Goal: Task Accomplishment & Management: Complete application form

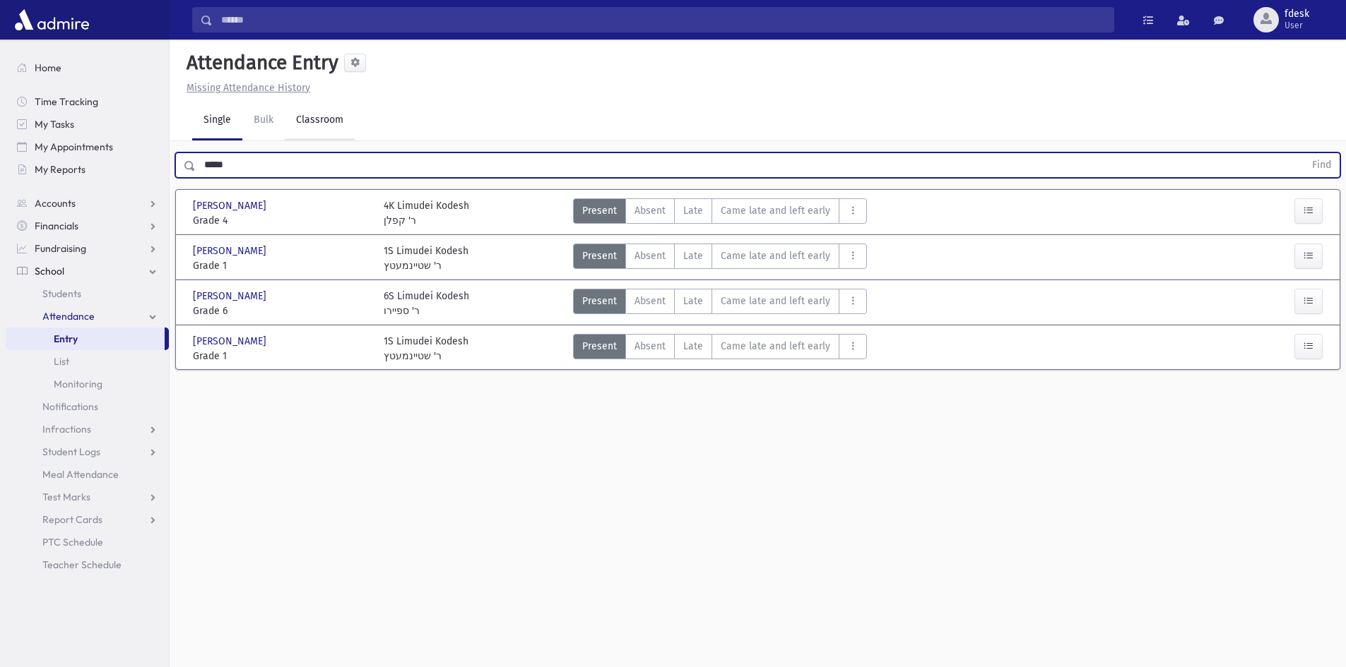
click at [309, 119] on link "Classroom" at bounding box center [320, 121] width 70 height 40
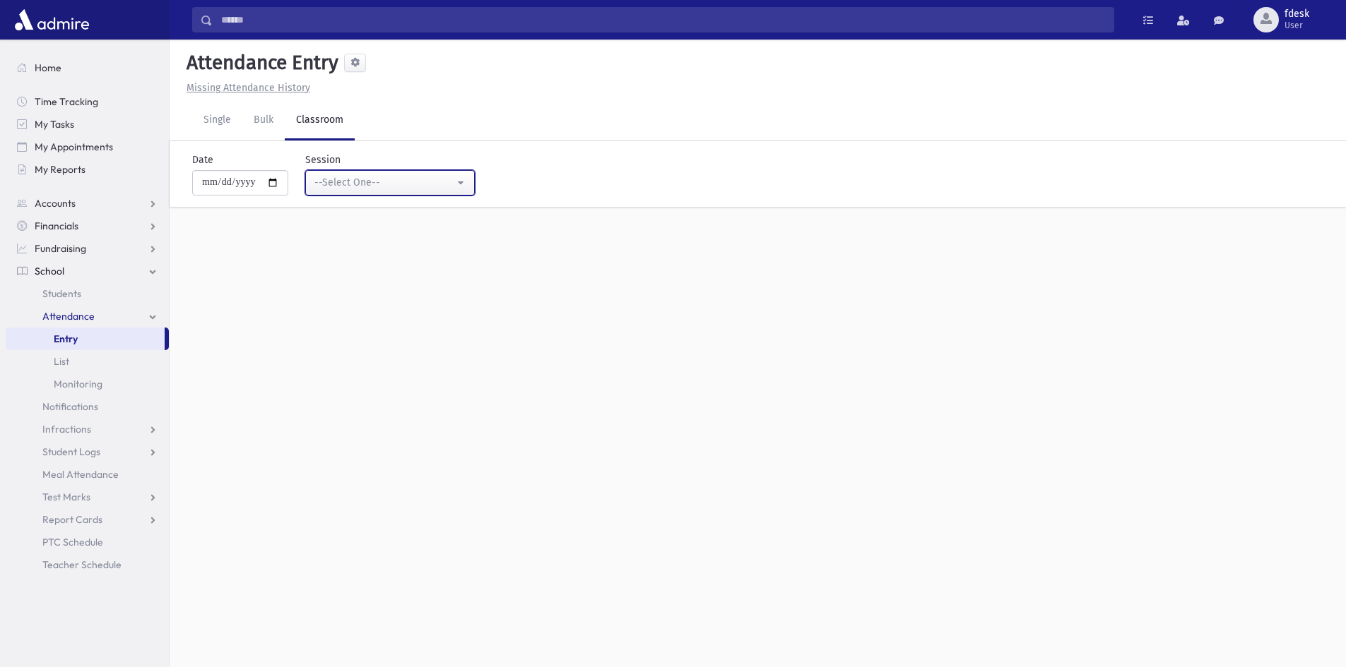
click at [343, 187] on div "--Select One--" at bounding box center [384, 182] width 140 height 15
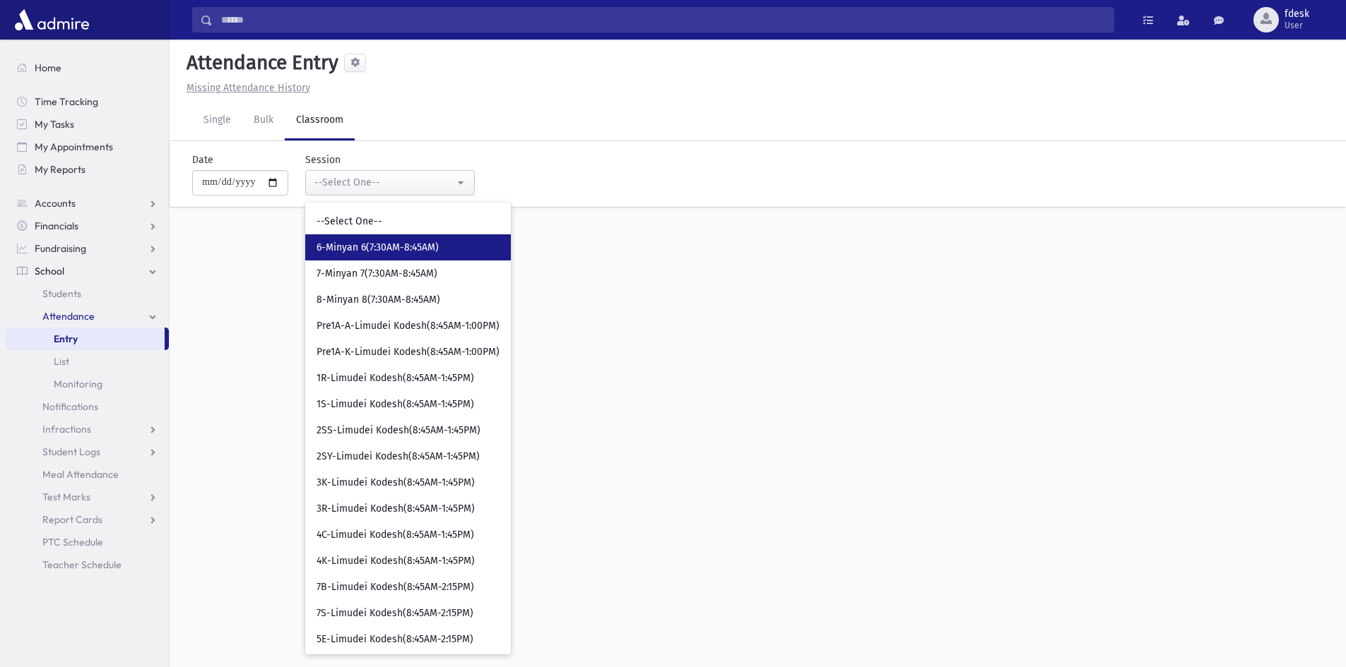
click at [374, 244] on span "6-Minyan 6(7:30AM-8:45AM)" at bounding box center [377, 248] width 122 height 14
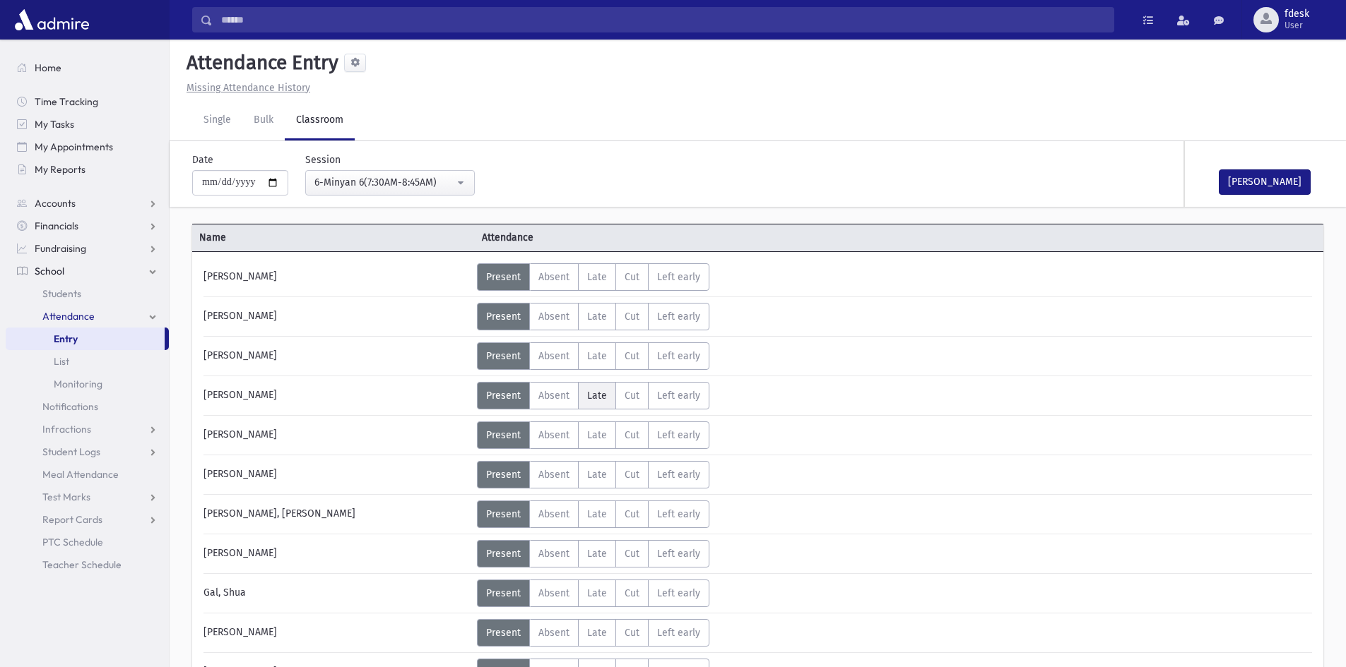
click at [594, 392] on span "Late" at bounding box center [597, 396] width 20 height 12
click at [549, 390] on label "Absent A" at bounding box center [553, 396] width 49 height 28
click at [542, 549] on span "Absent" at bounding box center [553, 554] width 31 height 12
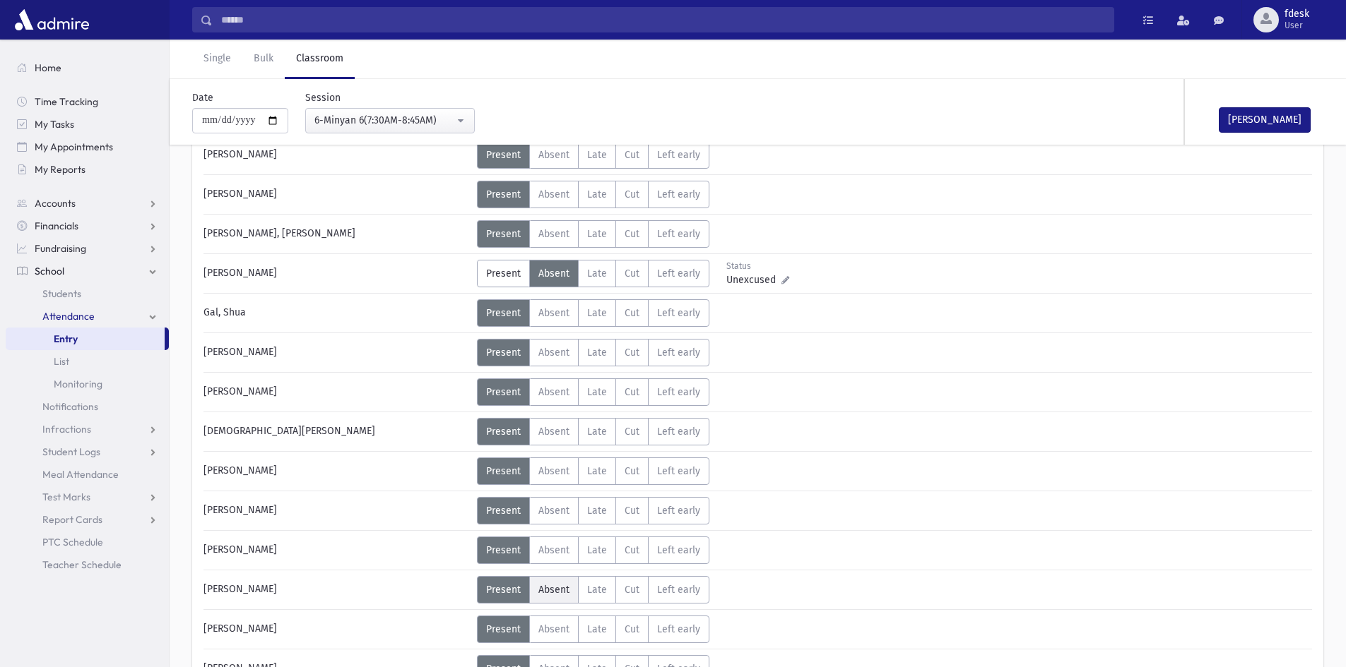
scroll to position [283, 0]
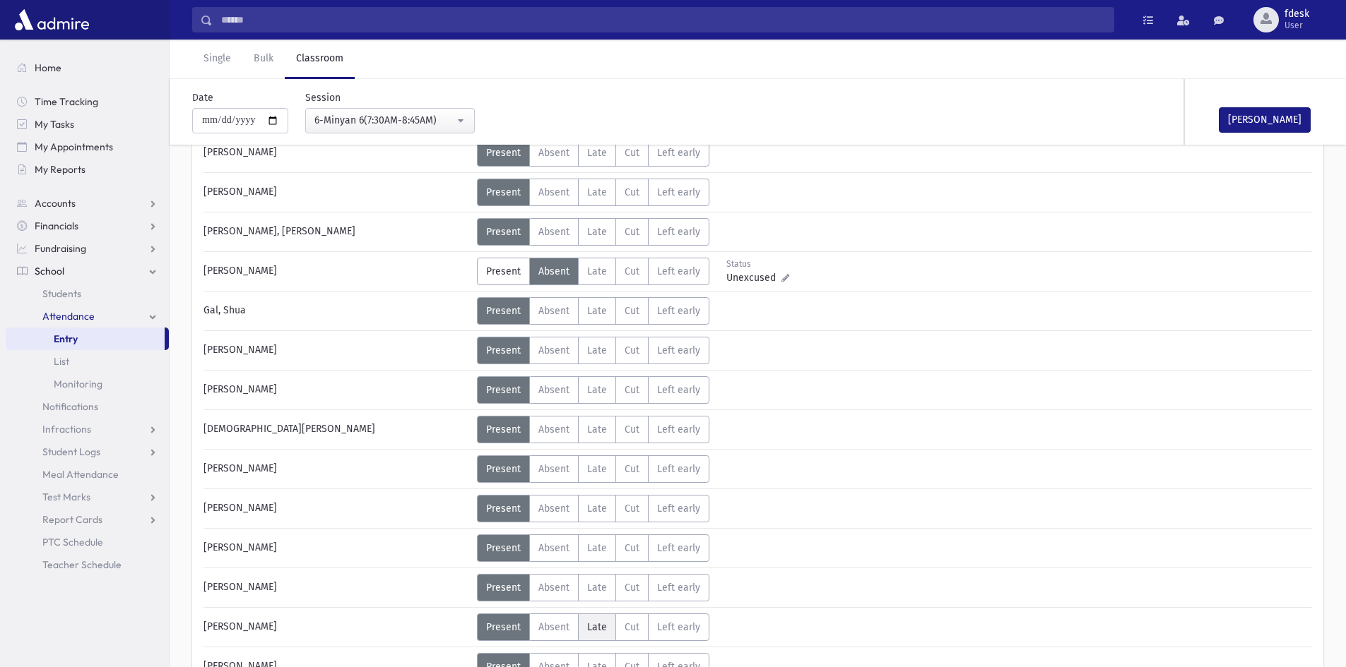
click at [594, 624] on span "Late" at bounding box center [597, 628] width 20 height 12
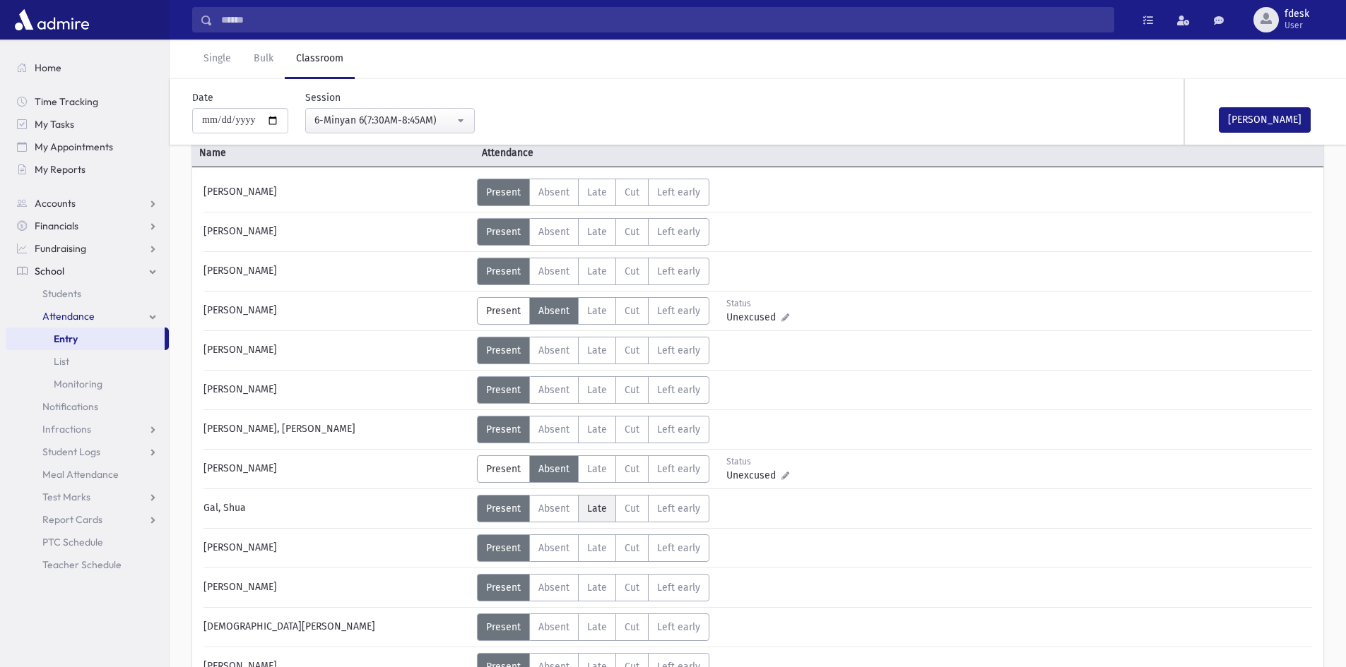
scroll to position [0, 0]
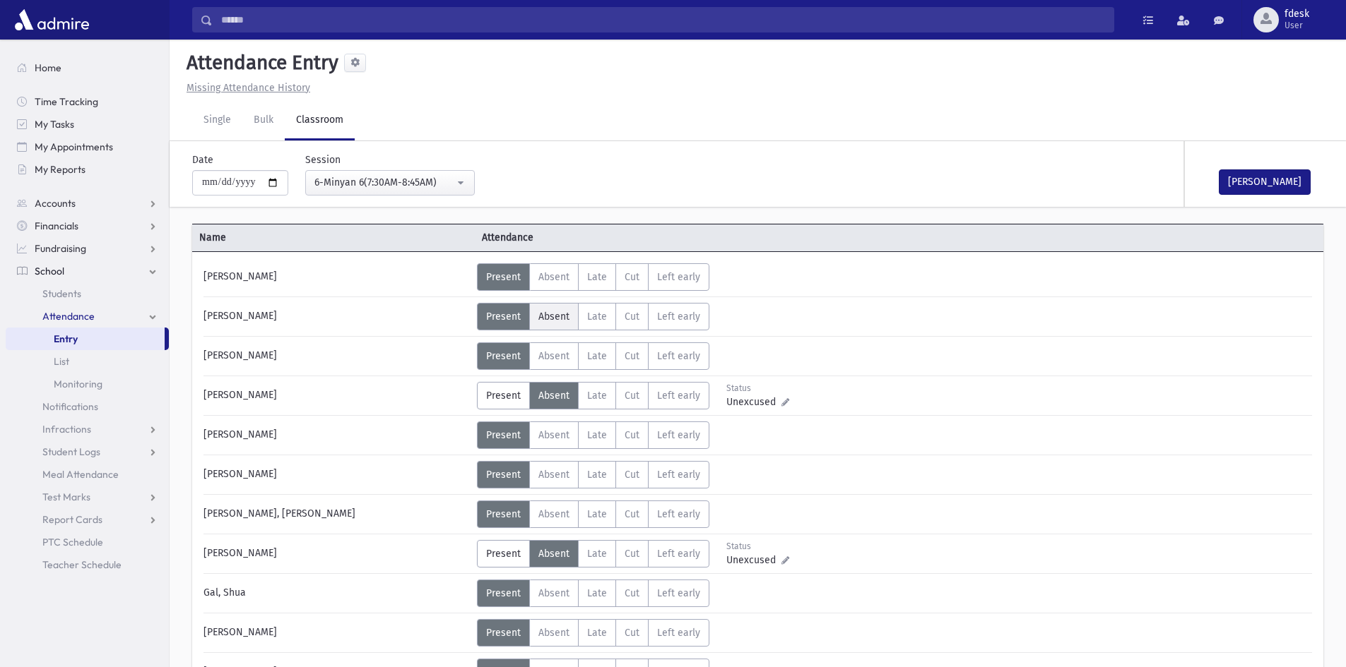
click at [544, 317] on span "Absent" at bounding box center [553, 317] width 31 height 12
click at [597, 629] on span "Late" at bounding box center [597, 633] width 20 height 12
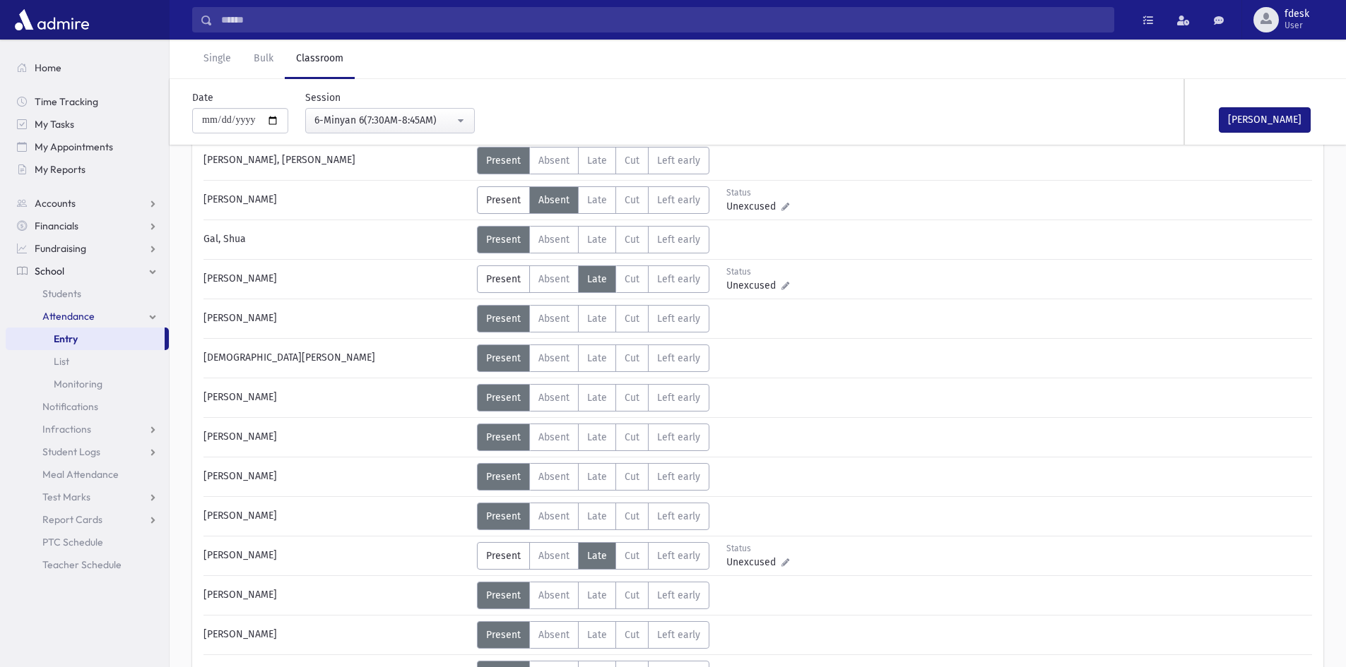
scroll to position [424, 0]
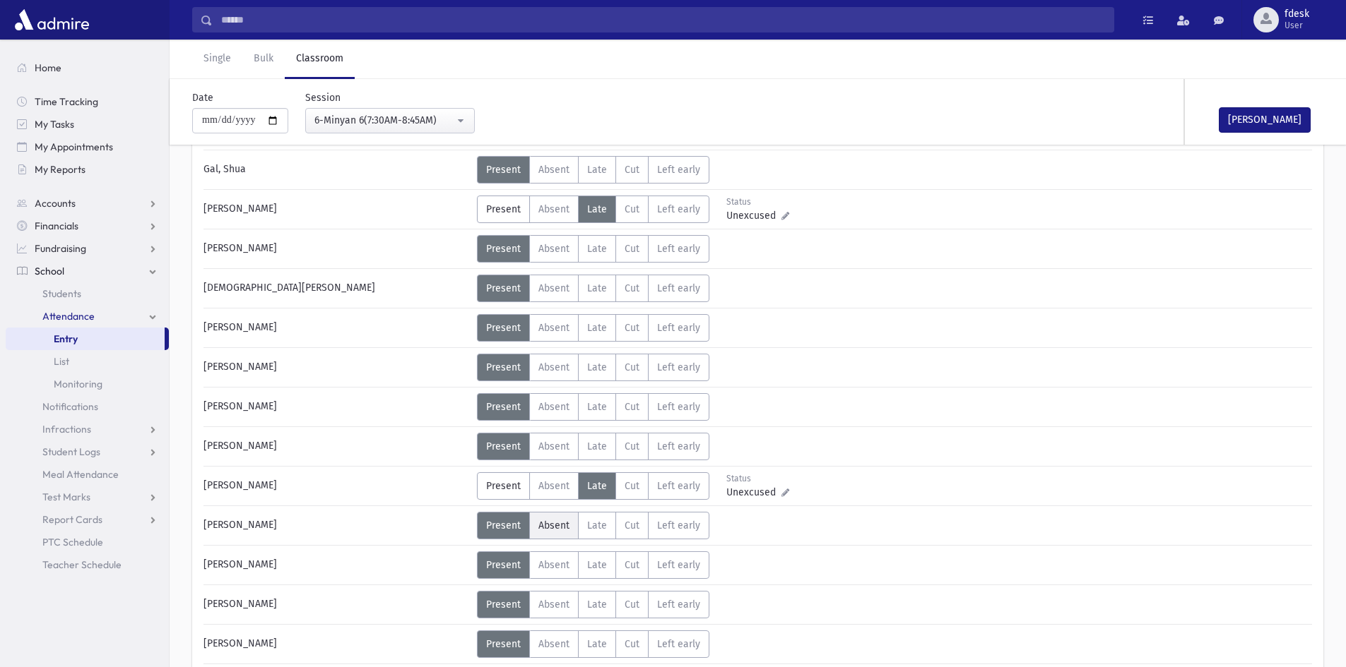
click at [566, 525] on span "Absent" at bounding box center [553, 526] width 31 height 12
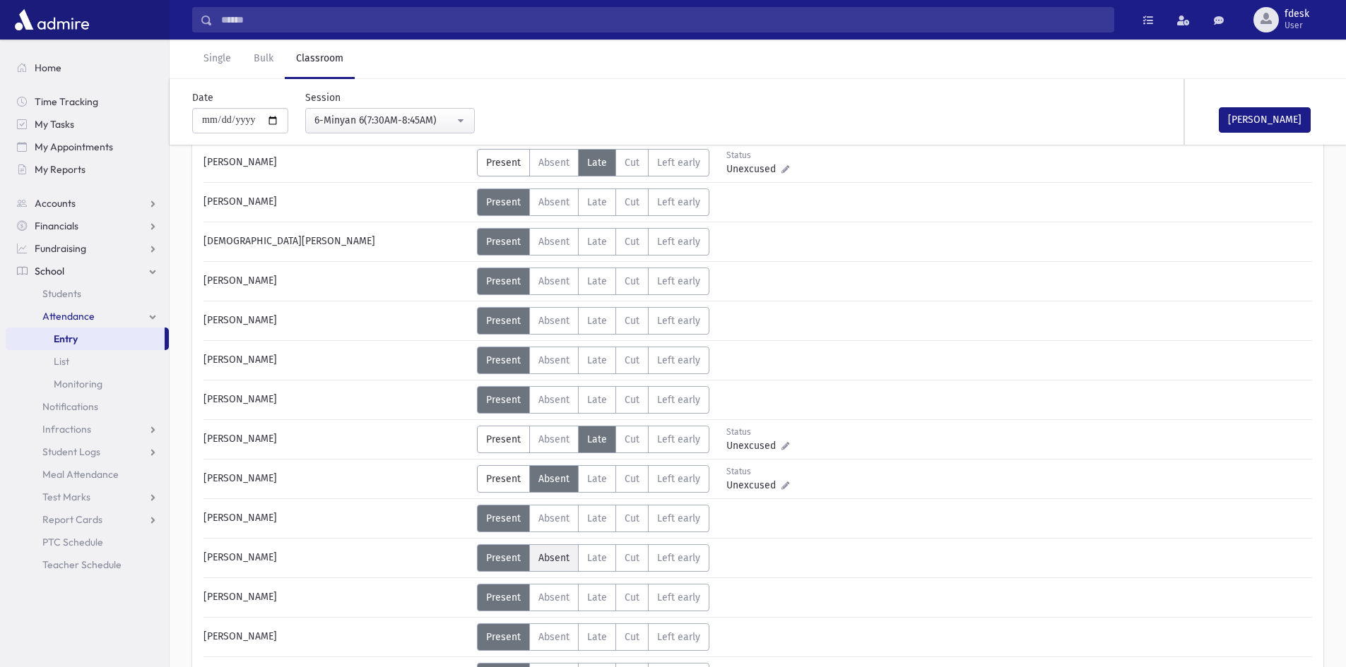
scroll to position [706, 0]
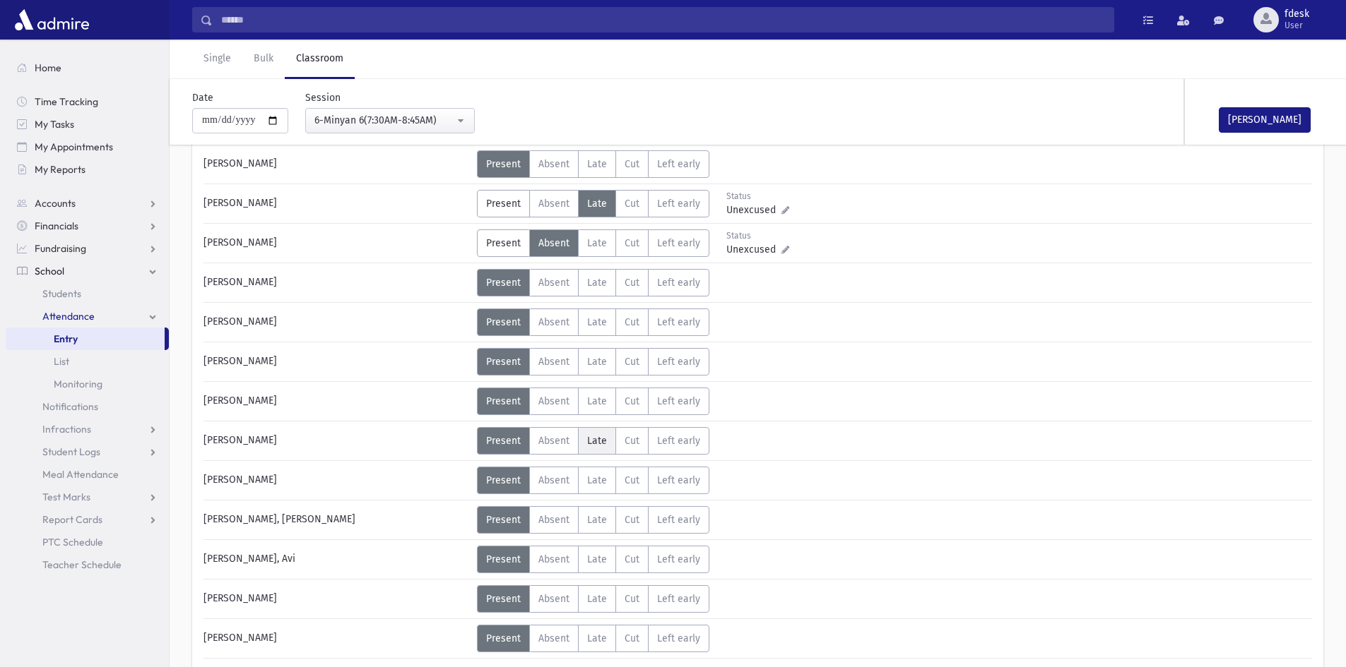
click at [594, 437] on span "Late" at bounding box center [597, 441] width 20 height 12
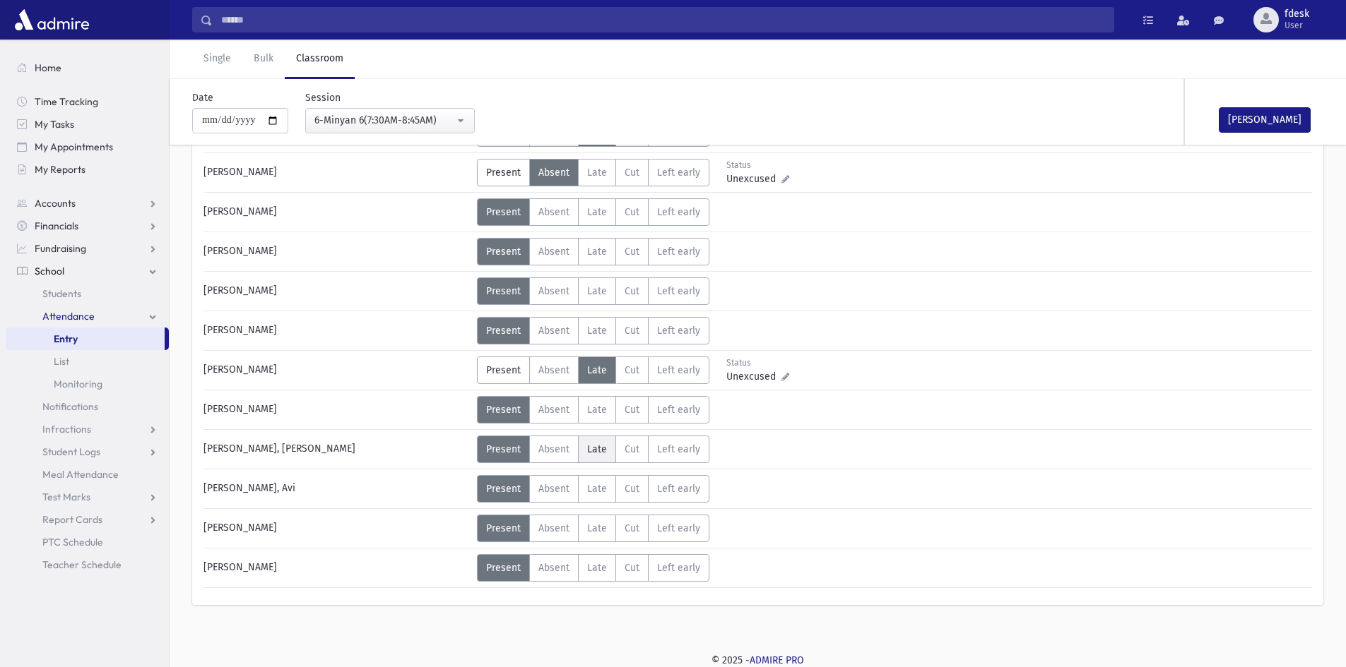
scroll to position [778, 0]
click at [561, 566] on span "Absent" at bounding box center [553, 568] width 31 height 12
click at [1261, 117] on button "Mark Done" at bounding box center [1264, 119] width 92 height 25
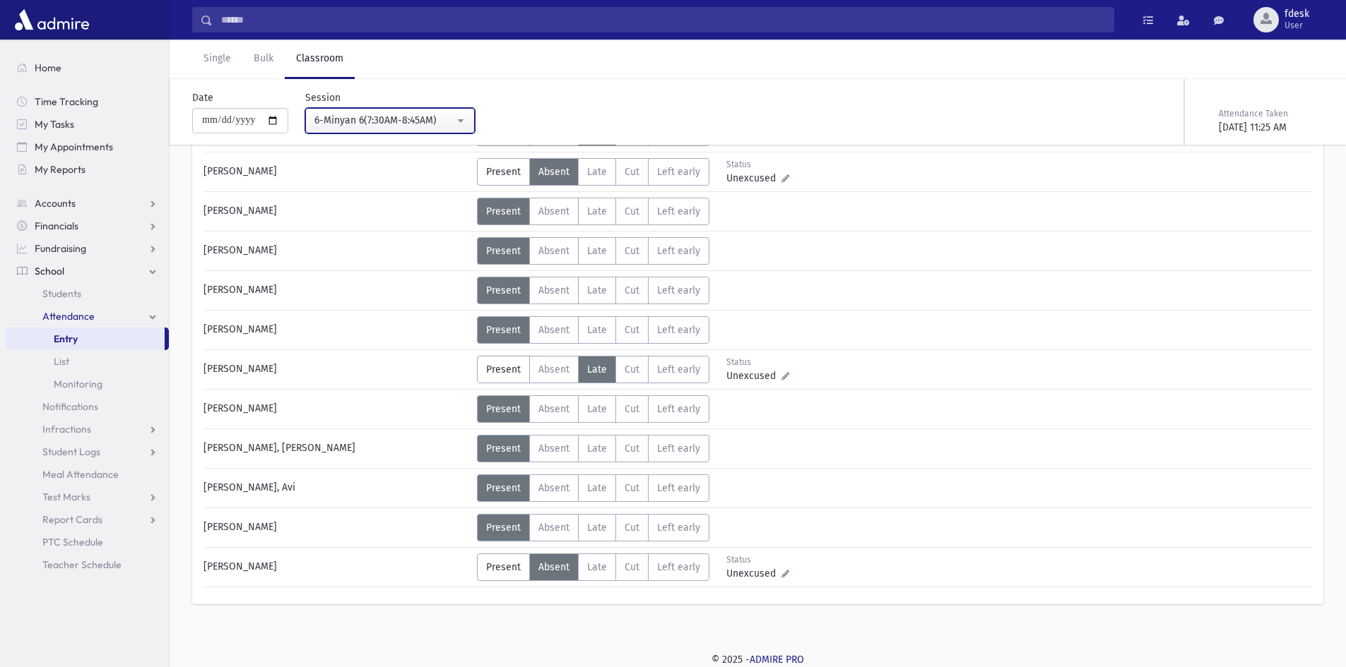
click at [408, 119] on div "6-Minyan 6(7:30AM-8:45AM)" at bounding box center [384, 120] width 140 height 15
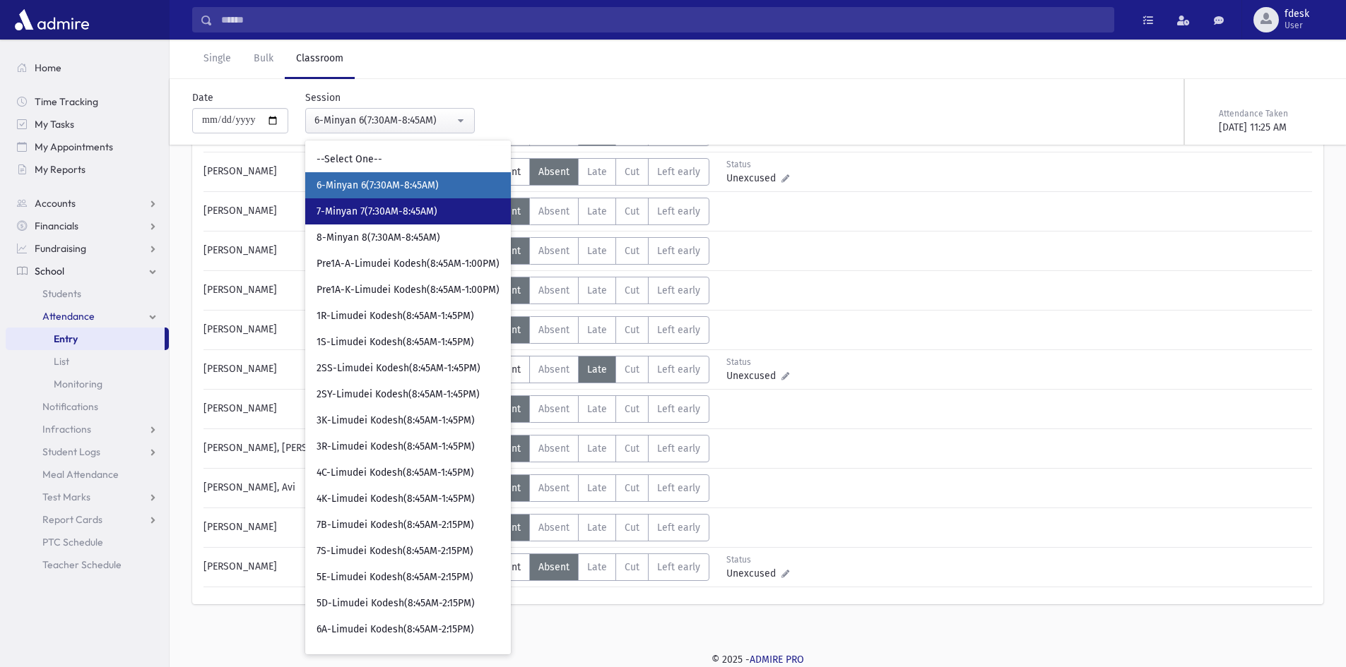
click at [391, 210] on span "7-Minyan 7(7:30AM-8:45AM)" at bounding box center [376, 212] width 121 height 14
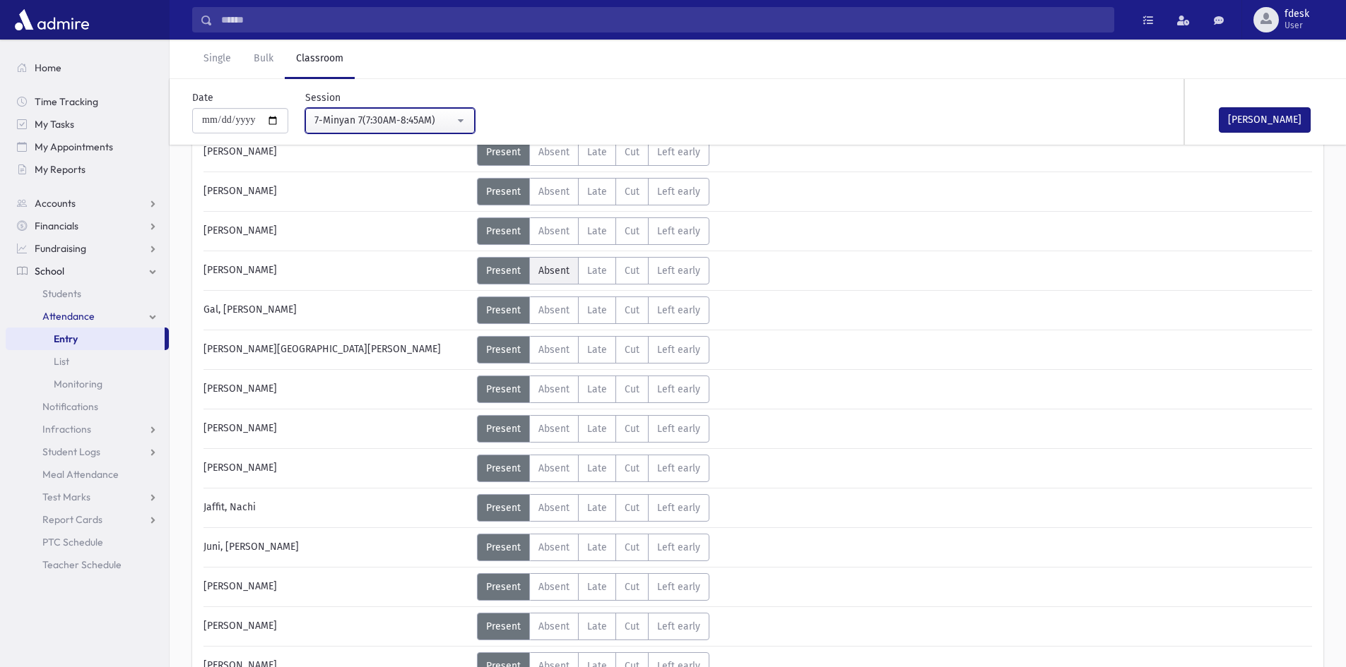
scroll to position [213, 0]
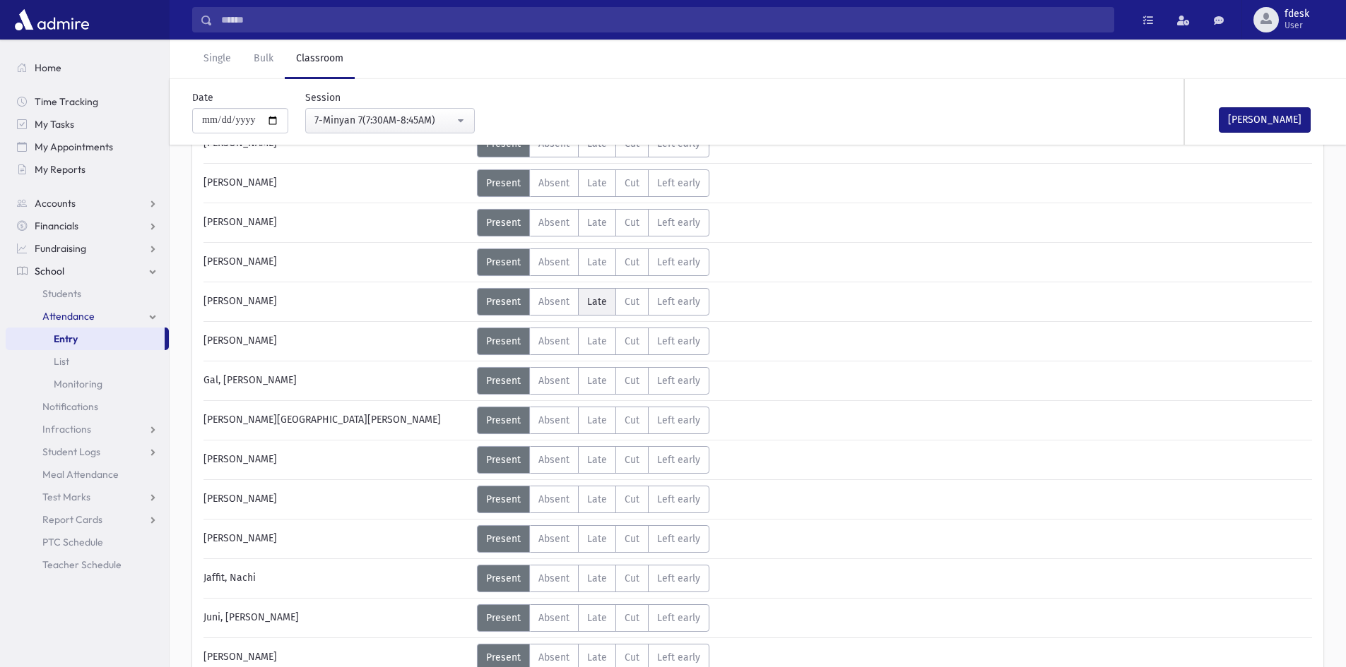
drag, startPoint x: 596, startPoint y: 296, endPoint x: 595, endPoint y: 318, distance: 21.9
click at [596, 297] on span "Late" at bounding box center [597, 302] width 20 height 12
click at [600, 374] on label "Late L" at bounding box center [597, 381] width 38 height 28
click at [561, 423] on span "Absent" at bounding box center [553, 421] width 31 height 12
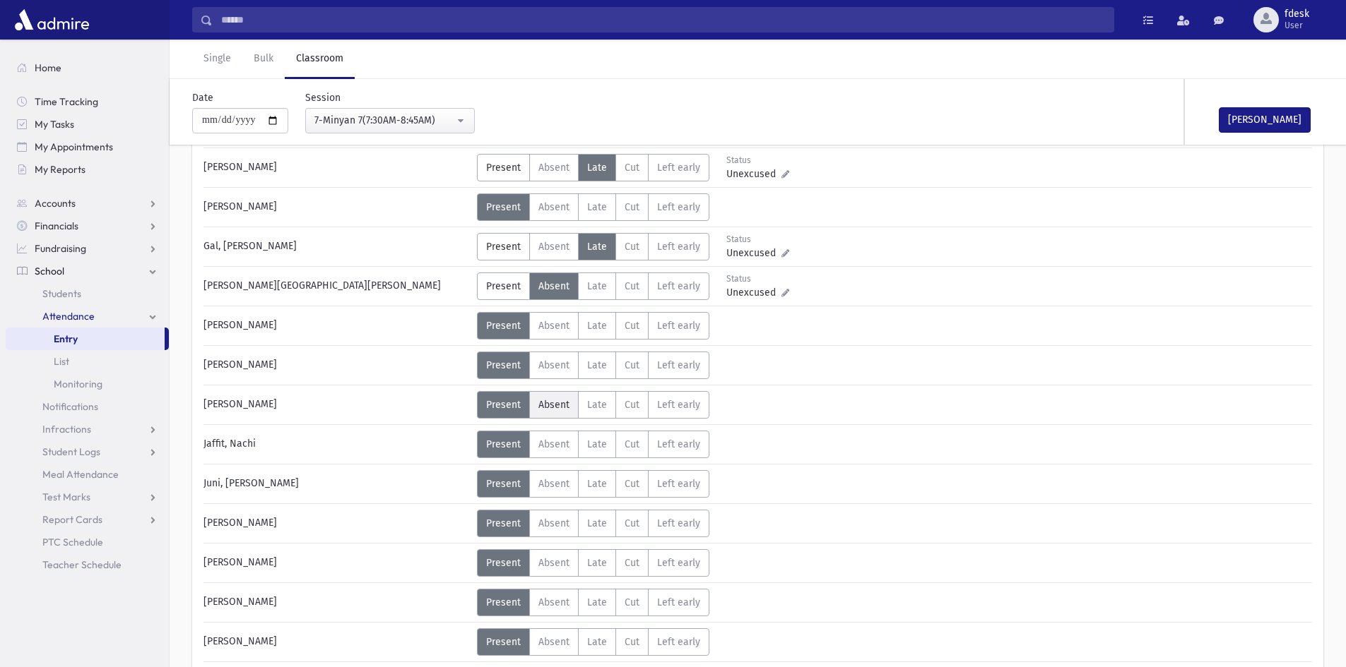
scroll to position [354, 0]
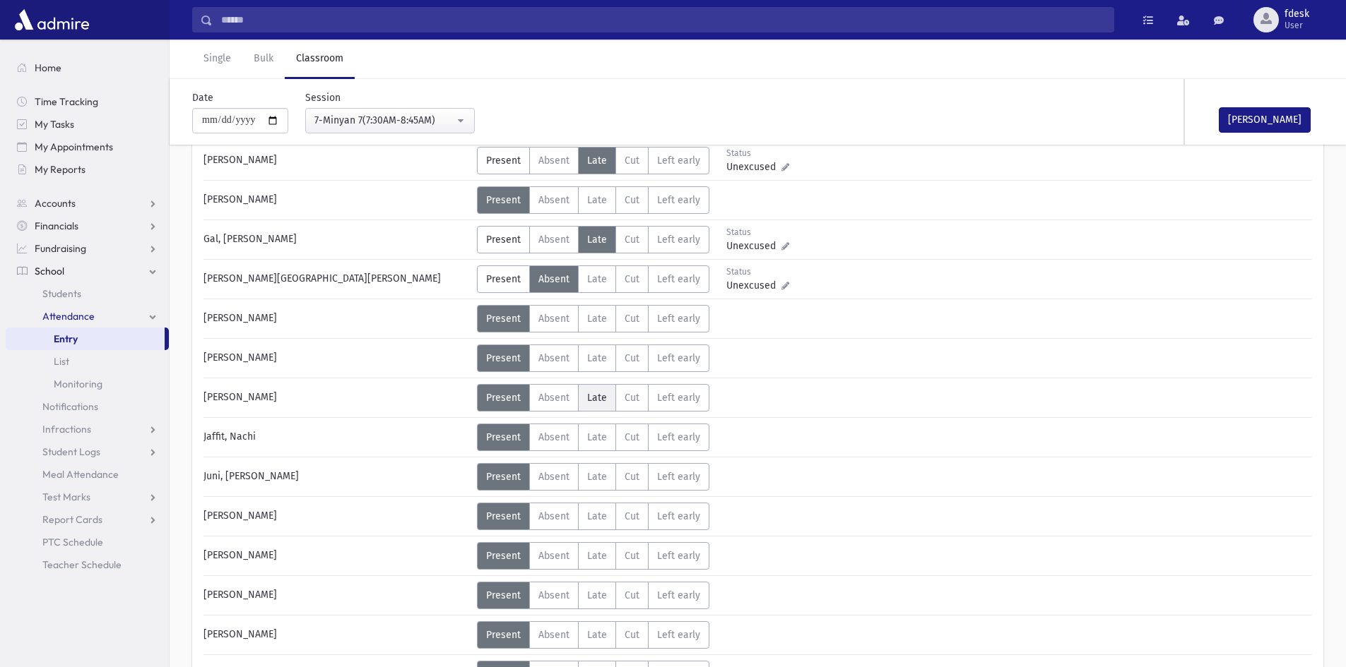
click at [595, 397] on span "Late" at bounding box center [597, 398] width 20 height 12
click at [592, 604] on label "Late L" at bounding box center [597, 596] width 38 height 28
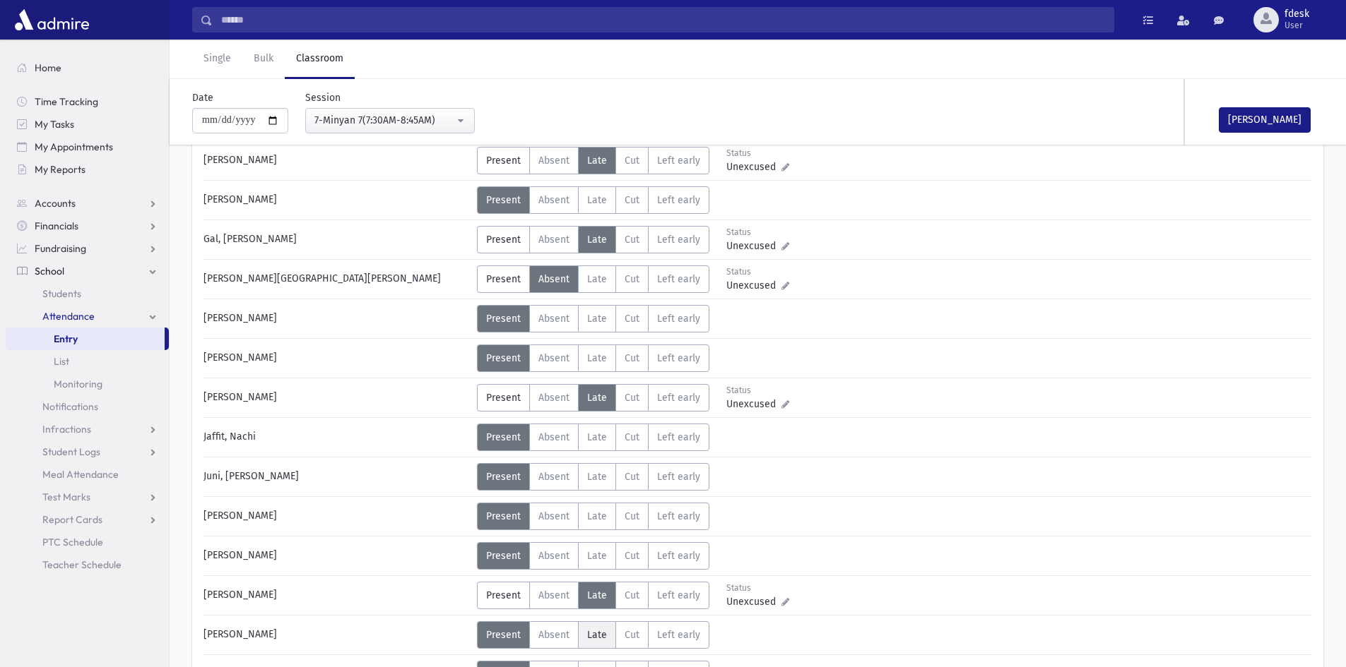
click at [602, 639] on span "Late" at bounding box center [597, 635] width 20 height 12
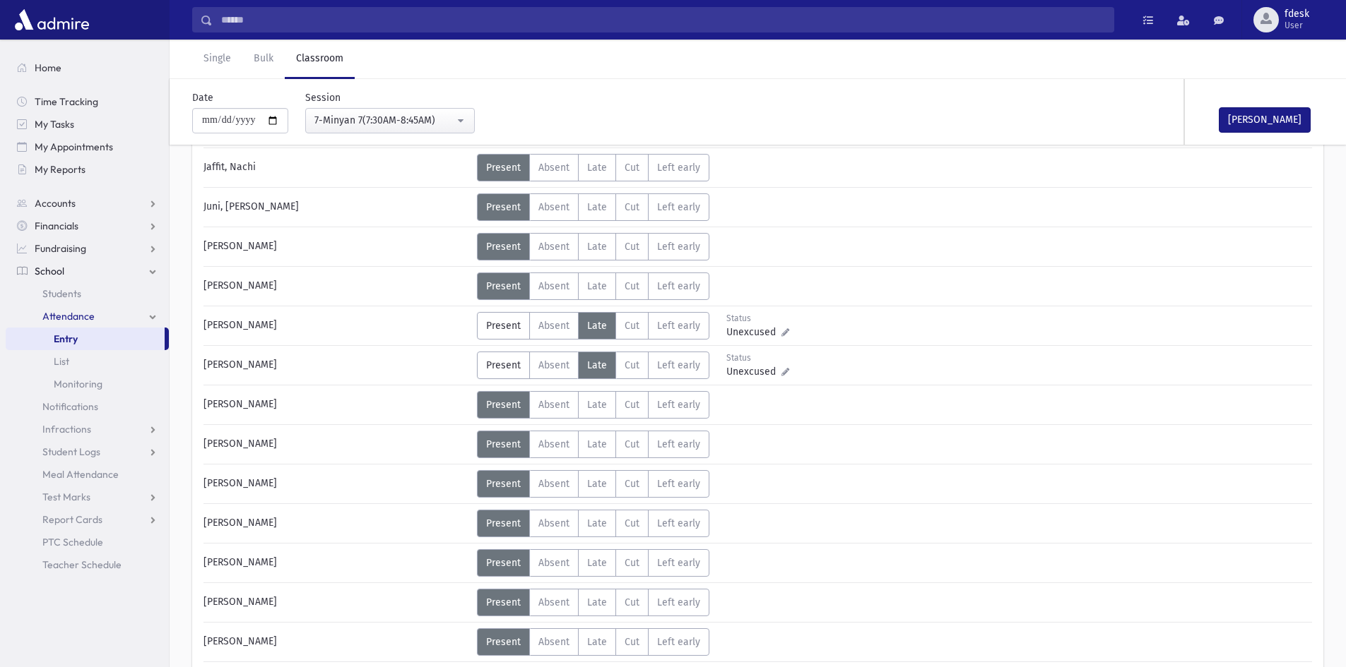
scroll to position [636, 0]
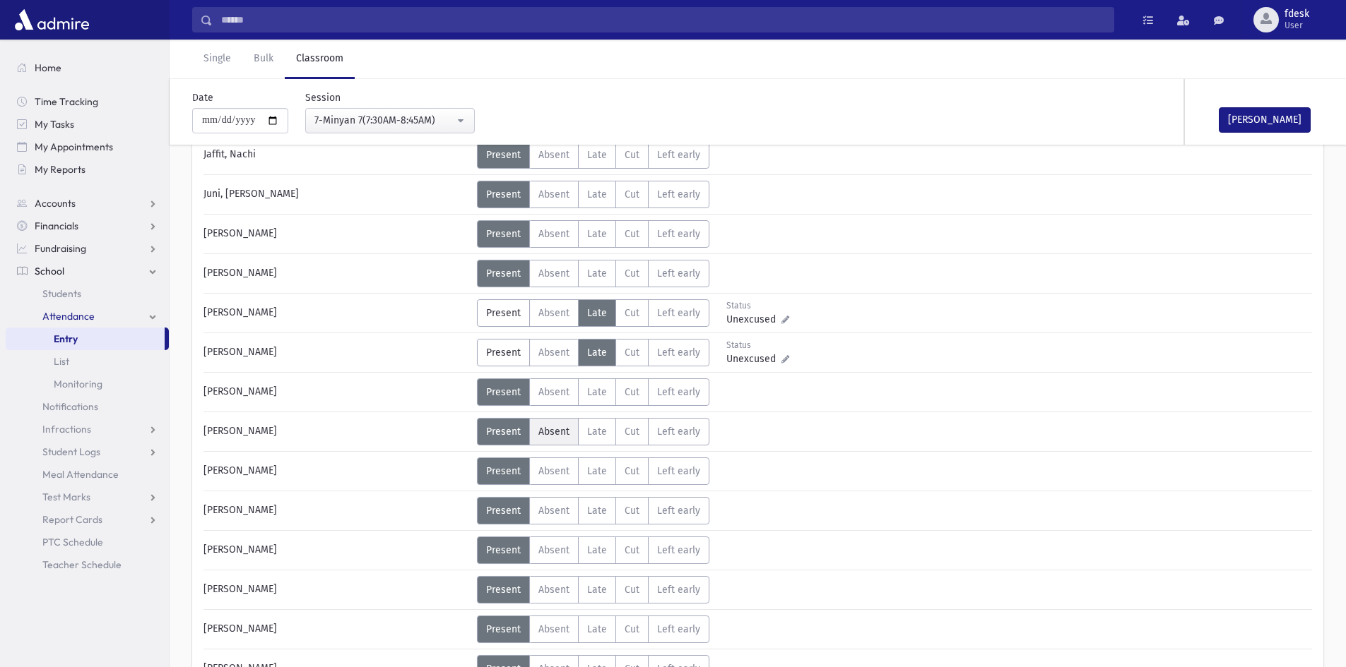
click at [557, 439] on label "Absent A" at bounding box center [553, 432] width 49 height 28
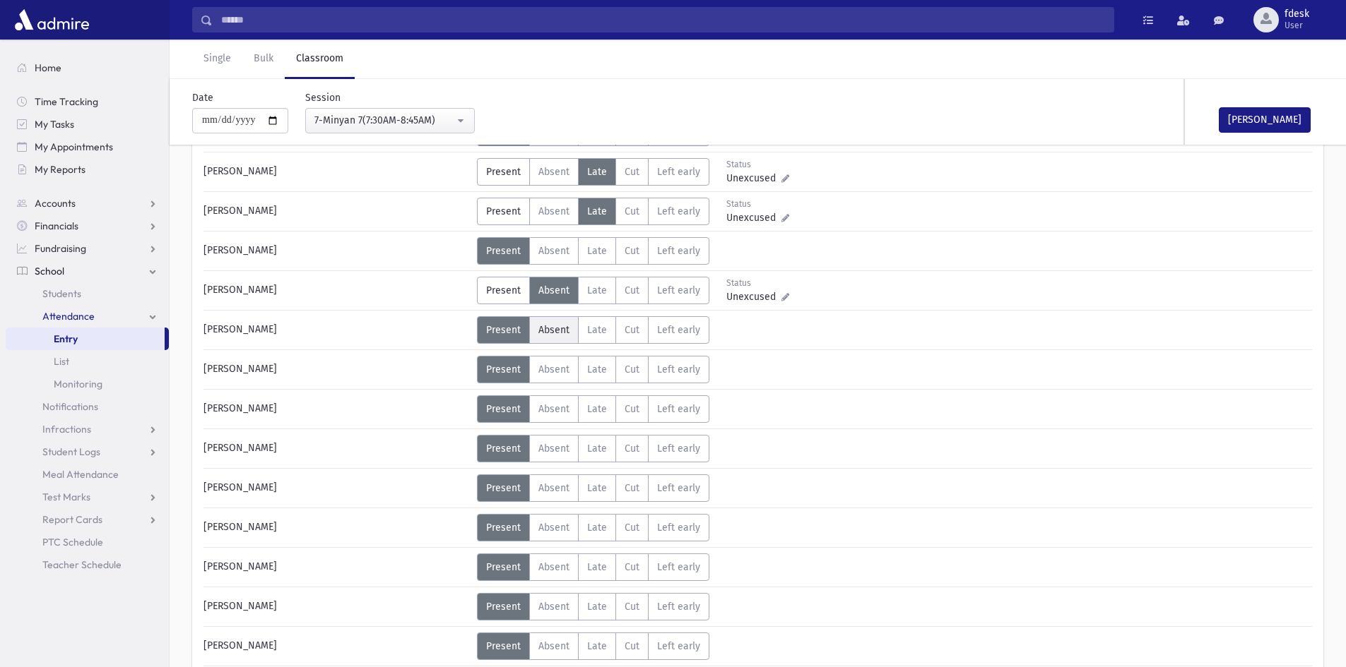
scroll to position [848, 0]
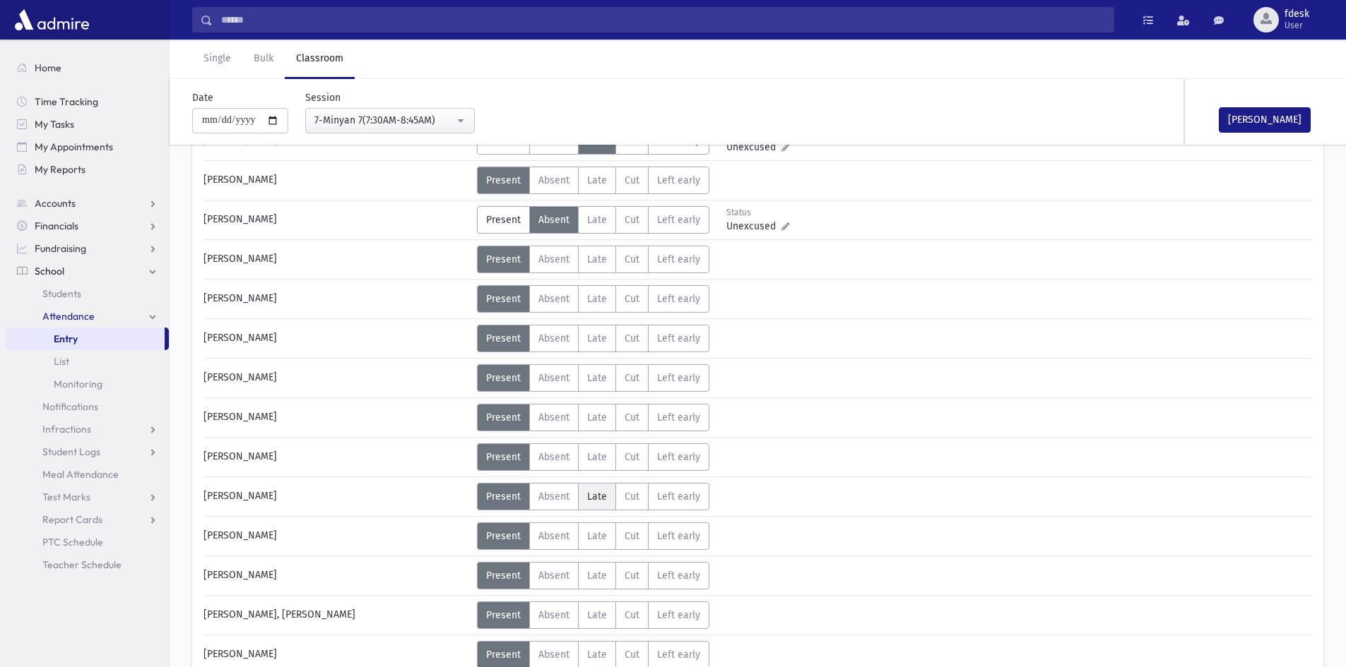
click at [592, 499] on span "Late" at bounding box center [597, 497] width 20 height 12
click at [593, 540] on span "Late" at bounding box center [597, 536] width 20 height 12
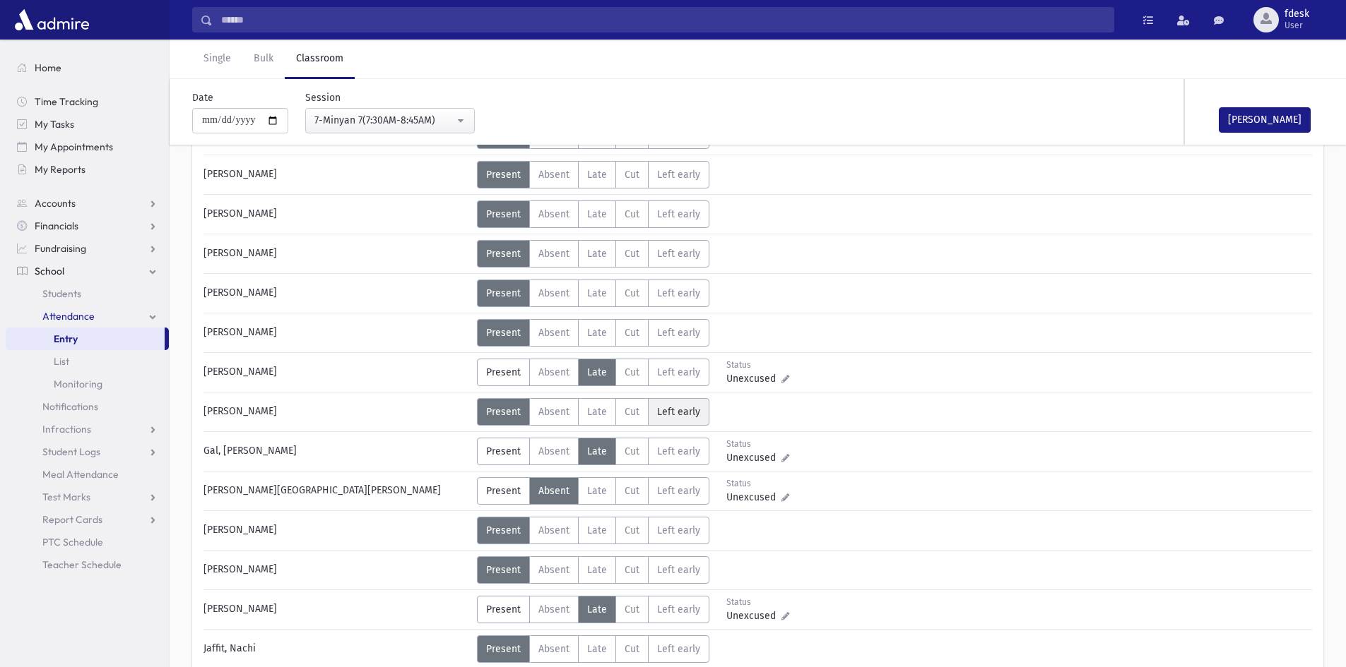
scroll to position [0, 0]
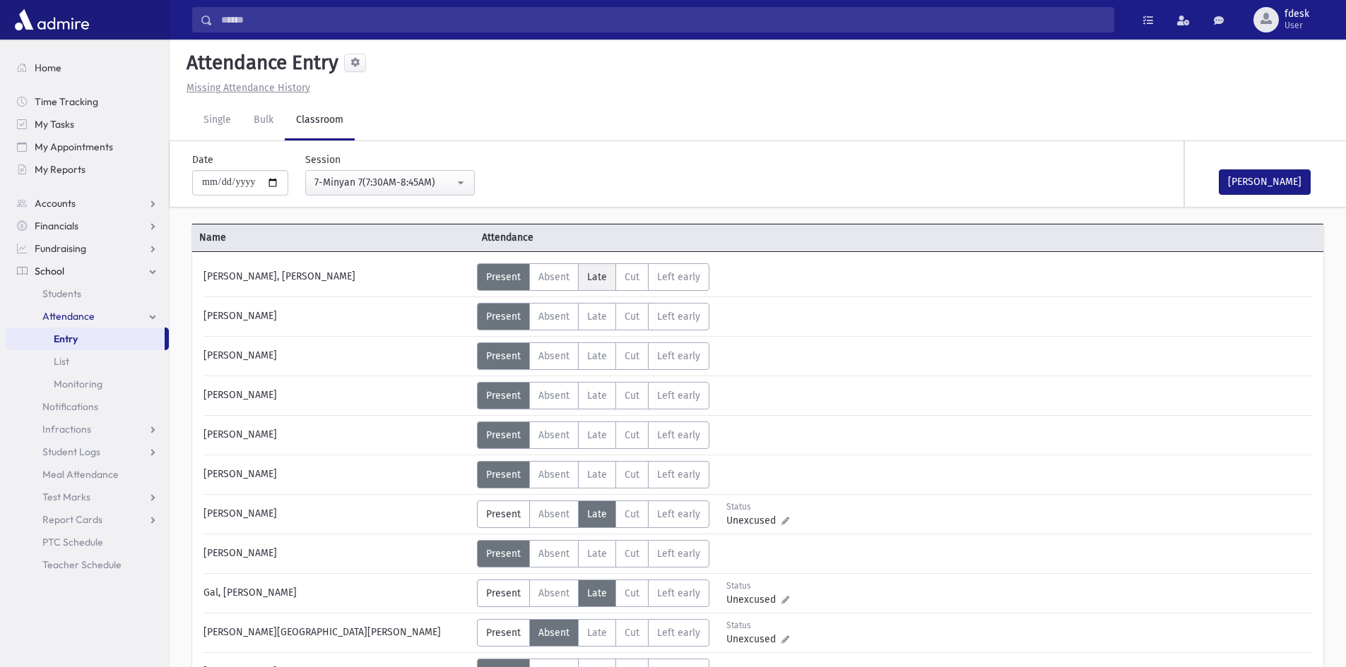
click at [590, 269] on label "Late L" at bounding box center [597, 277] width 38 height 28
click at [548, 330] on label "Absent A" at bounding box center [553, 317] width 49 height 28
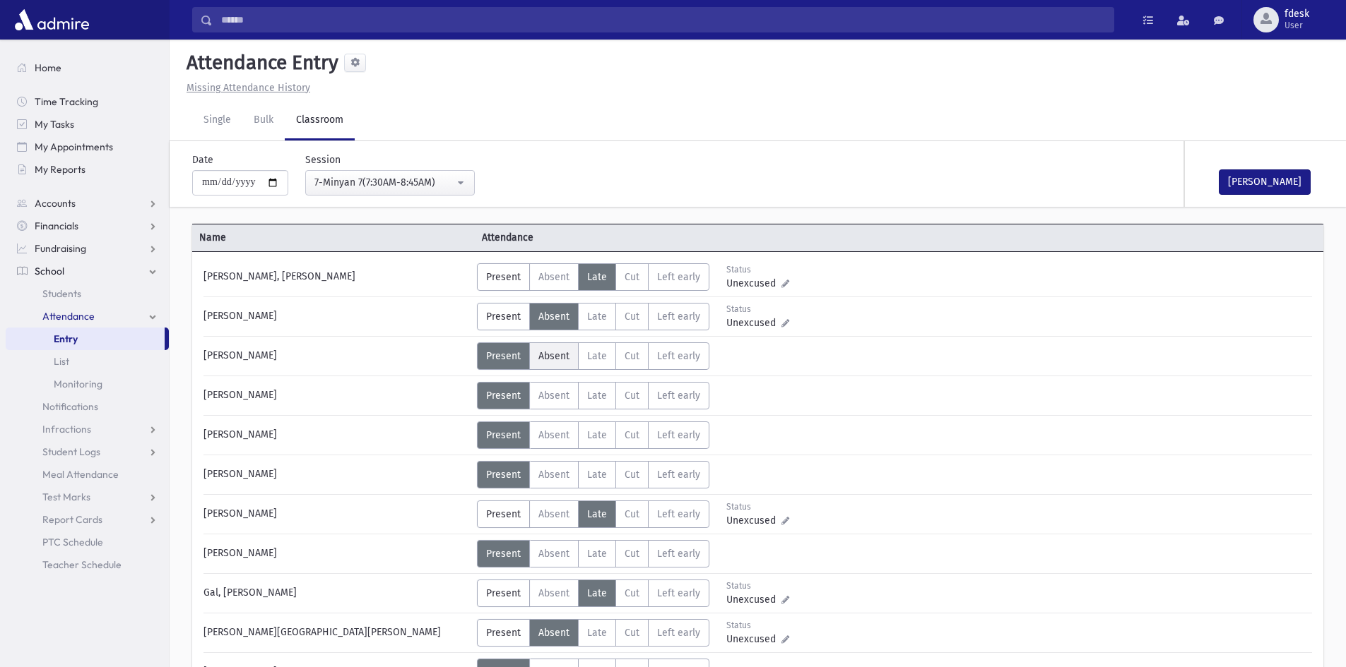
click at [550, 347] on label "Absent A" at bounding box center [553, 357] width 49 height 28
click at [590, 555] on span "Late" at bounding box center [597, 554] width 20 height 12
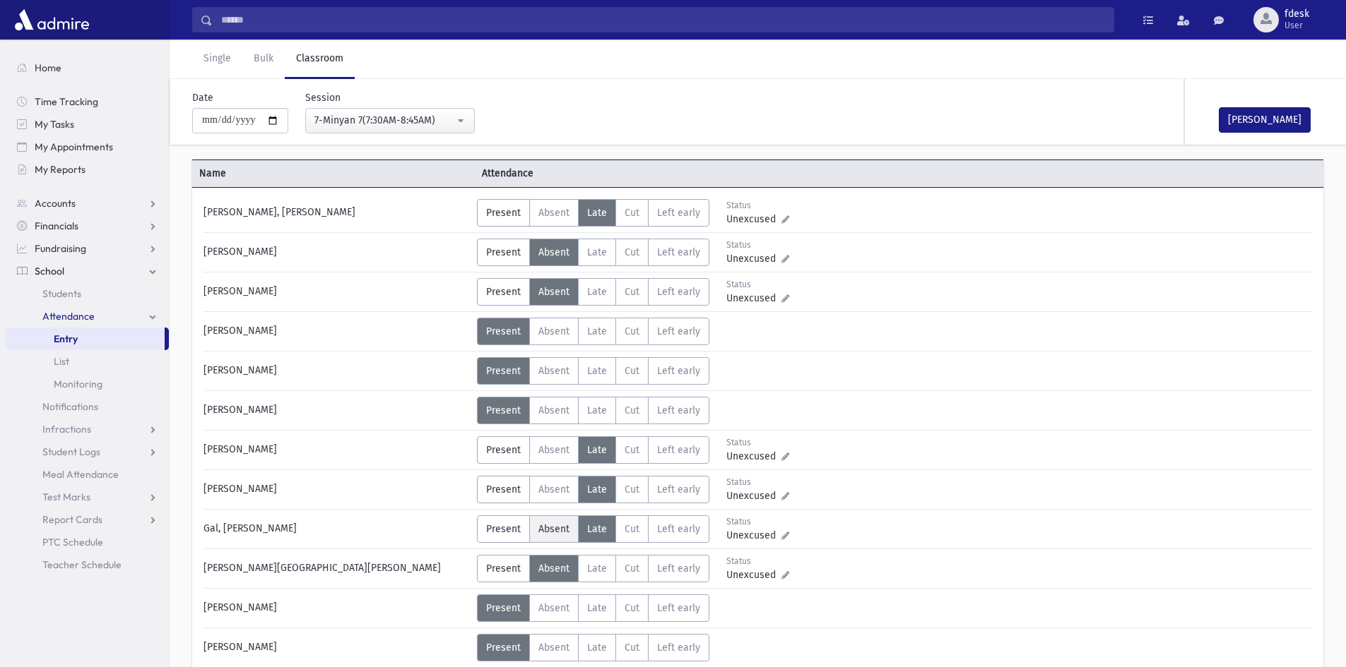
scroll to position [212, 0]
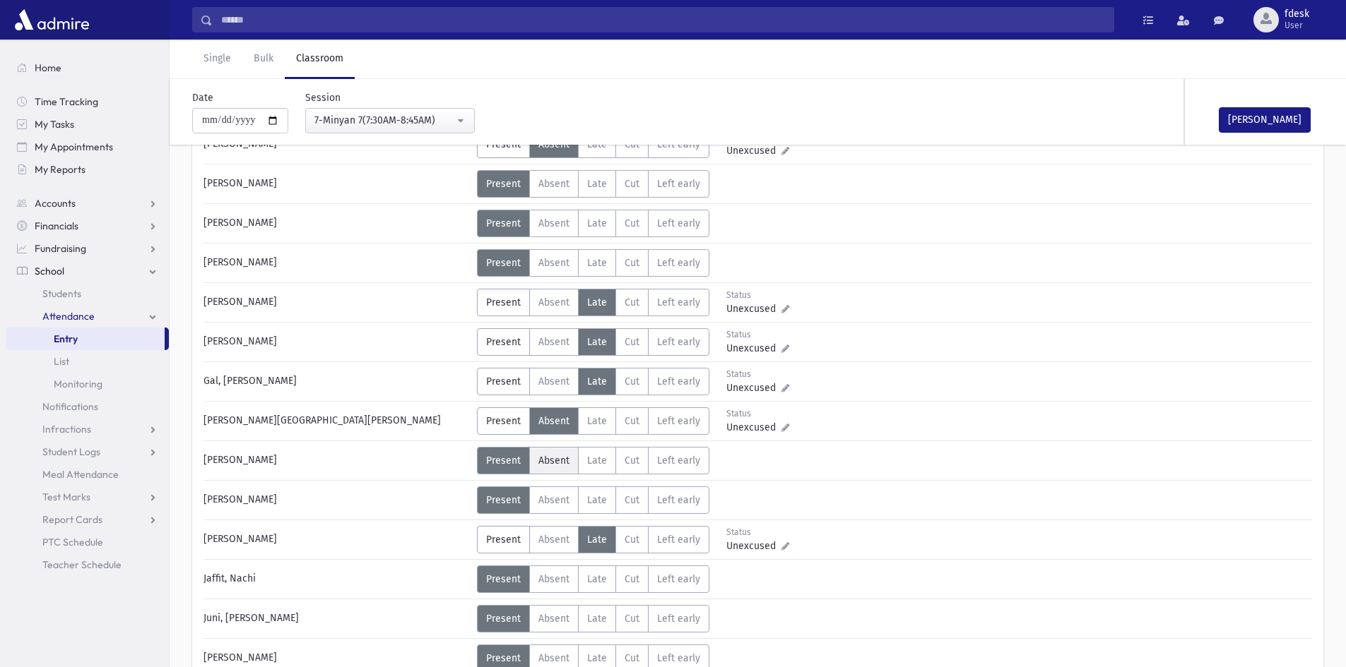
click at [553, 458] on span "Absent" at bounding box center [553, 461] width 31 height 12
click at [593, 619] on span "Late" at bounding box center [597, 619] width 20 height 12
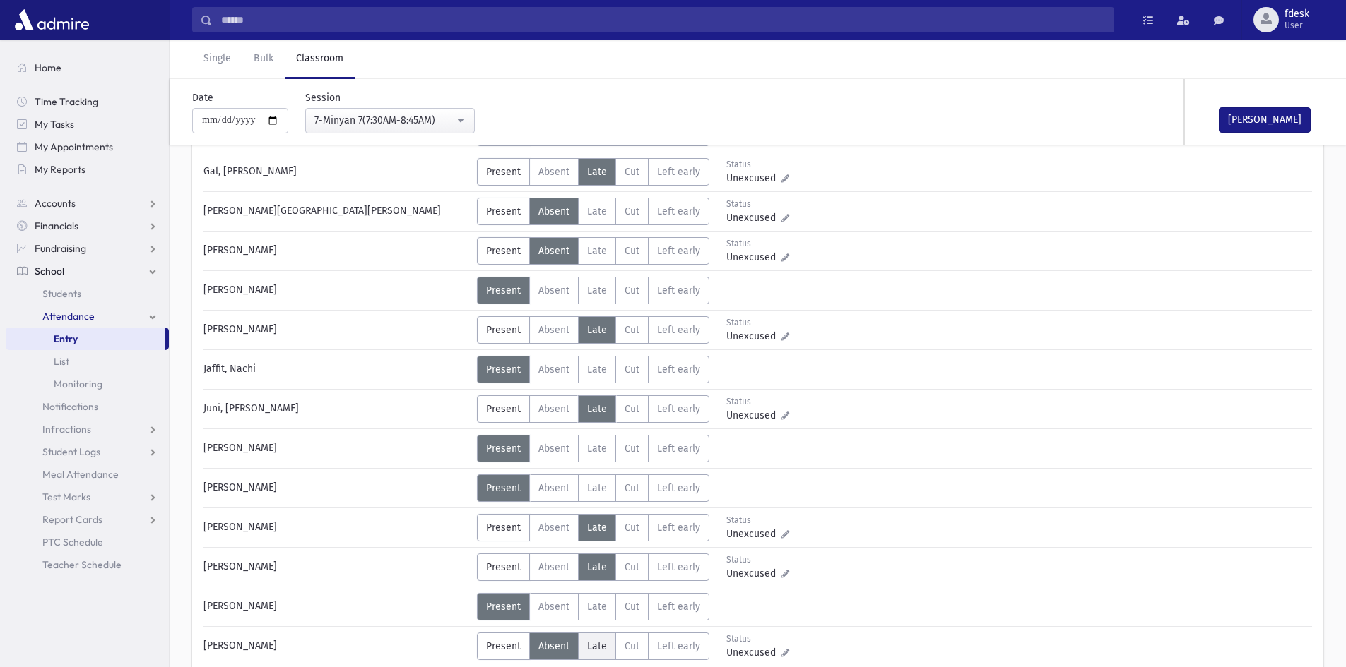
scroll to position [424, 0]
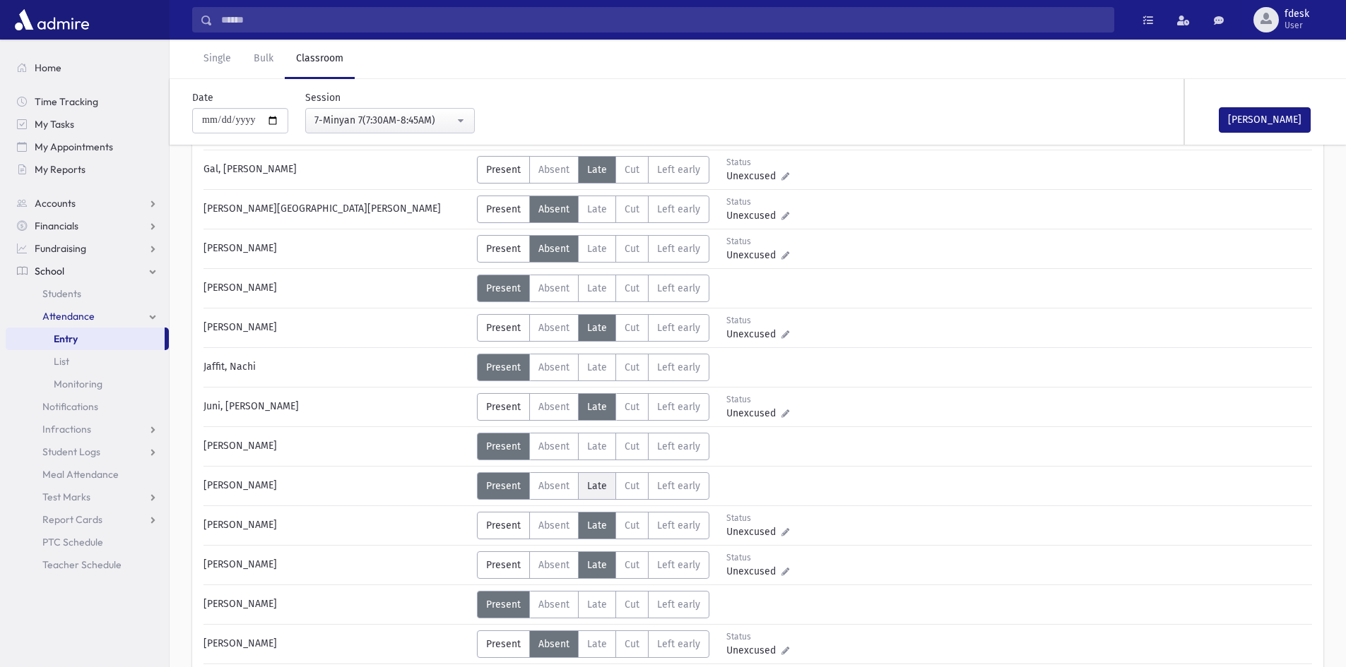
click at [608, 485] on label "Late L" at bounding box center [597, 487] width 38 height 28
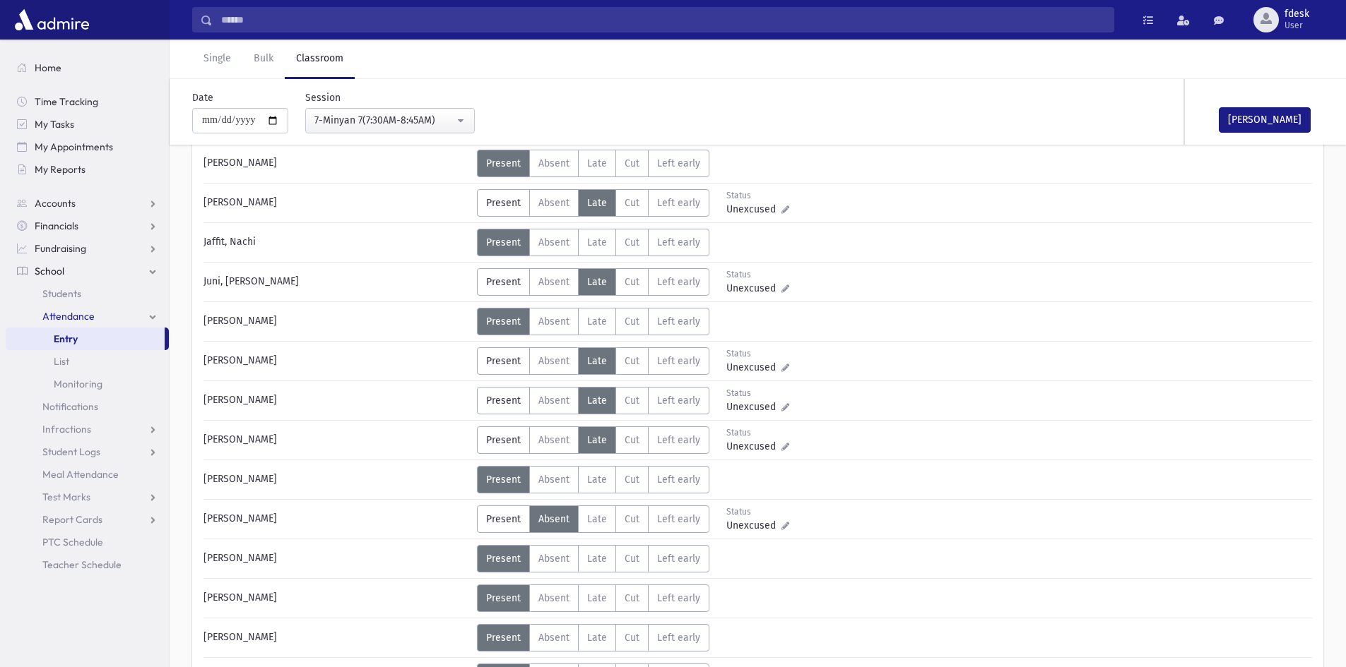
scroll to position [565, 0]
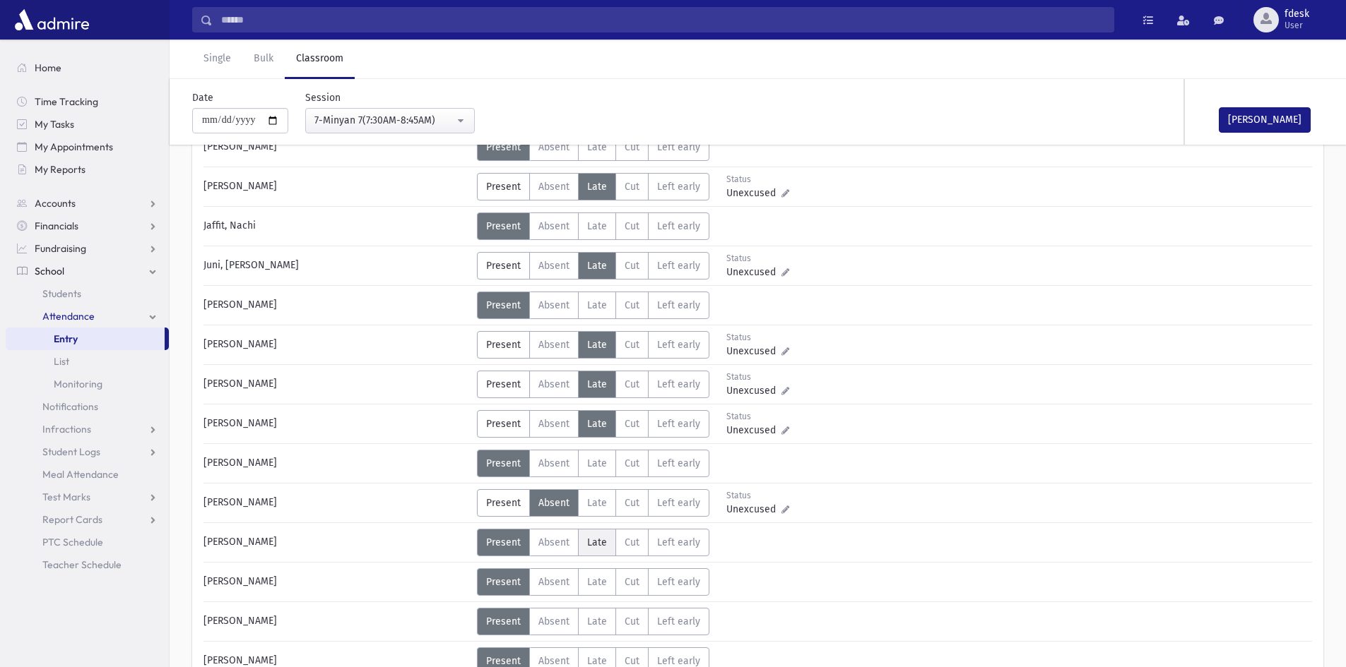
click at [588, 541] on span "Late" at bounding box center [597, 543] width 20 height 12
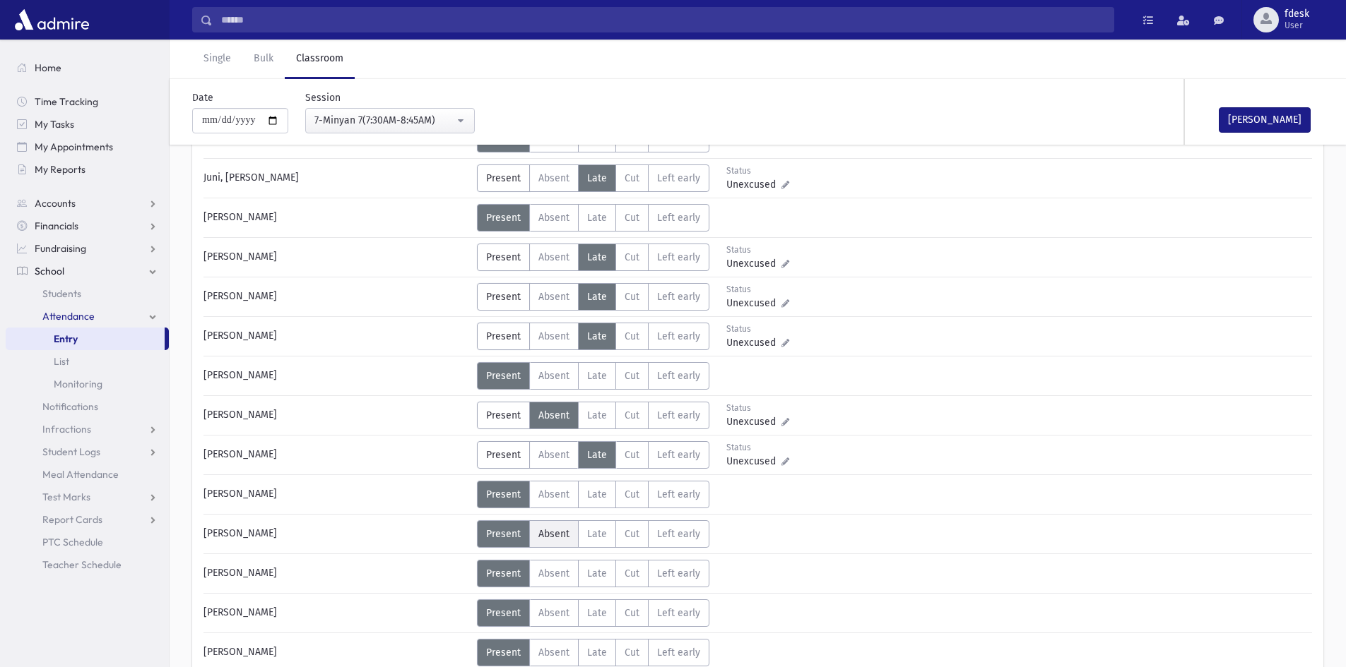
scroll to position [706, 0]
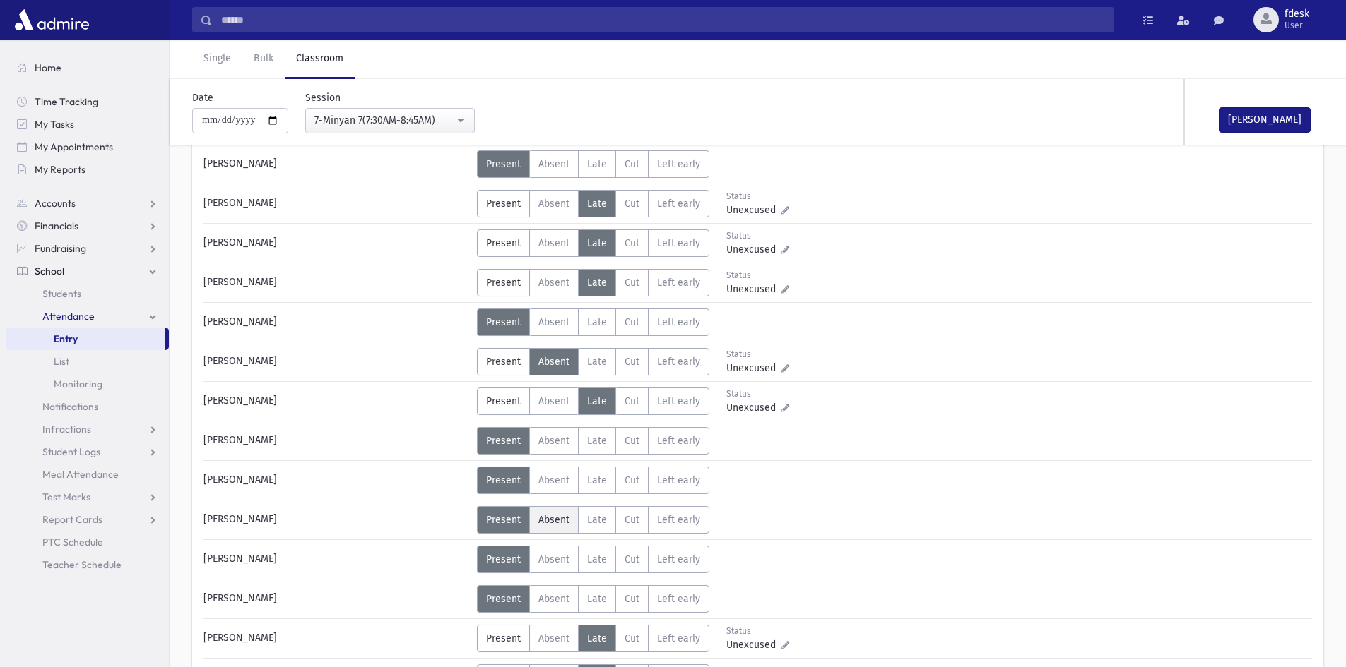
click at [561, 523] on span "Absent" at bounding box center [553, 520] width 31 height 12
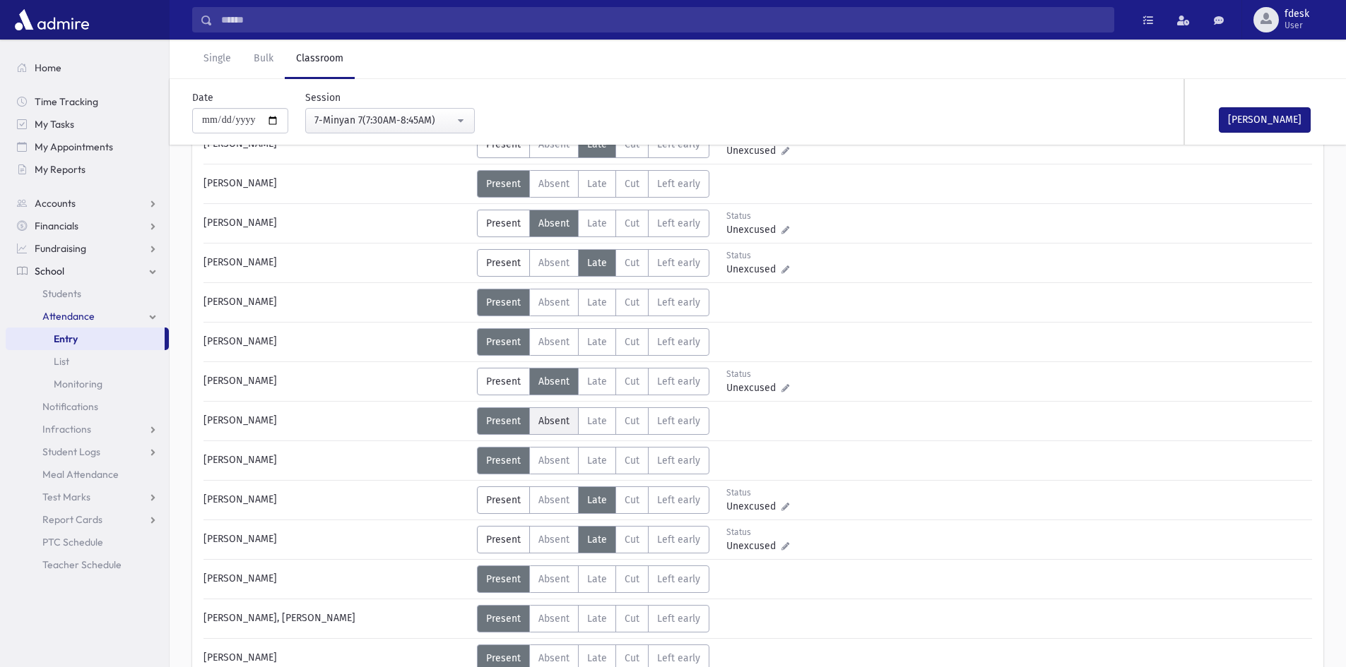
scroll to position [848, 0]
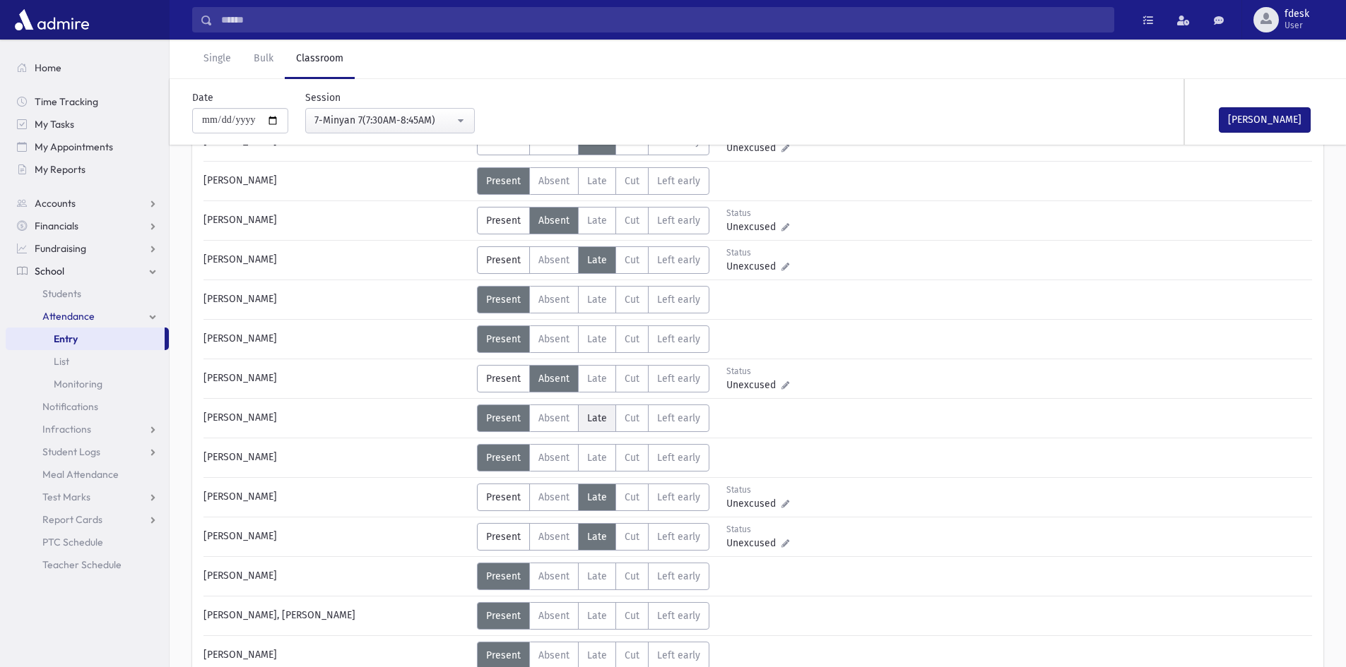
click at [598, 415] on span "Late" at bounding box center [597, 418] width 20 height 12
click at [600, 464] on label "Late L" at bounding box center [597, 458] width 38 height 28
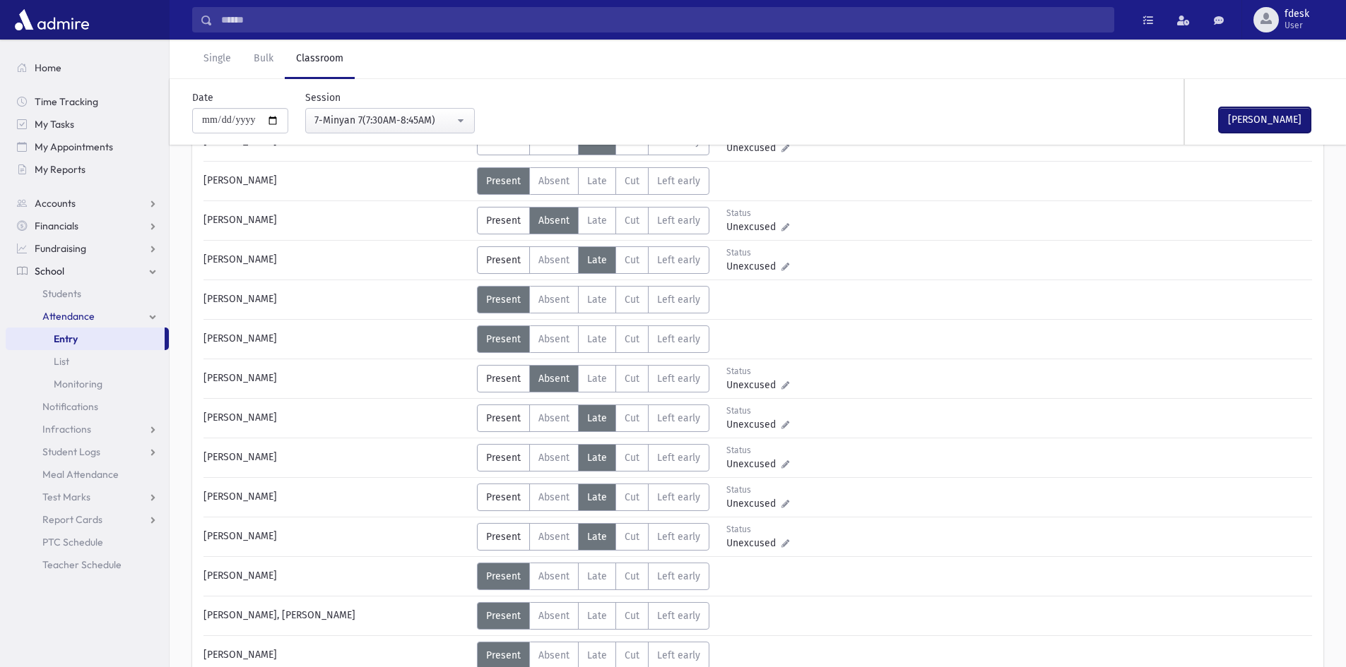
click at [1242, 117] on button "Mark Done" at bounding box center [1264, 119] width 92 height 25
click at [358, 119] on div "7-Minyan 7(7:30AM-8:45AM)" at bounding box center [384, 120] width 140 height 15
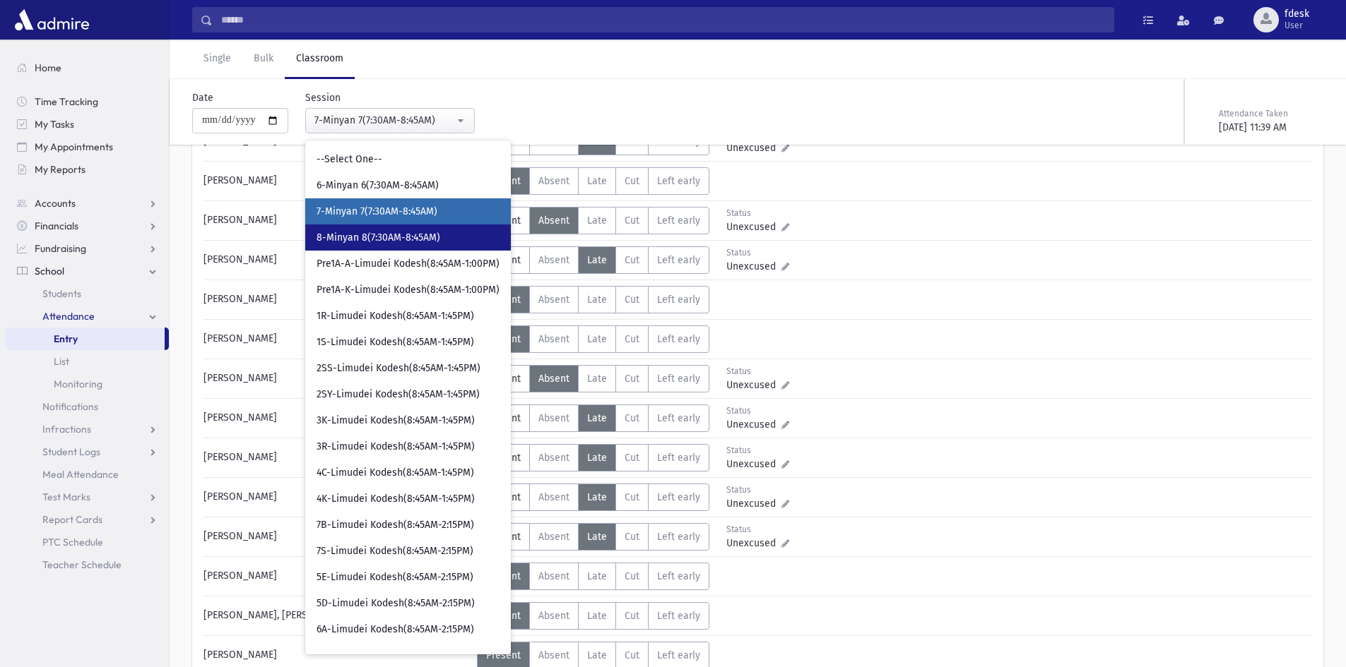
click at [374, 241] on span "8-Minyan 8(7:30AM-8:45AM)" at bounding box center [378, 238] width 124 height 14
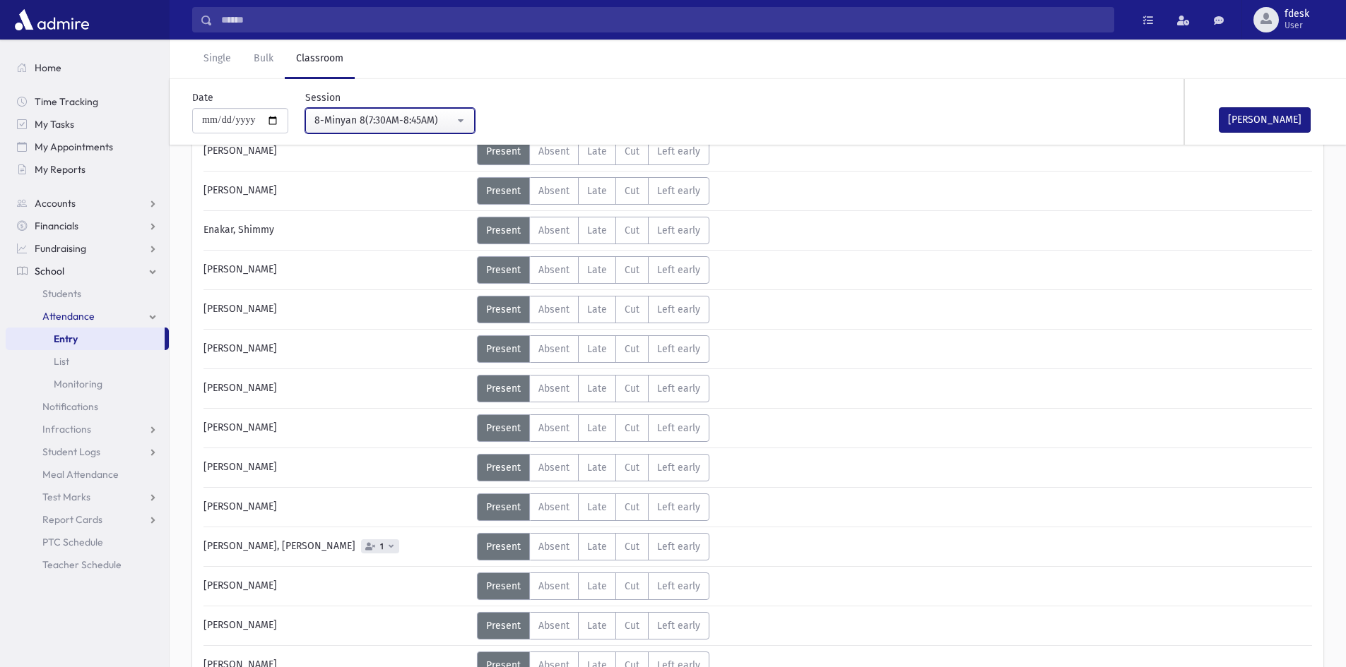
scroll to position [141, 0]
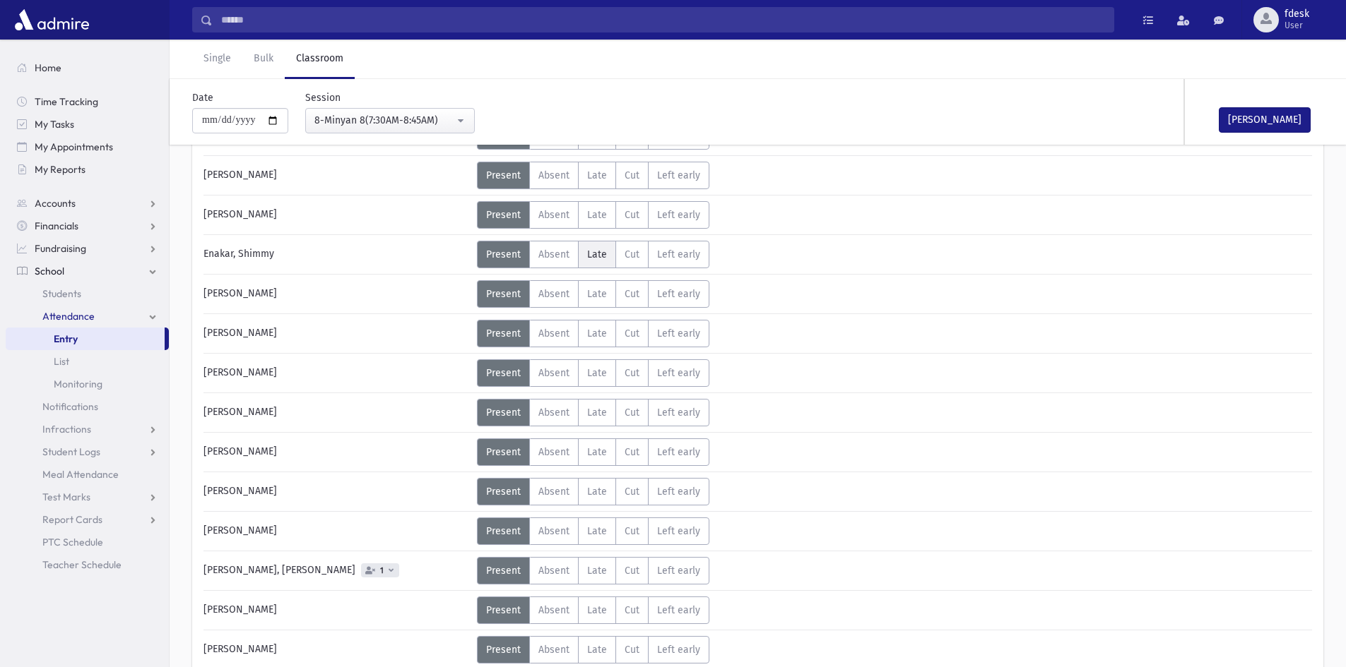
click at [592, 254] on span "Late" at bounding box center [597, 255] width 20 height 12
click at [598, 299] on span "Late" at bounding box center [597, 294] width 20 height 12
click at [598, 338] on span "Late" at bounding box center [597, 334] width 20 height 12
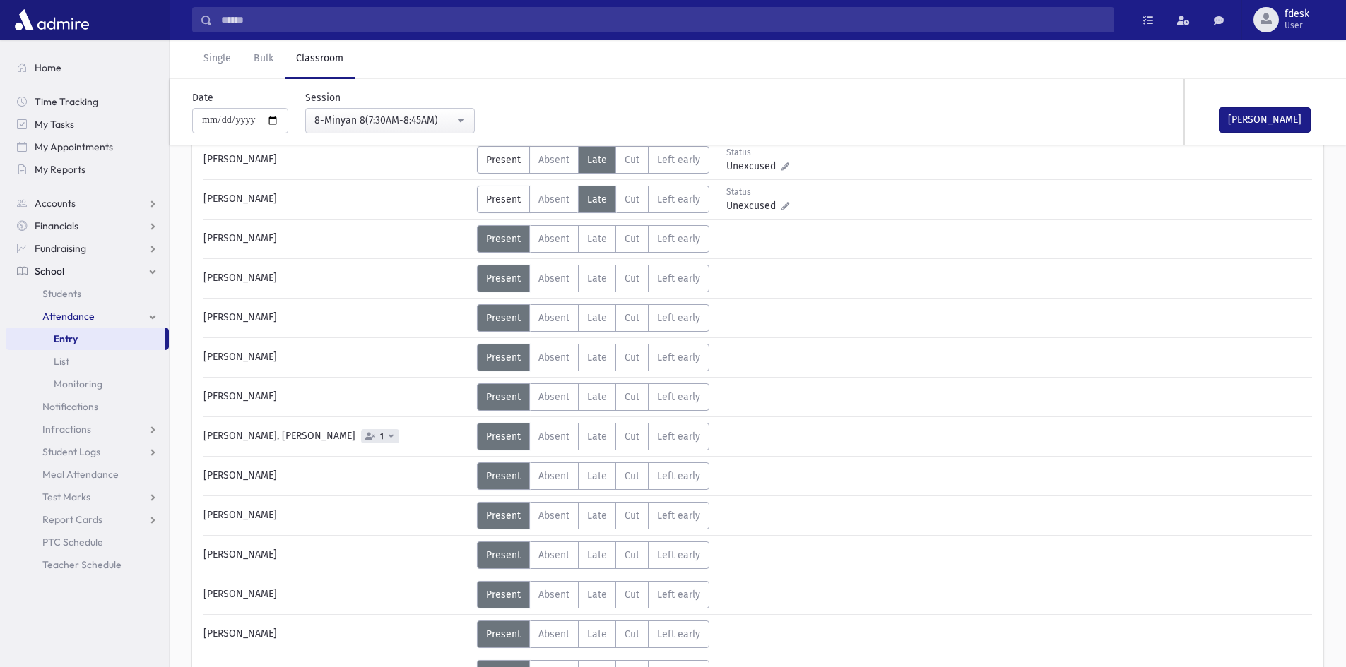
scroll to position [353, 0]
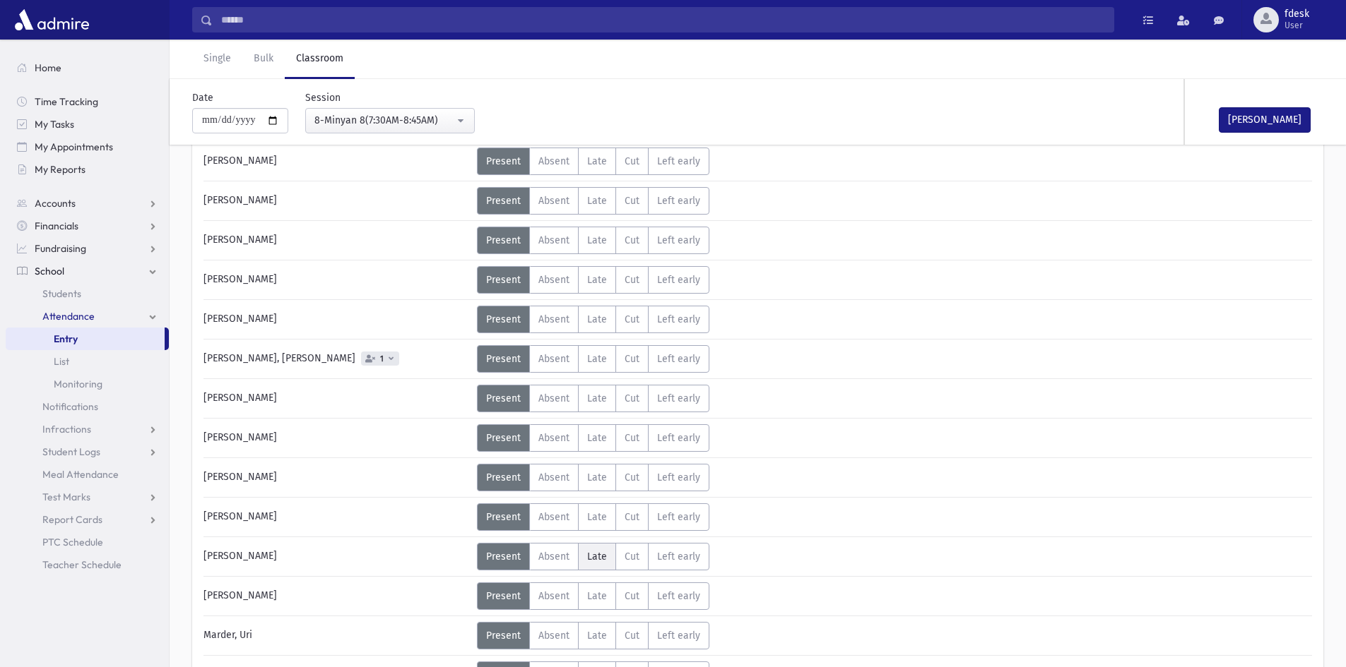
click at [598, 563] on label "Late L" at bounding box center [597, 557] width 38 height 28
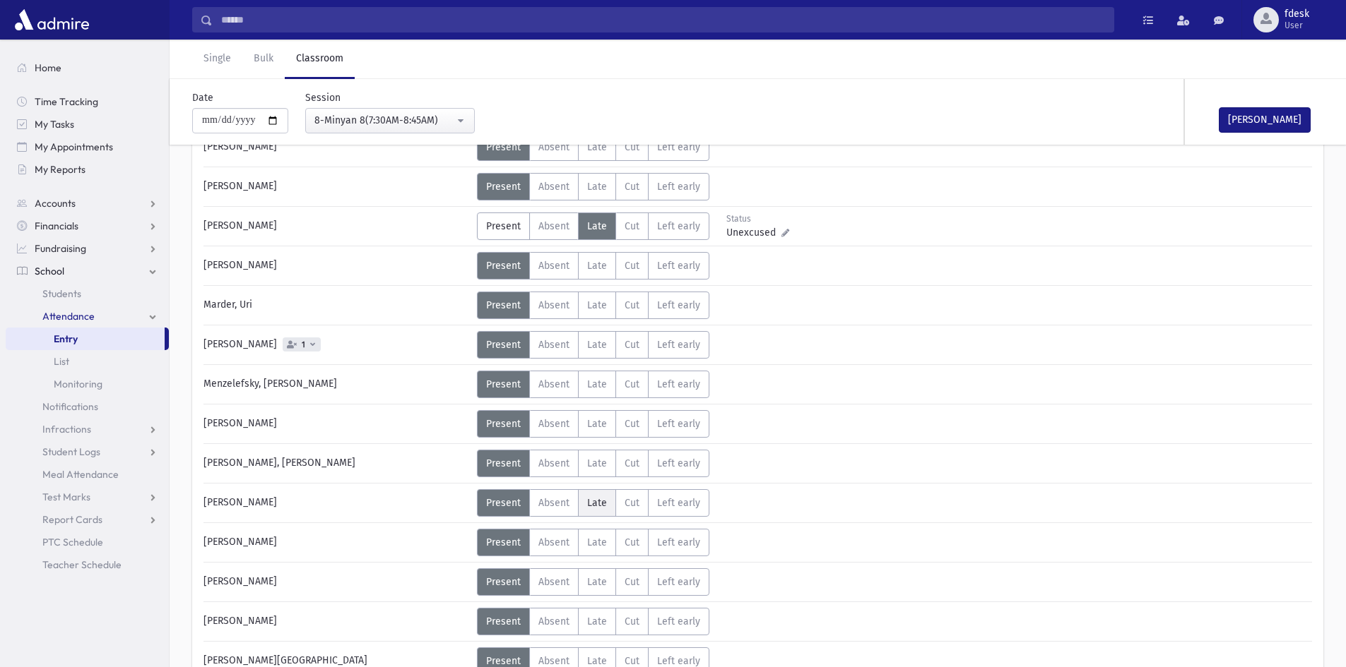
scroll to position [706, 0]
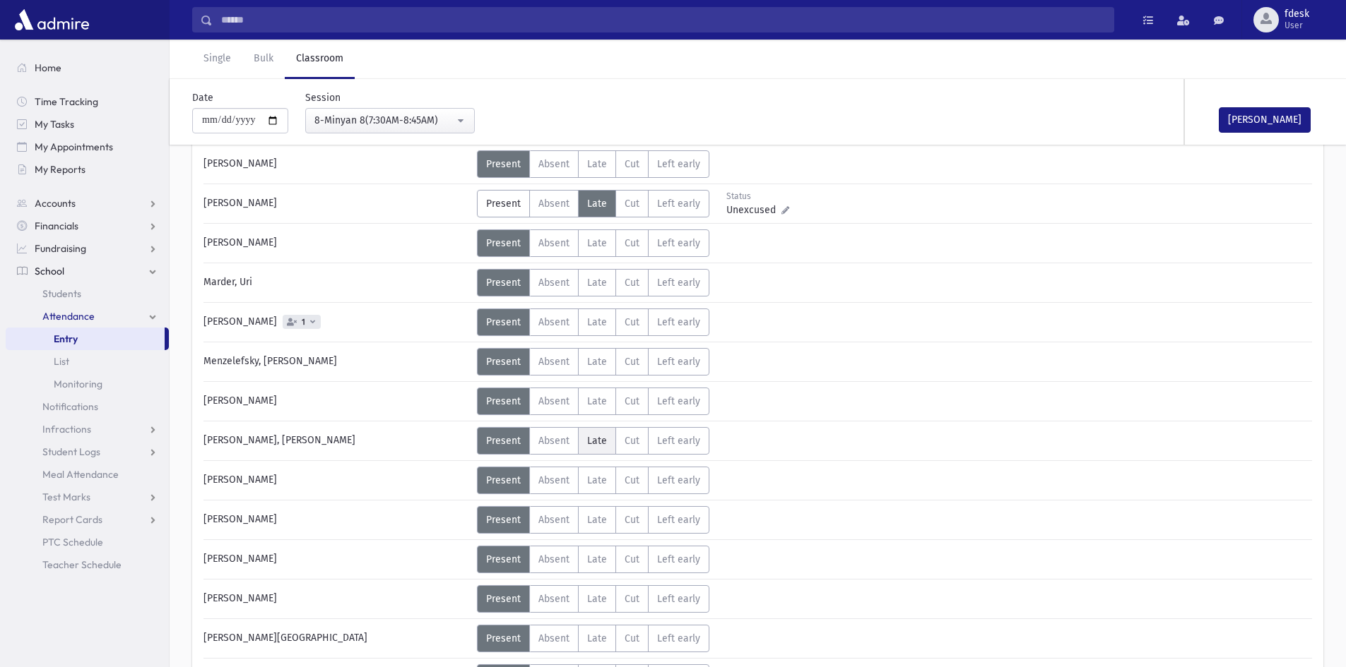
click at [597, 446] on span "Late" at bounding box center [597, 441] width 20 height 12
click at [602, 472] on label "Late L" at bounding box center [597, 481] width 38 height 28
click at [585, 564] on label "Late L" at bounding box center [597, 560] width 38 height 28
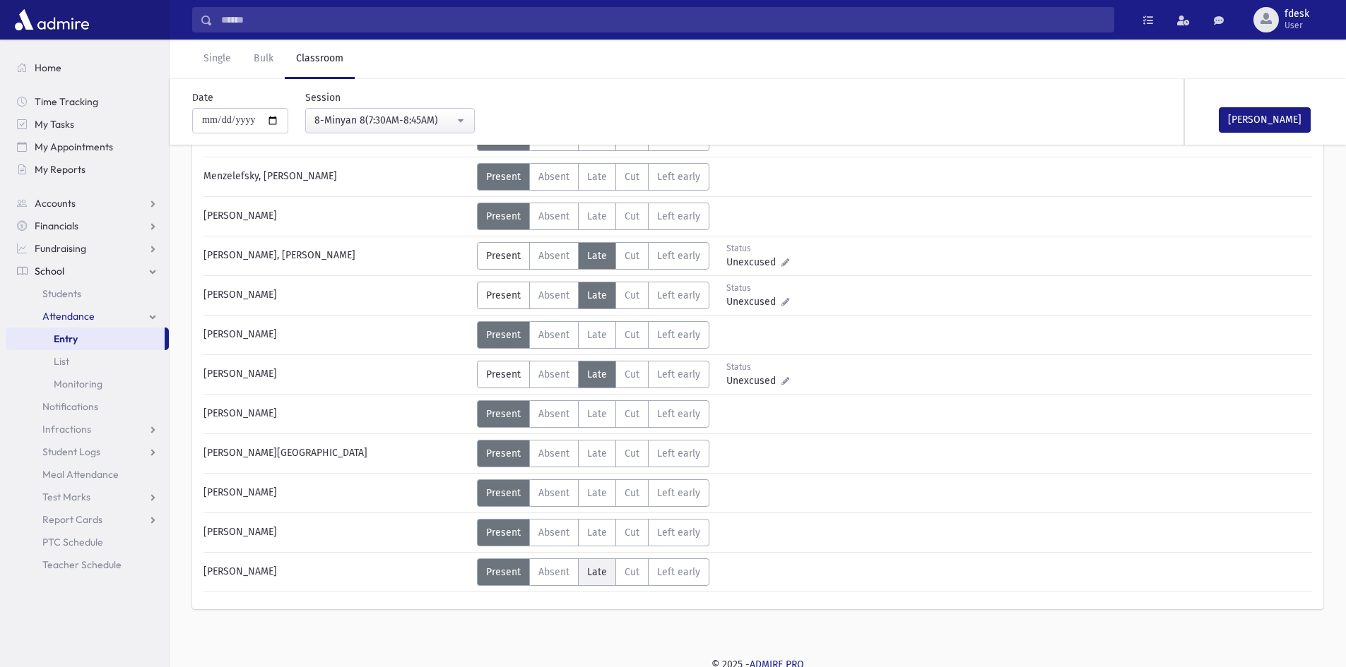
scroll to position [896, 0]
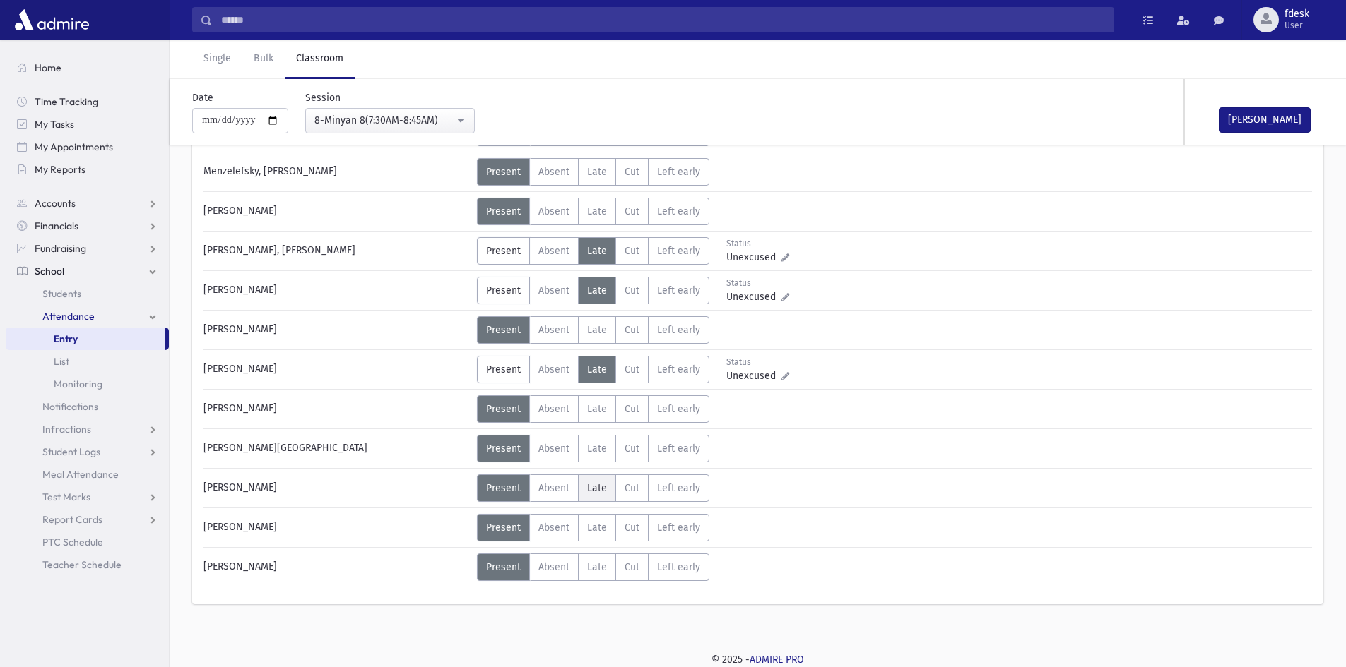
click at [614, 484] on label "Late L" at bounding box center [597, 489] width 38 height 28
click at [566, 538] on label "Absent A" at bounding box center [553, 528] width 49 height 28
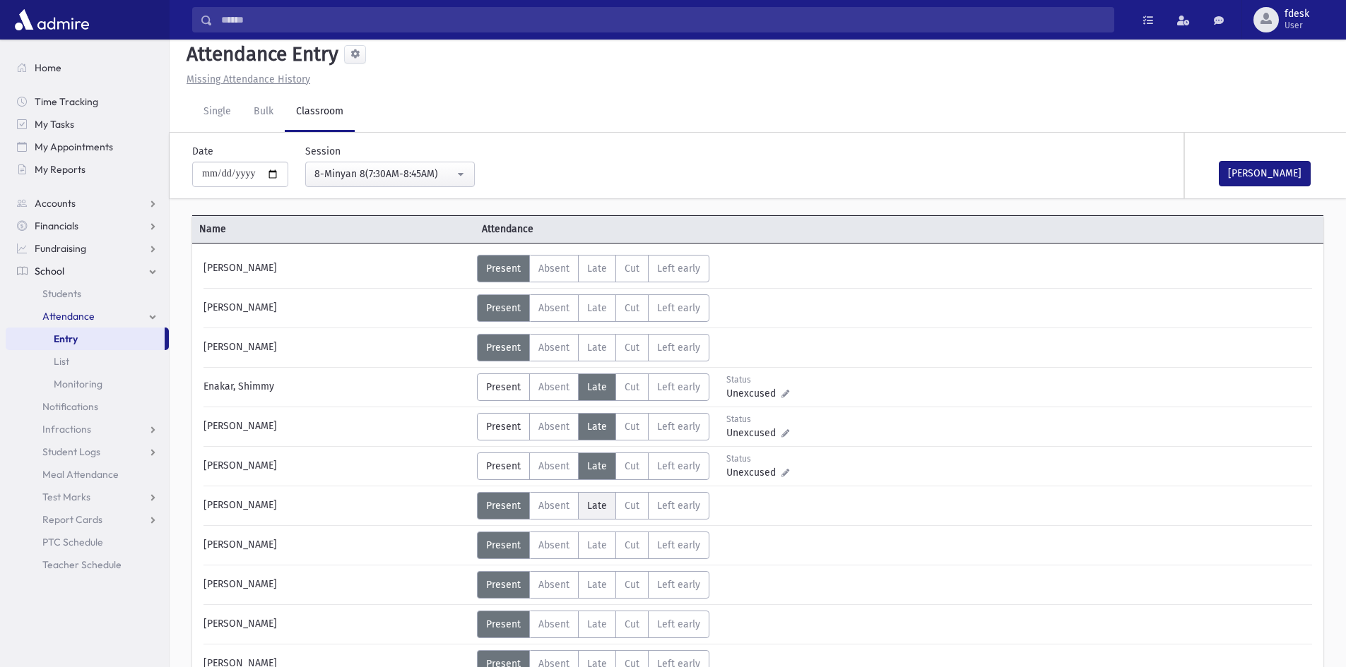
scroll to position [0, 0]
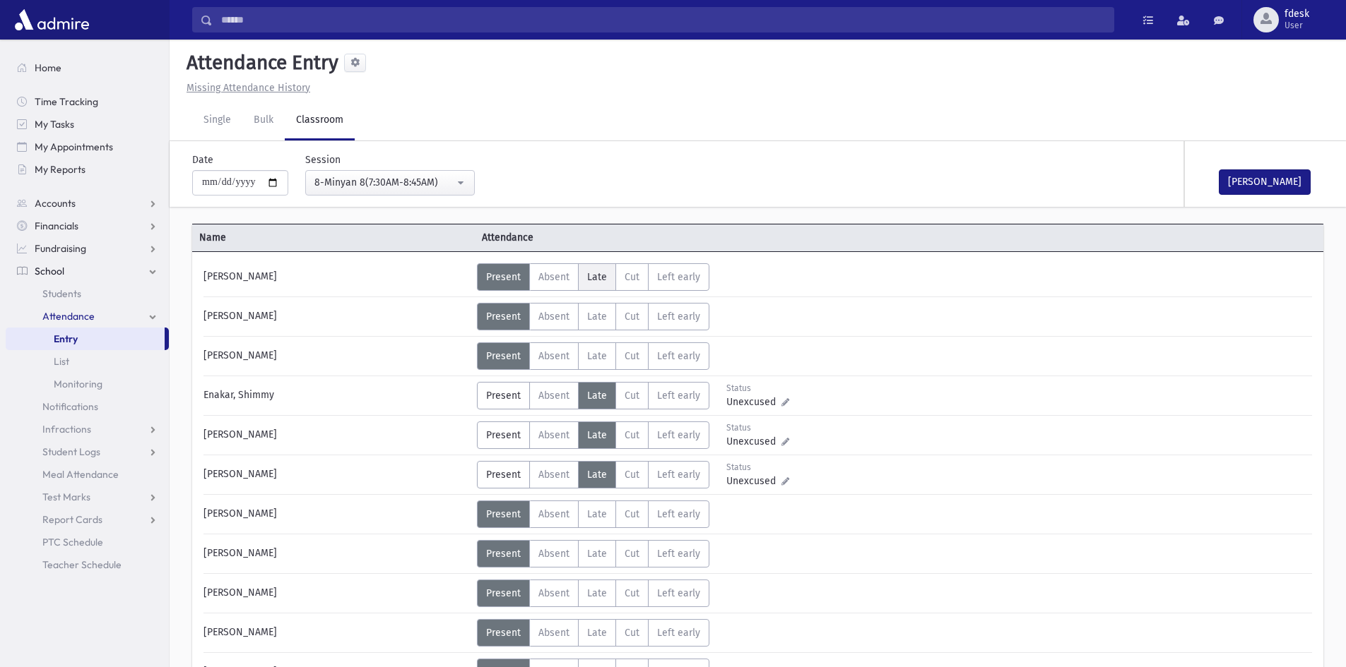
click at [587, 274] on span "Late" at bounding box center [597, 277] width 20 height 12
click at [597, 321] on span "Late" at bounding box center [597, 317] width 20 height 12
click at [585, 554] on label "Late L" at bounding box center [597, 554] width 38 height 28
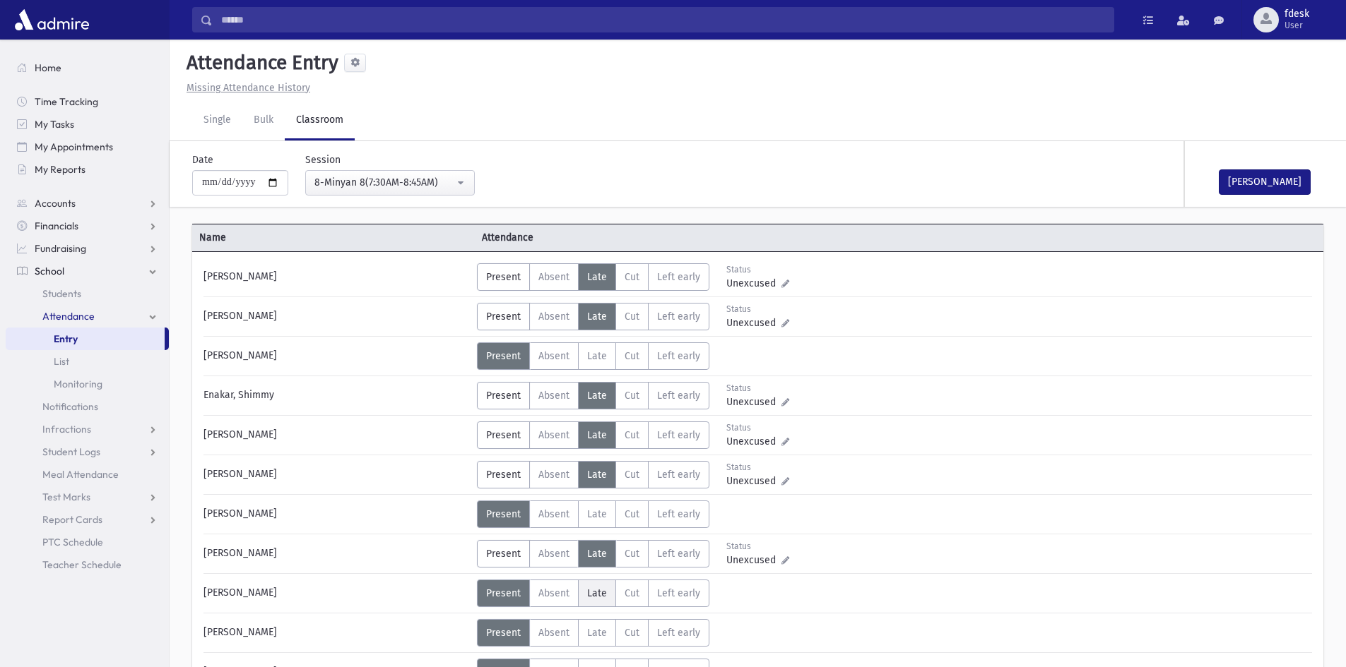
click at [587, 591] on span "Late" at bounding box center [597, 594] width 20 height 12
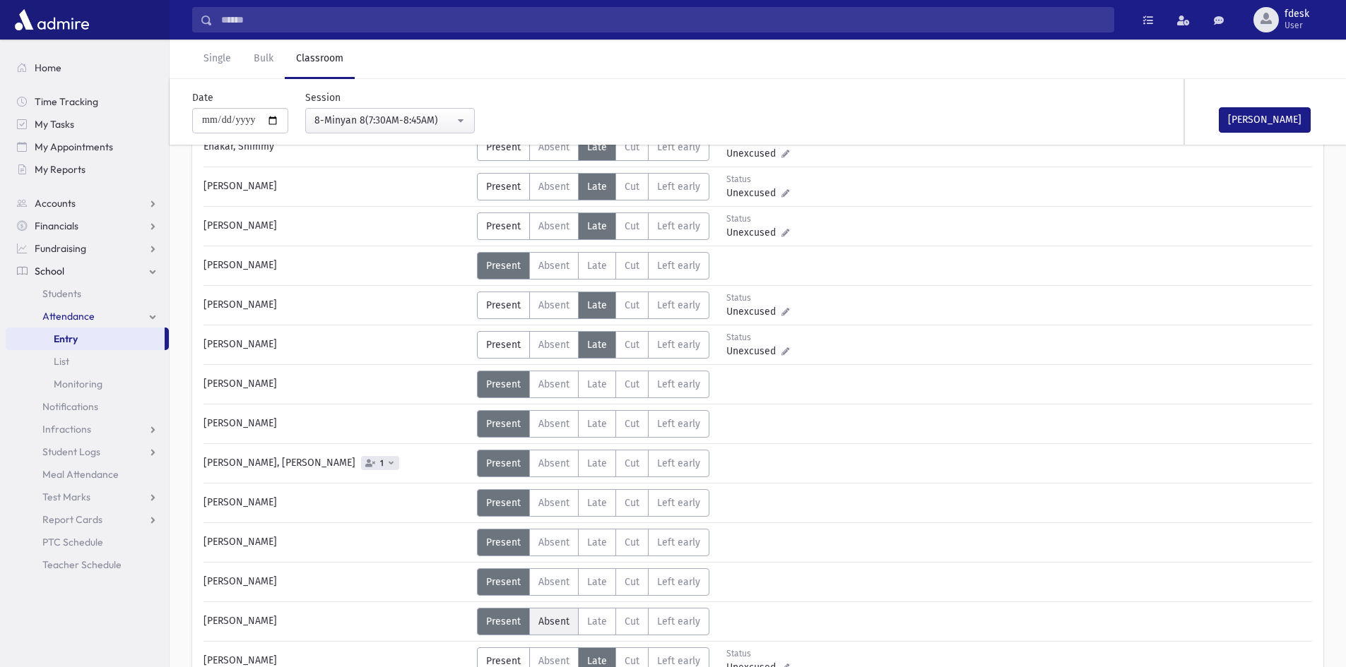
scroll to position [283, 0]
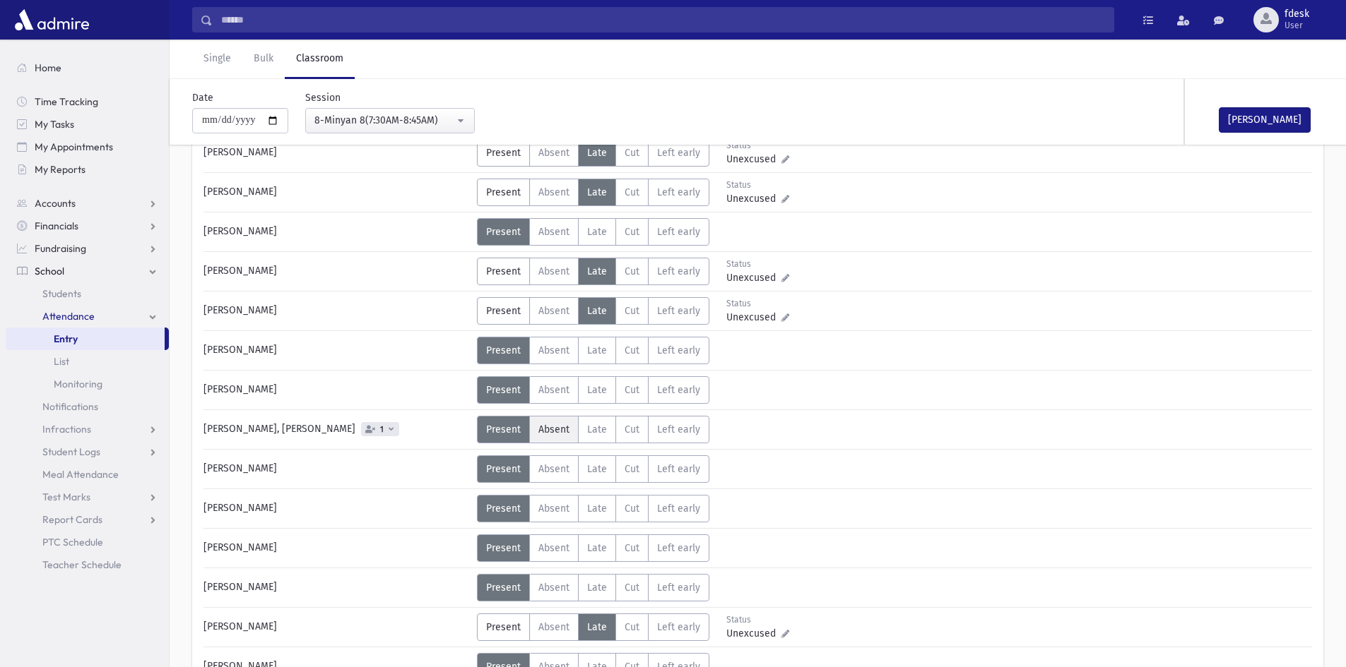
click at [569, 436] on label "Absent A" at bounding box center [553, 430] width 49 height 28
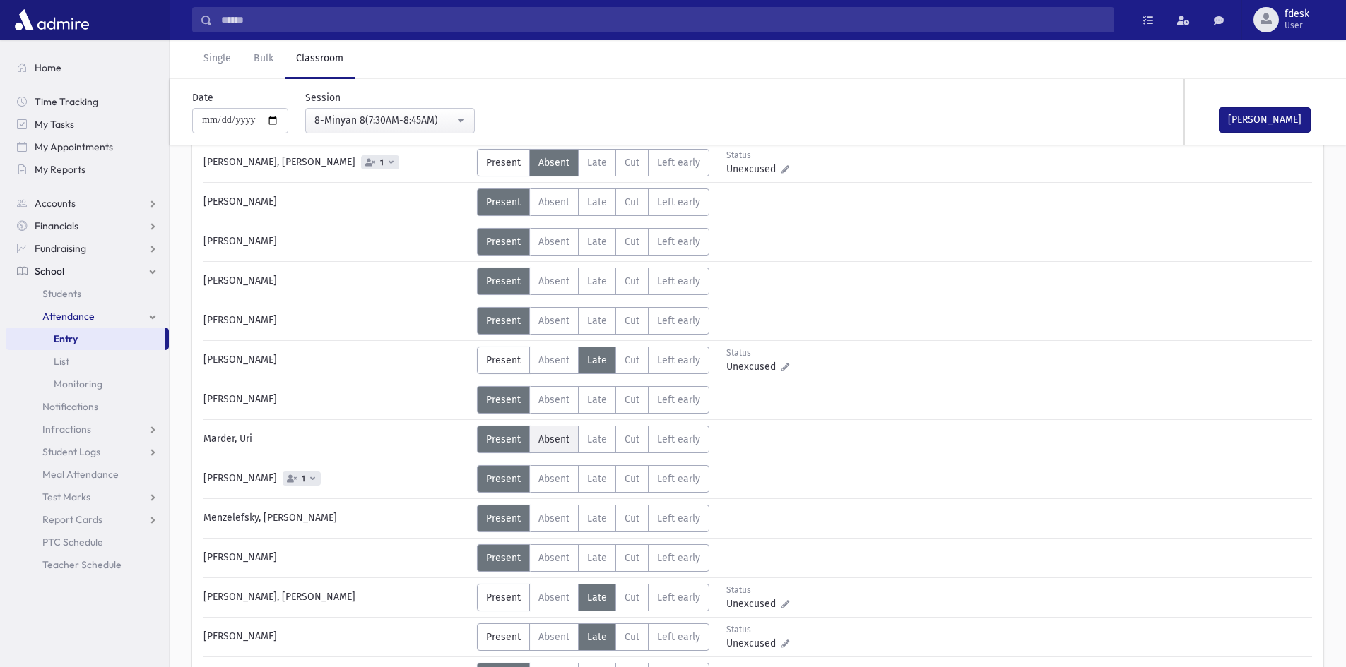
scroll to position [565, 0]
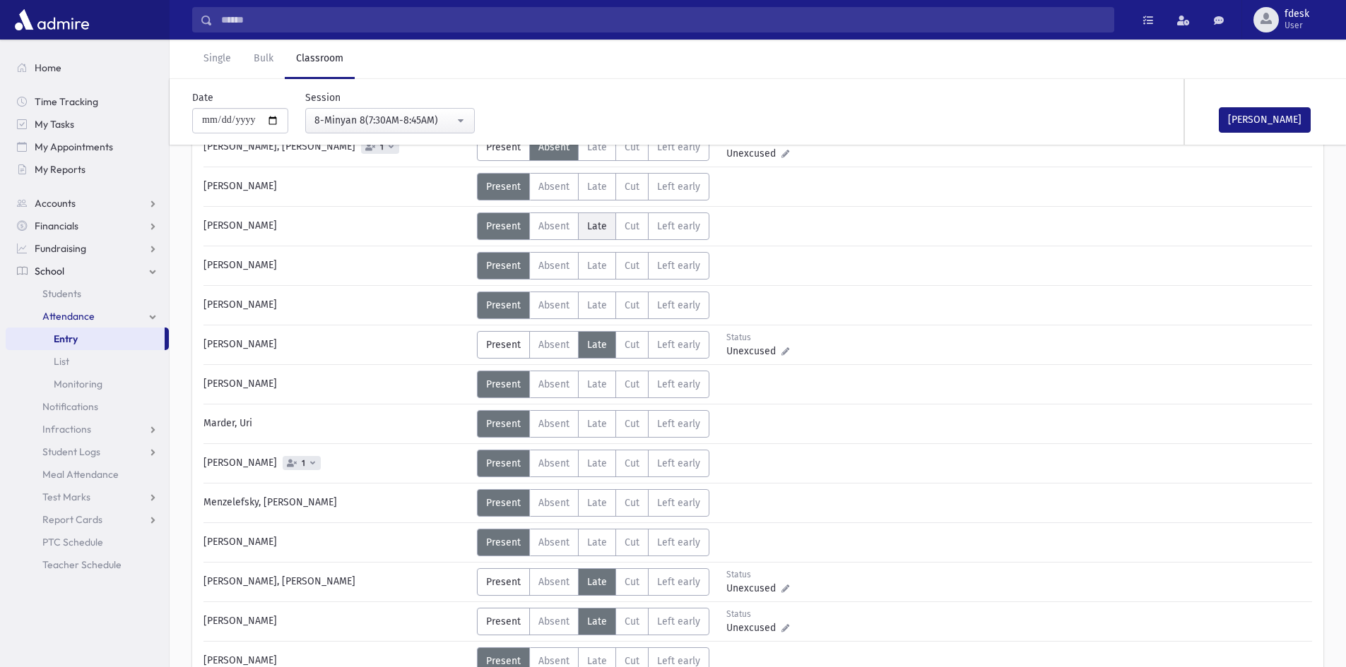
click at [588, 225] on span "Late" at bounding box center [597, 226] width 20 height 12
click at [593, 268] on span "Late" at bounding box center [597, 266] width 20 height 12
click at [595, 307] on span "Late" at bounding box center [597, 305] width 20 height 12
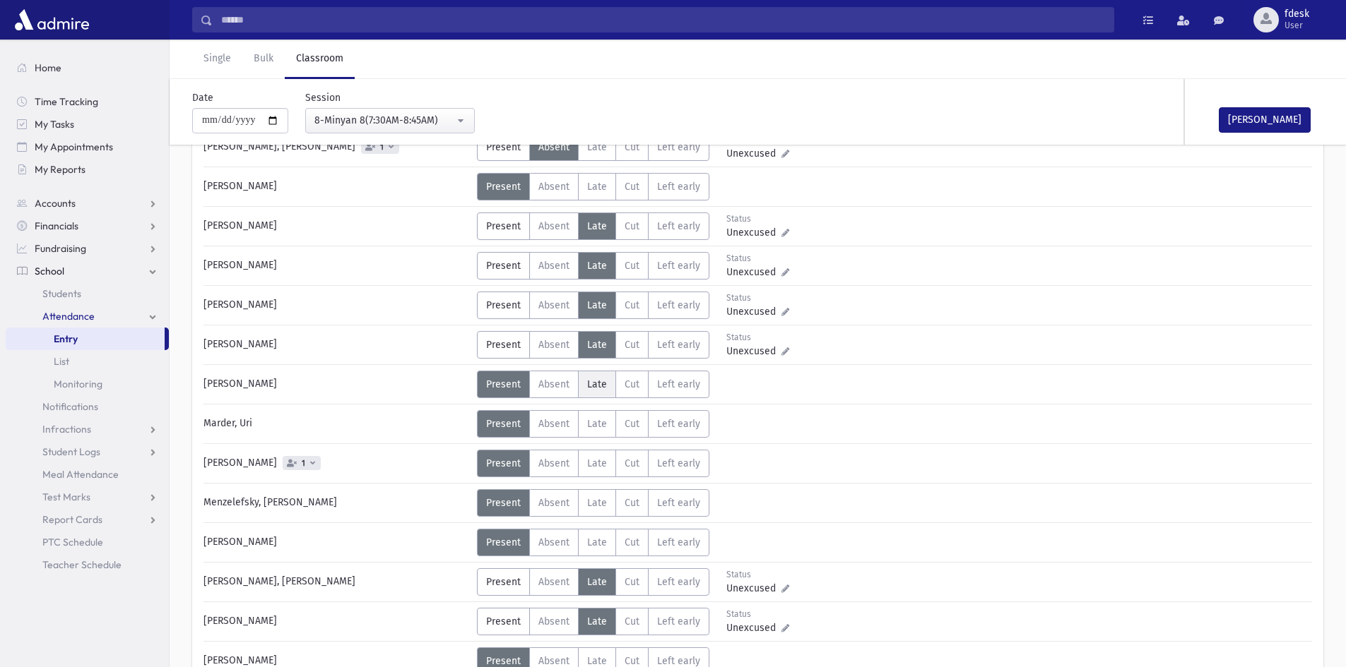
click at [597, 382] on span "Late" at bounding box center [597, 385] width 20 height 12
click at [558, 458] on span "Absent" at bounding box center [553, 464] width 31 height 12
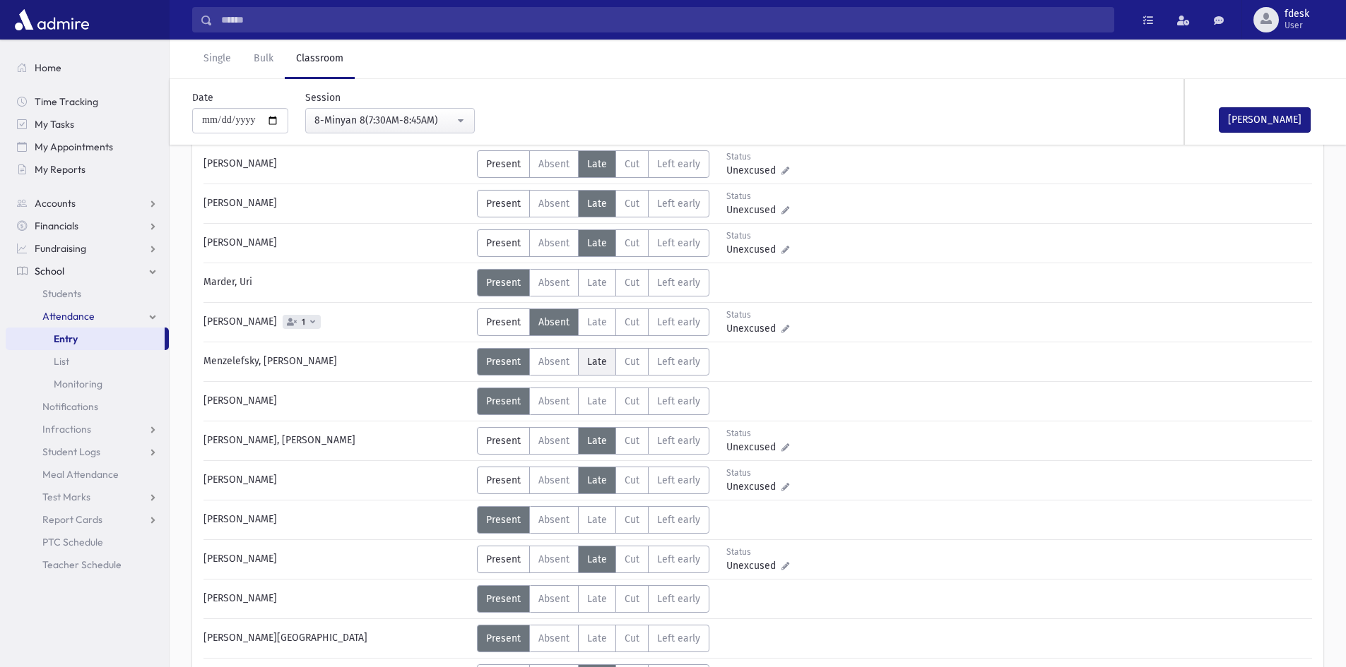
scroll to position [777, 0]
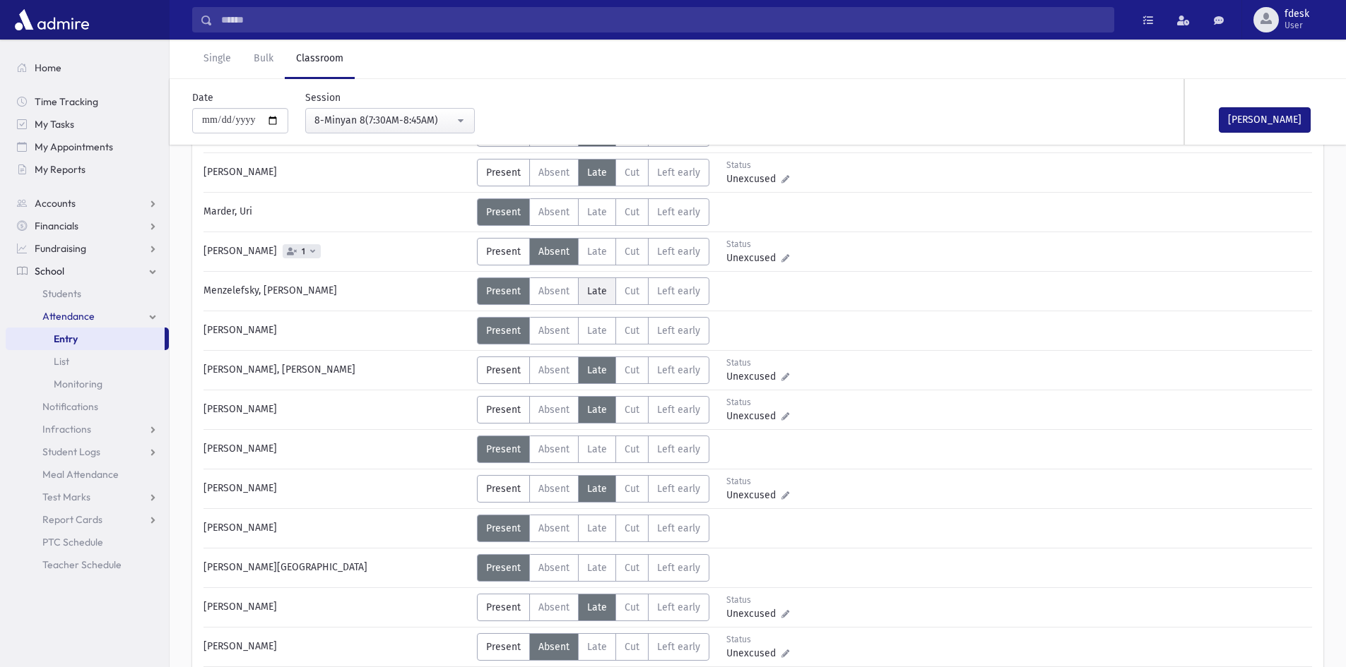
click at [593, 290] on span "Late" at bounding box center [597, 291] width 20 height 12
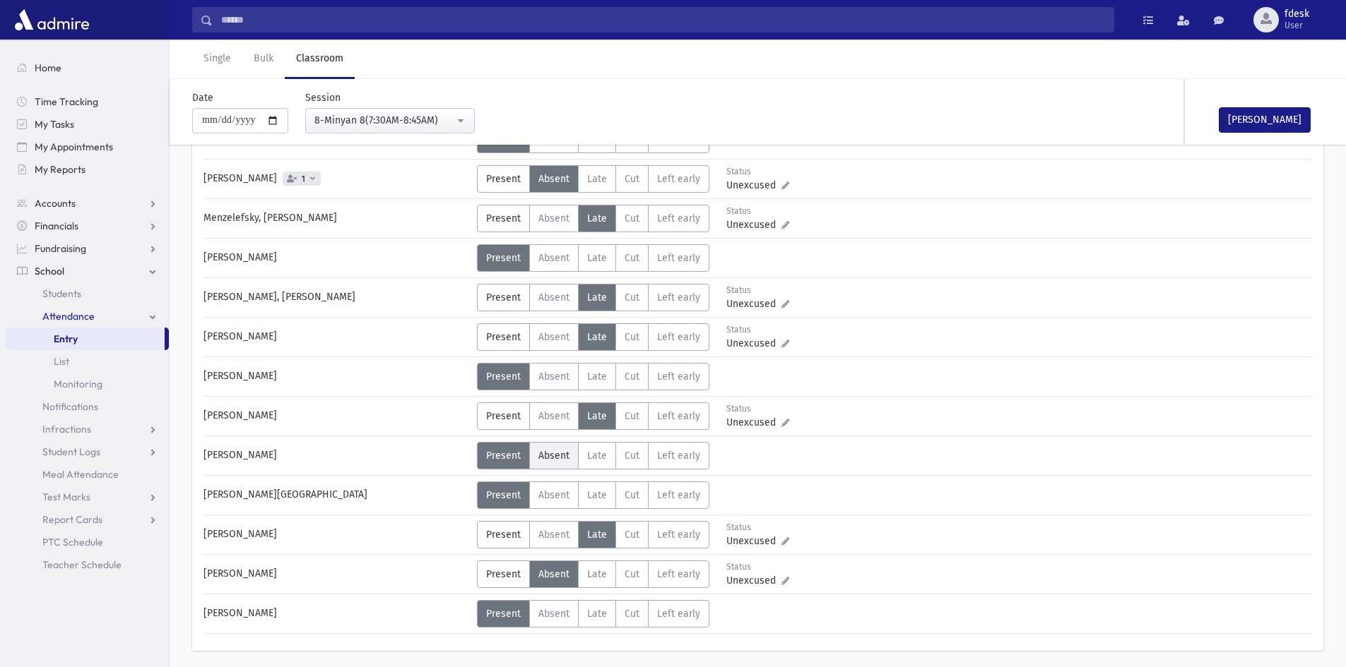
scroll to position [896, 0]
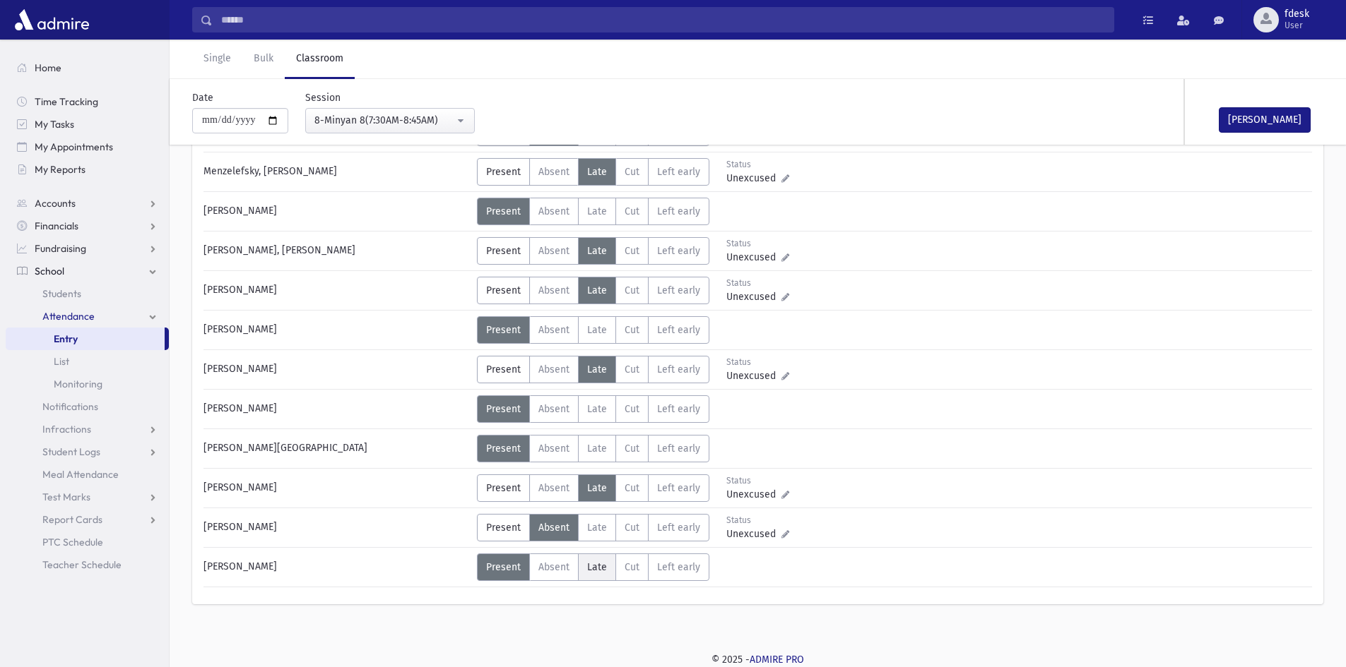
click at [602, 568] on span "Late" at bounding box center [597, 568] width 20 height 12
click at [1284, 119] on button "Mark Done" at bounding box center [1264, 119] width 92 height 25
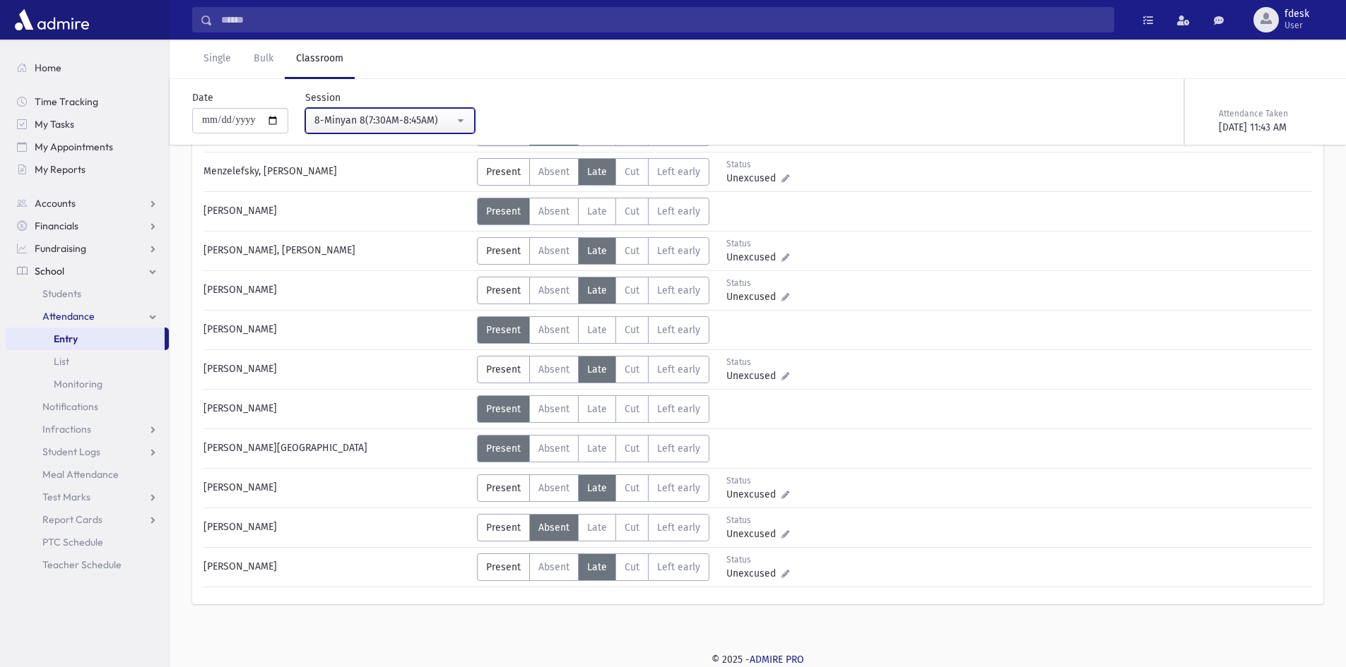
click at [381, 114] on div "8-Minyan 8(7:30AM-8:45AM)" at bounding box center [384, 120] width 140 height 15
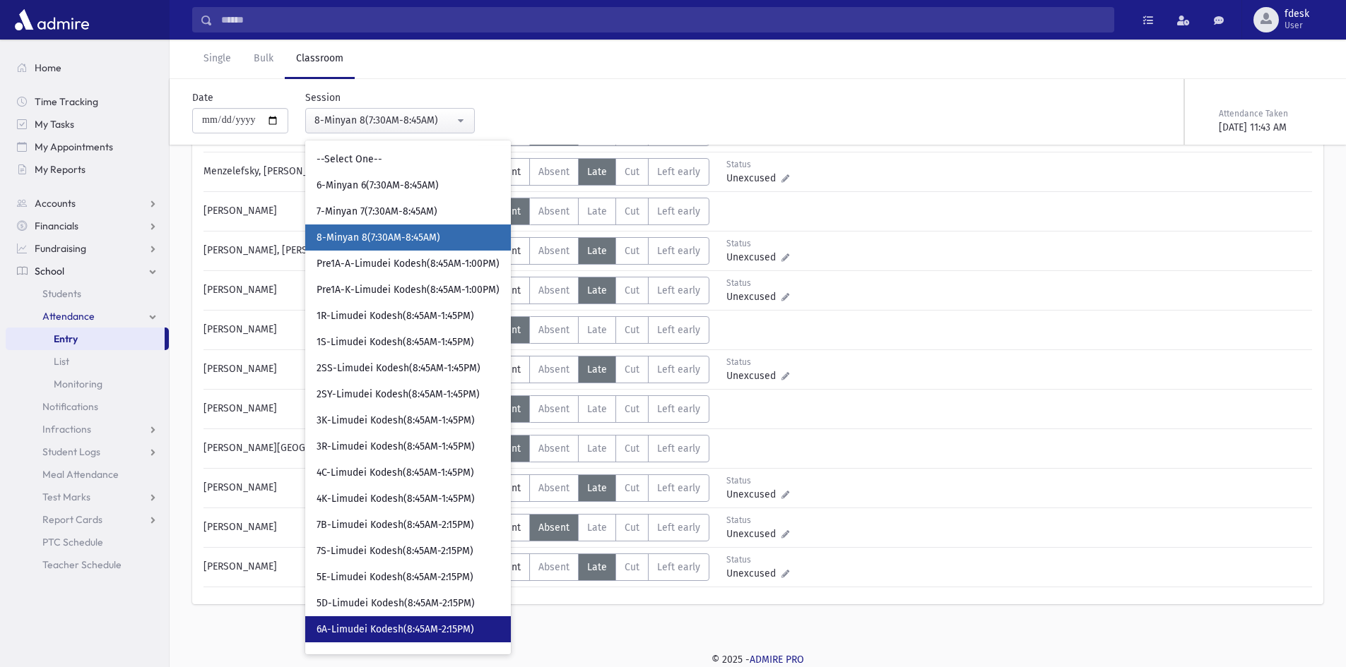
click at [361, 634] on span "6A-Limudei Kodesh(8:45AM-2:15PM)" at bounding box center [395, 630] width 158 height 14
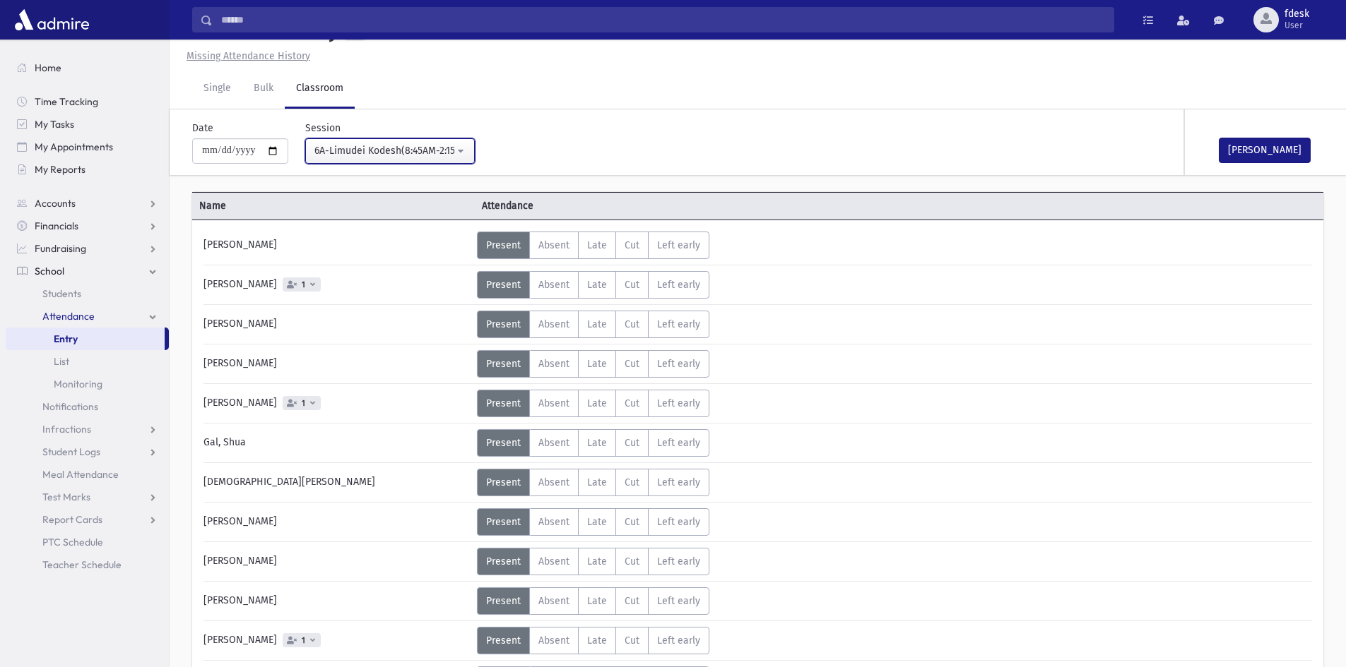
scroll to position [224, 0]
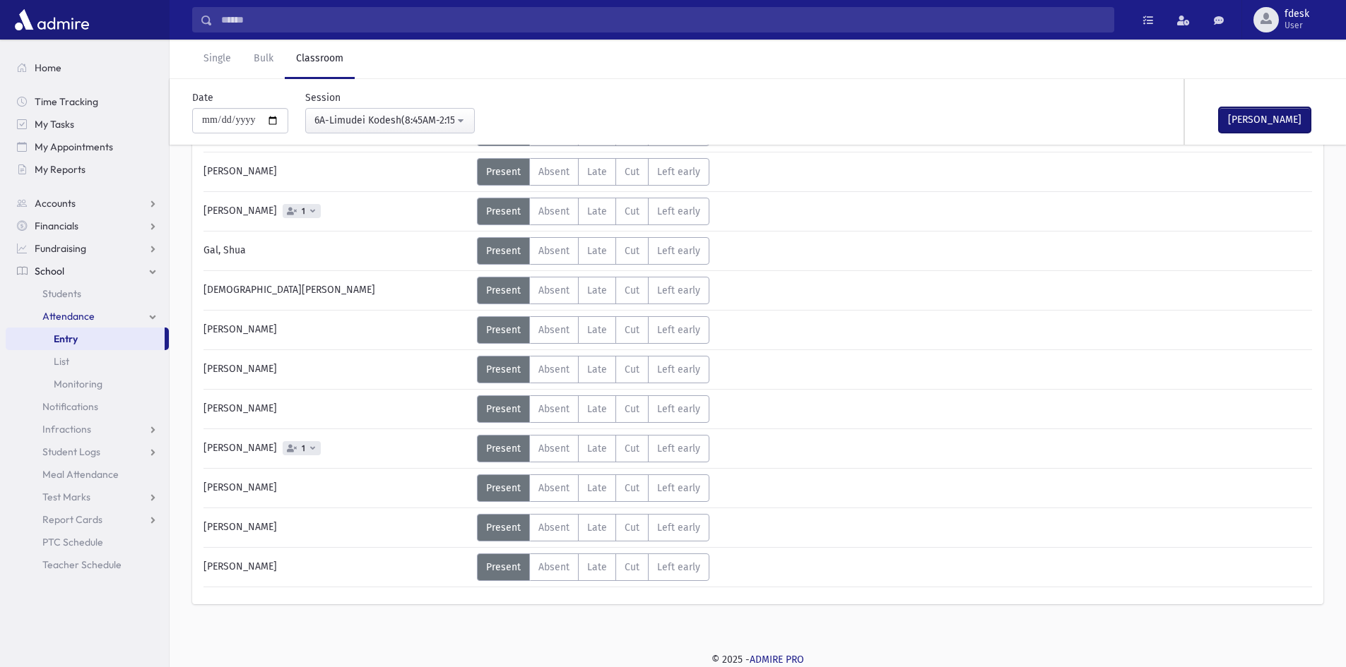
click at [1250, 112] on button "Mark Done" at bounding box center [1264, 119] width 92 height 25
click at [426, 126] on div "6A-Limudei Kodesh(8:45AM-2:15PM)" at bounding box center [384, 120] width 140 height 15
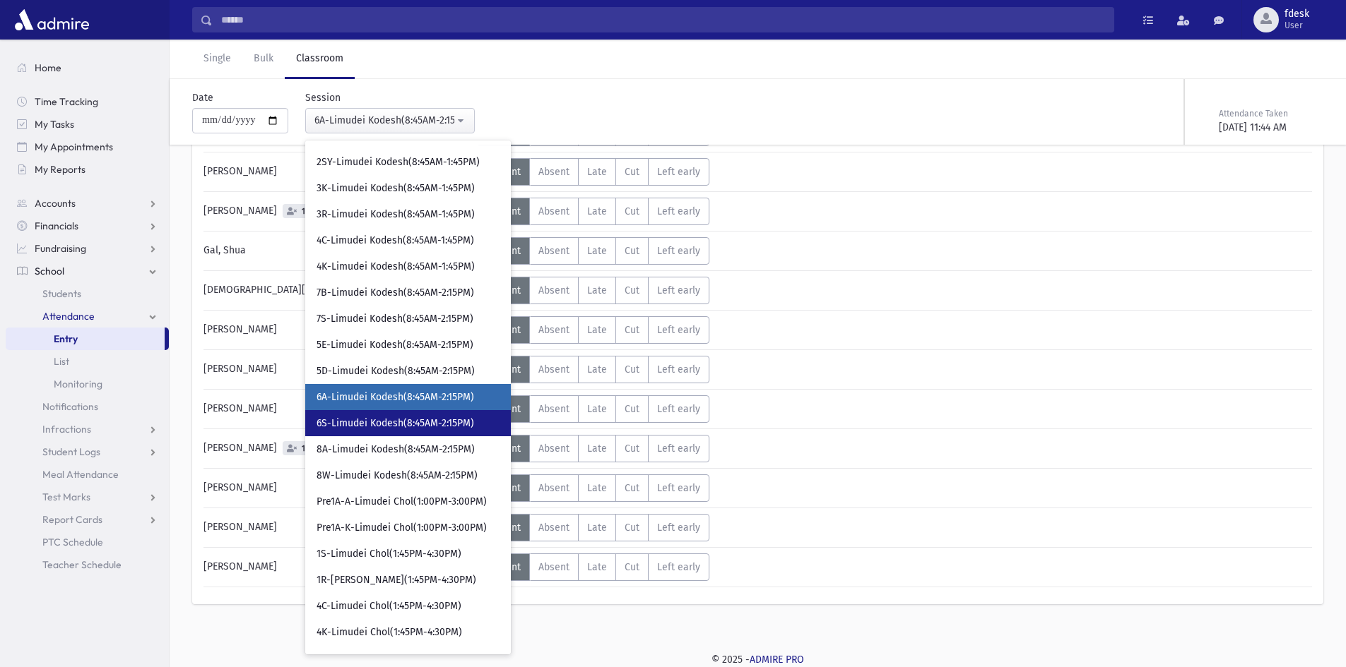
click at [404, 422] on span "6S-Limudei Kodesh(8:45AM-2:15PM)" at bounding box center [395, 424] width 158 height 14
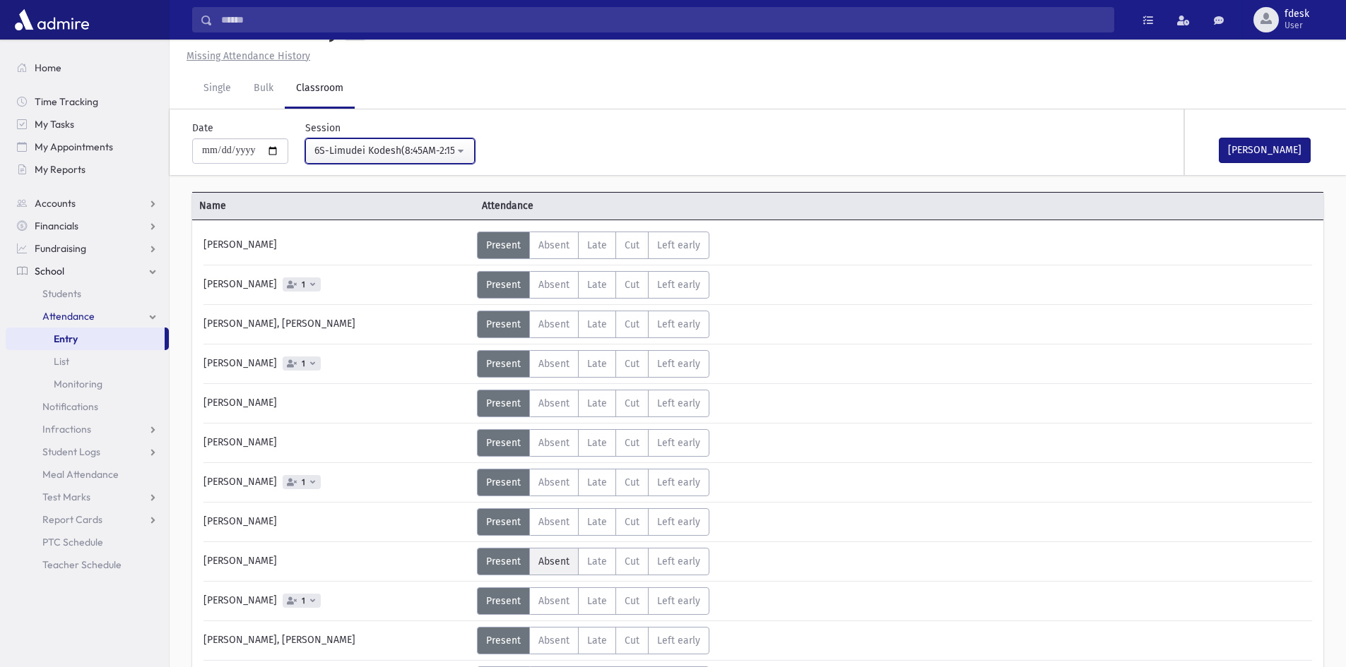
scroll to position [224, 0]
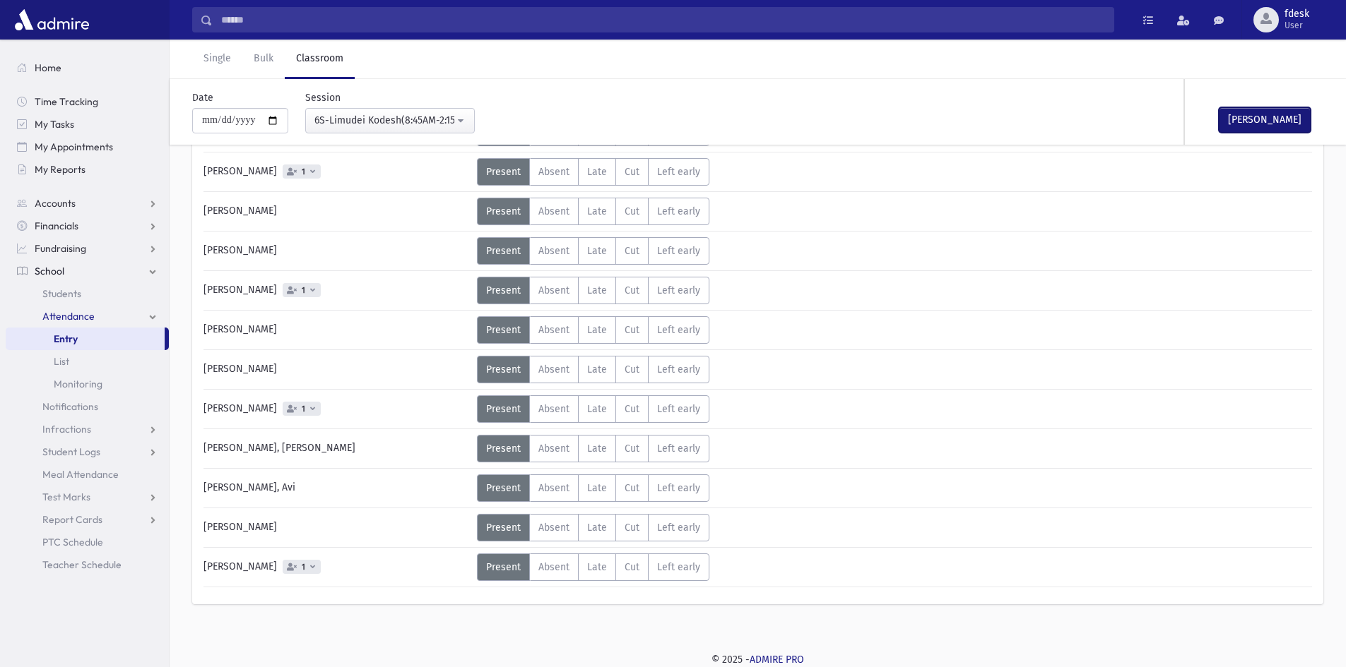
click at [1239, 114] on button "Mark Done" at bounding box center [1264, 119] width 92 height 25
click at [420, 121] on div "6S-Limudei Kodesh(8:45AM-2:15PM)" at bounding box center [384, 120] width 140 height 15
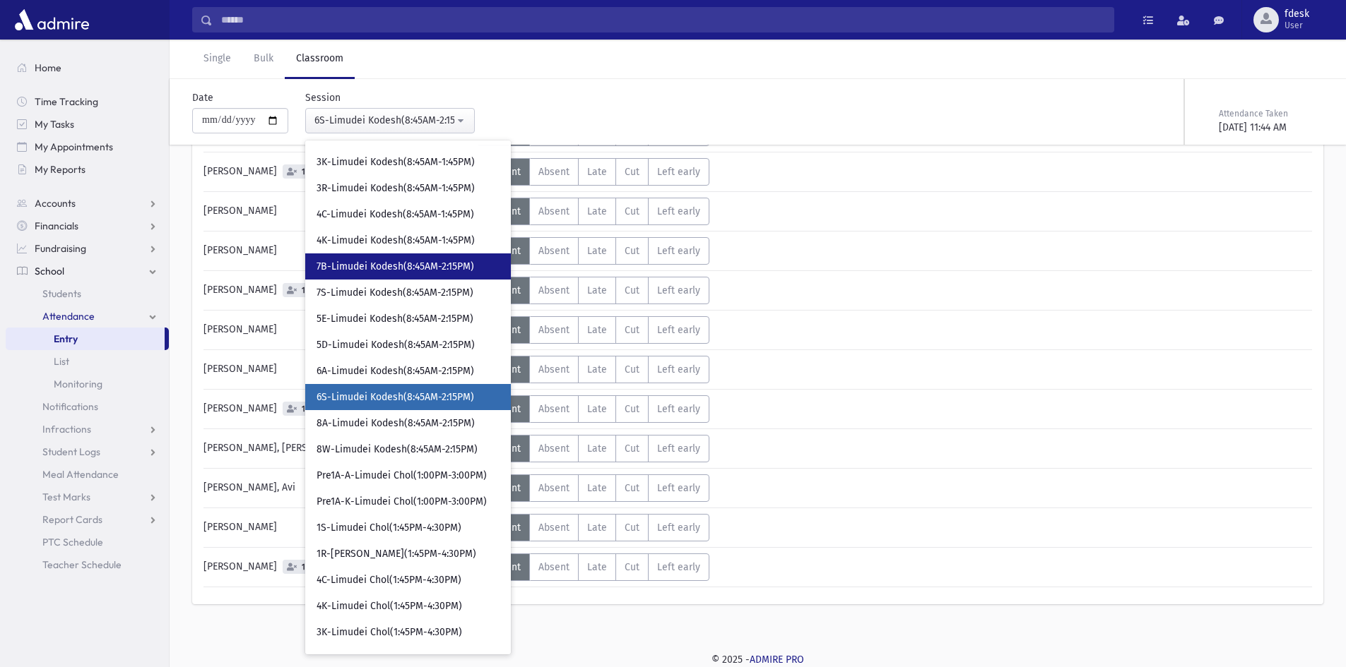
click at [415, 278] on link "7B-Limudei Kodesh(8:45AM-2:15PM)" at bounding box center [408, 267] width 206 height 26
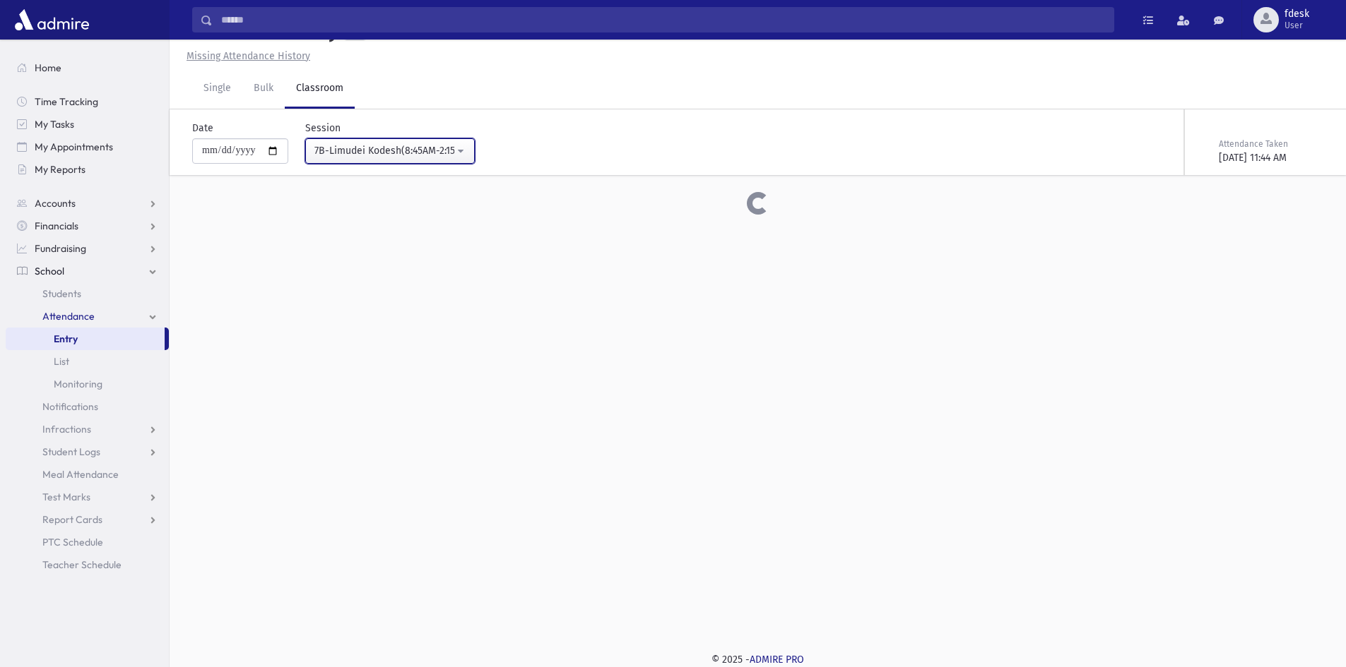
scroll to position [224, 0]
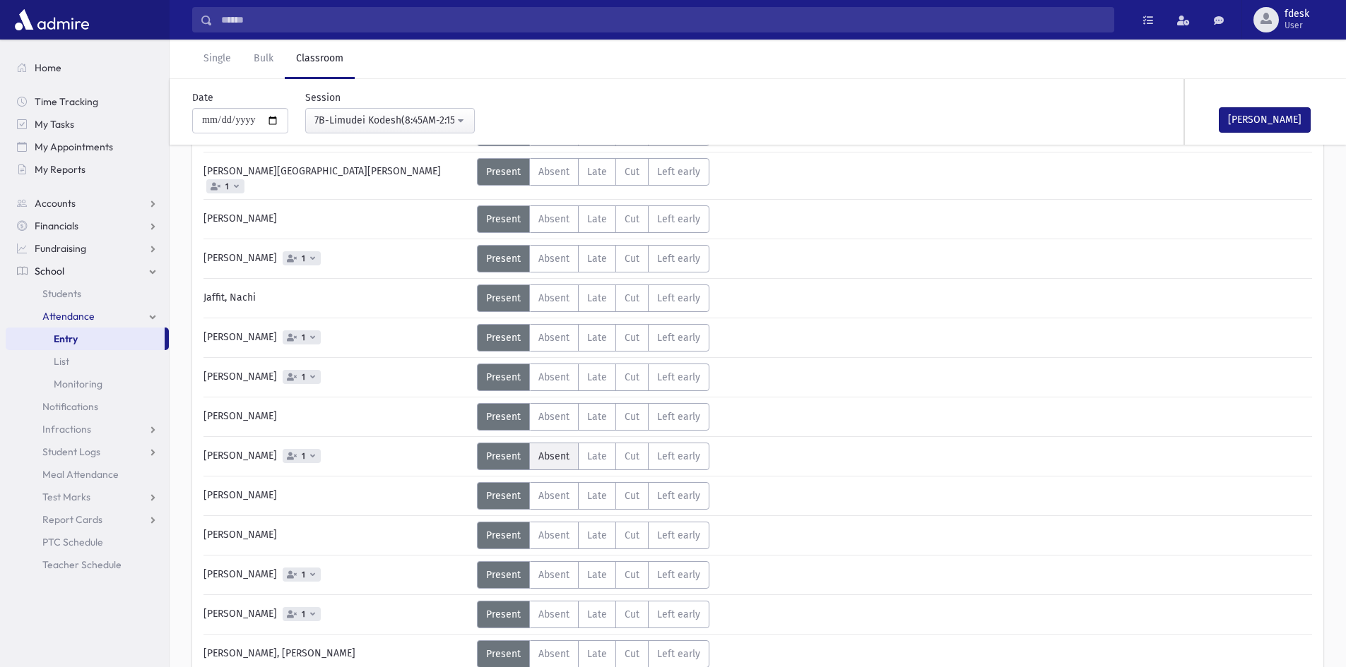
drag, startPoint x: 552, startPoint y: 445, endPoint x: 557, endPoint y: 435, distance: 11.1
click at [551, 451] on span "Absent" at bounding box center [553, 457] width 31 height 12
click at [1236, 117] on button "Mark Done" at bounding box center [1264, 119] width 92 height 25
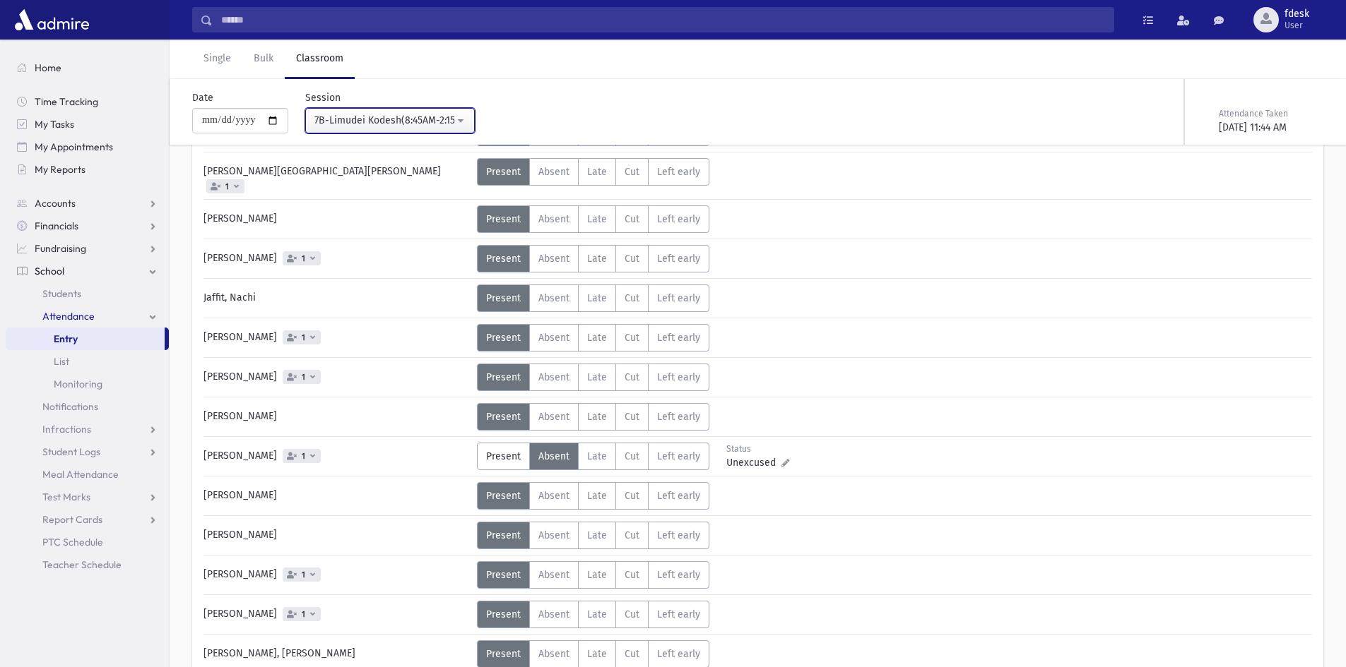
click at [364, 121] on div "7B-Limudei Kodesh(8:45AM-2:15PM)" at bounding box center [384, 120] width 140 height 15
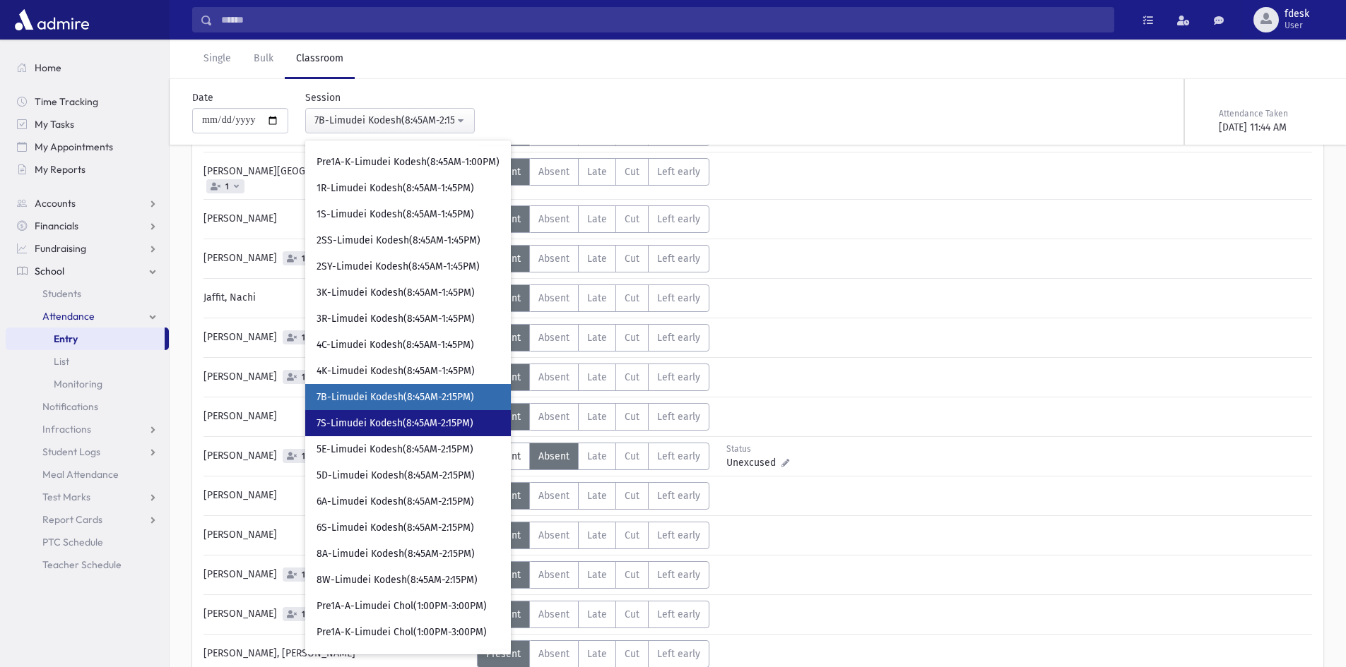
click at [381, 426] on span "7S-Limudei Kodesh(8:45AM-2:15PM)" at bounding box center [394, 424] width 157 height 14
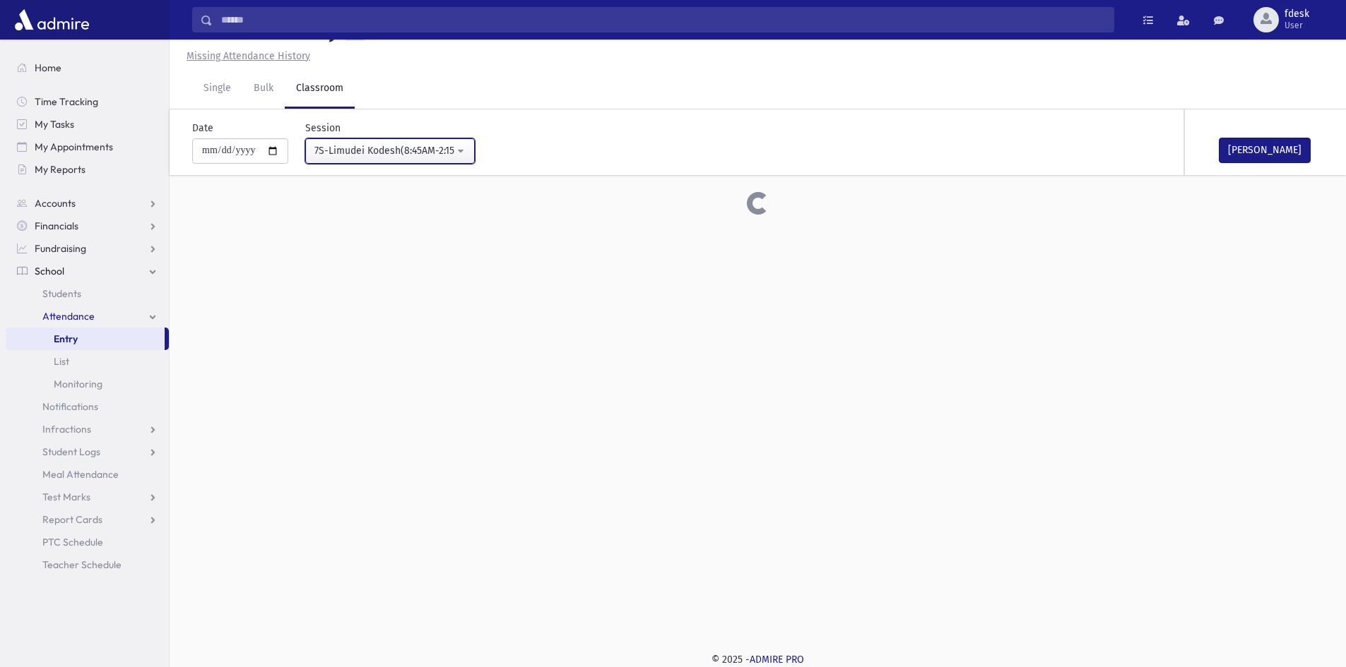
scroll to position [224, 0]
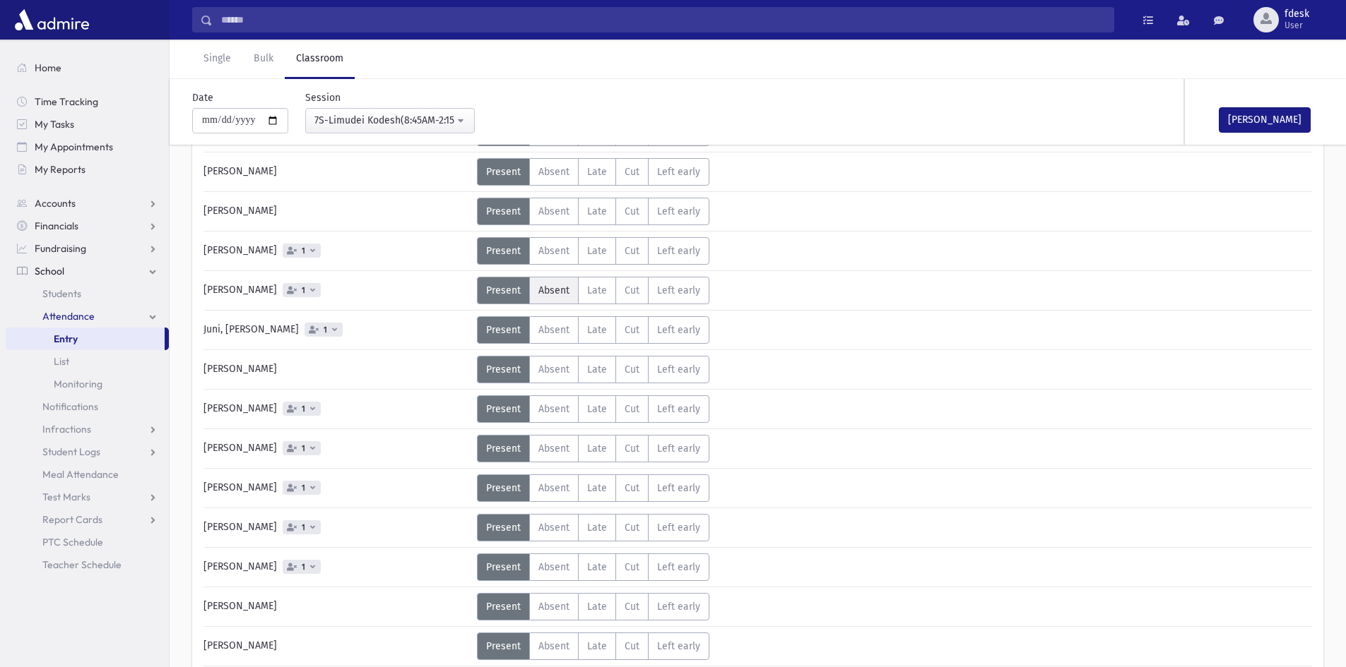
click at [564, 285] on span "Absent" at bounding box center [553, 291] width 31 height 12
click at [1247, 122] on button "Mark Done" at bounding box center [1264, 119] width 92 height 25
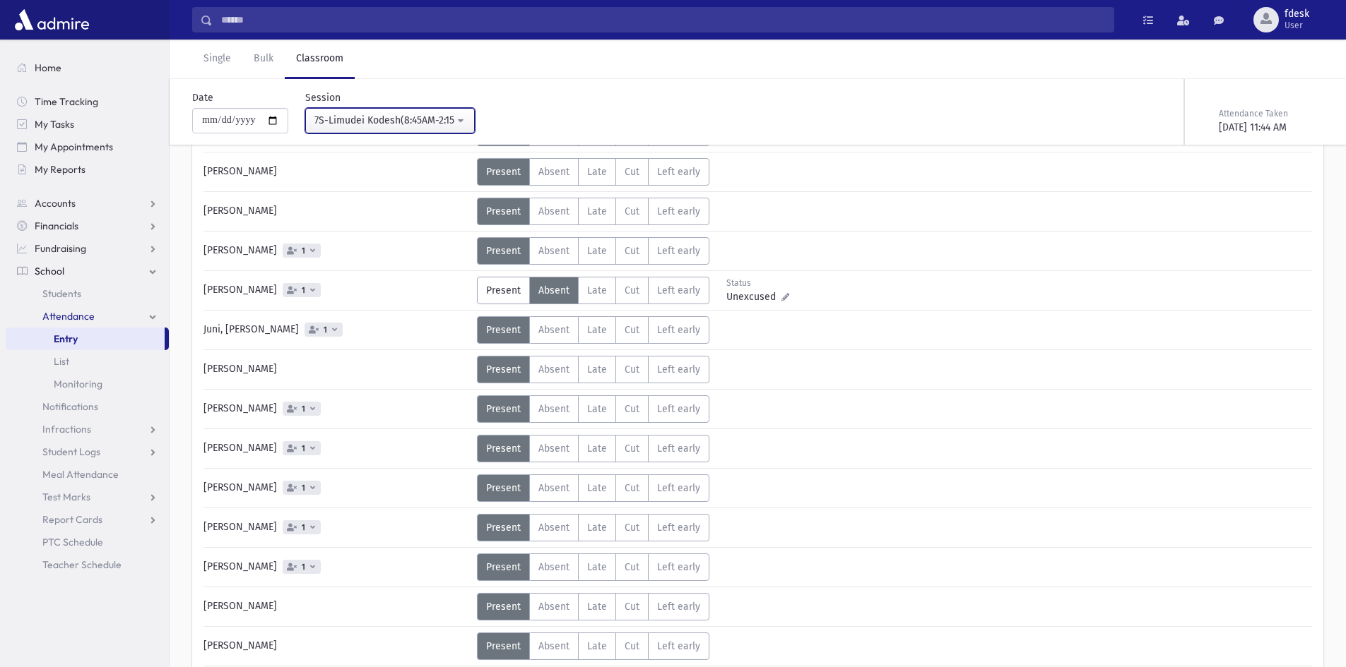
click at [352, 120] on div "7S-Limudei Kodesh(8:45AM-2:15PM)" at bounding box center [384, 120] width 140 height 15
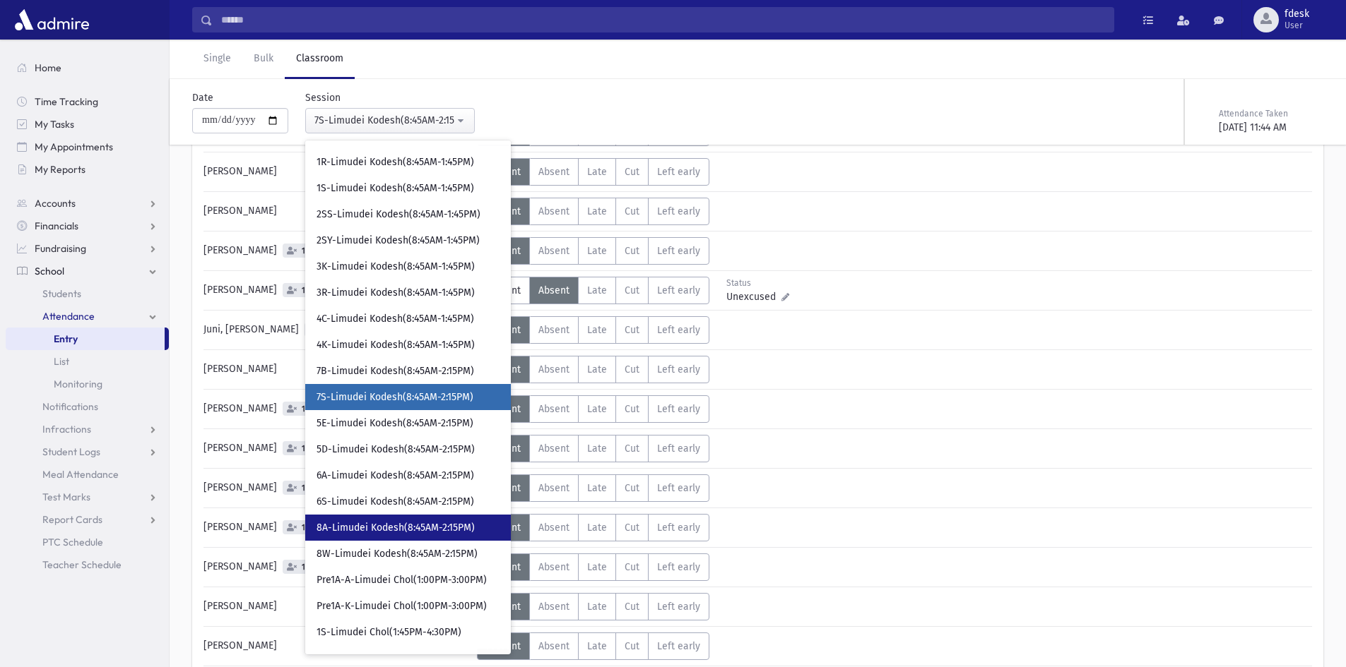
click at [384, 525] on span "8A-Limudei Kodesh(8:45AM-2:15PM)" at bounding box center [395, 528] width 158 height 14
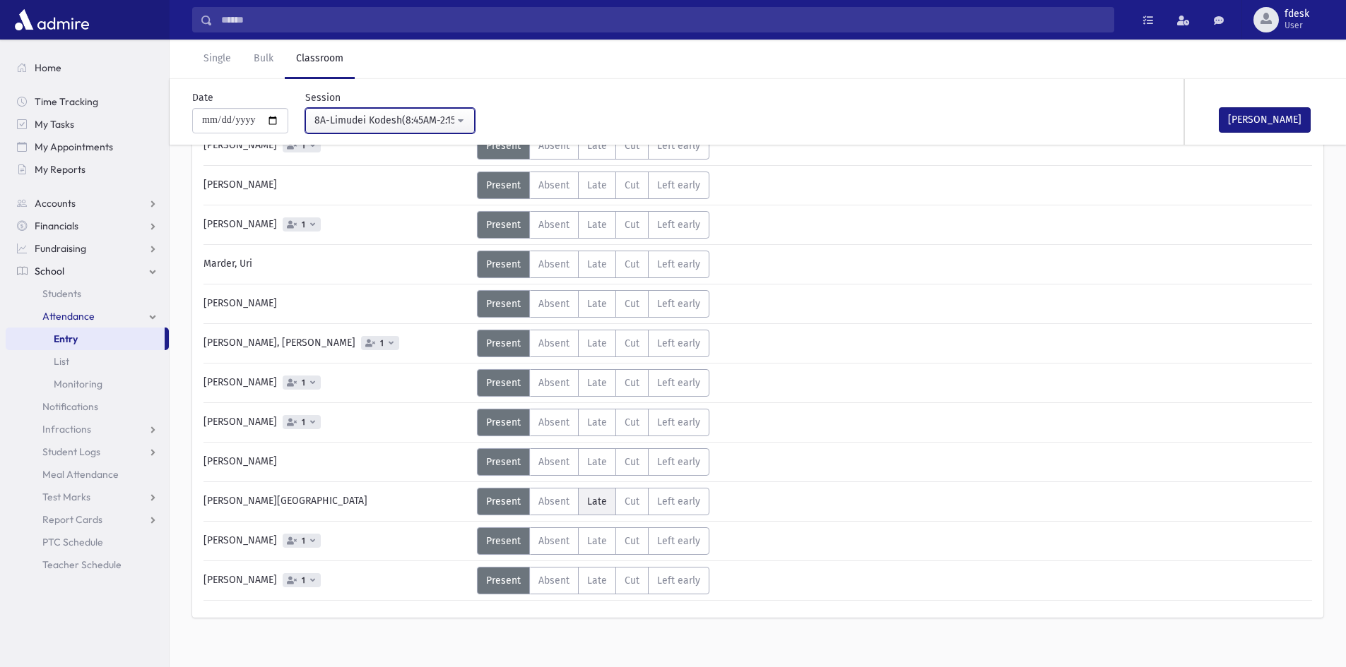
scroll to position [263, 0]
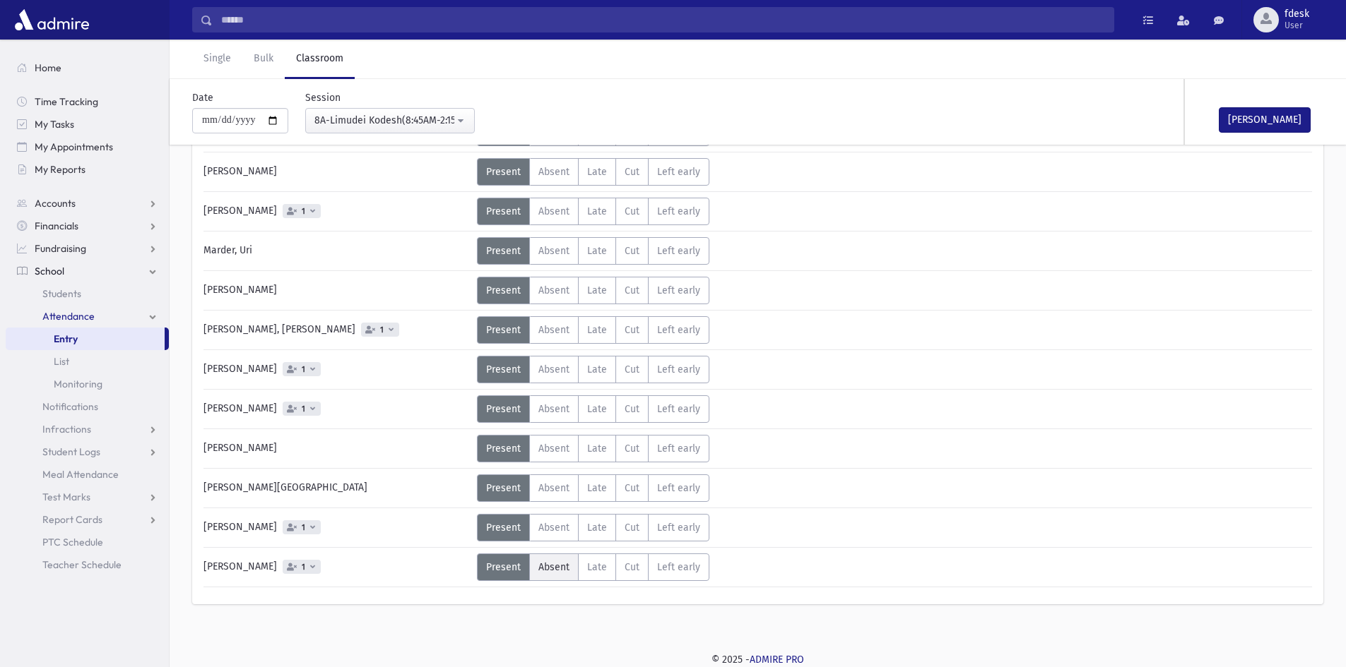
click at [555, 563] on span "Absent" at bounding box center [553, 568] width 31 height 12
click at [1238, 116] on button "Mark Done" at bounding box center [1264, 119] width 92 height 25
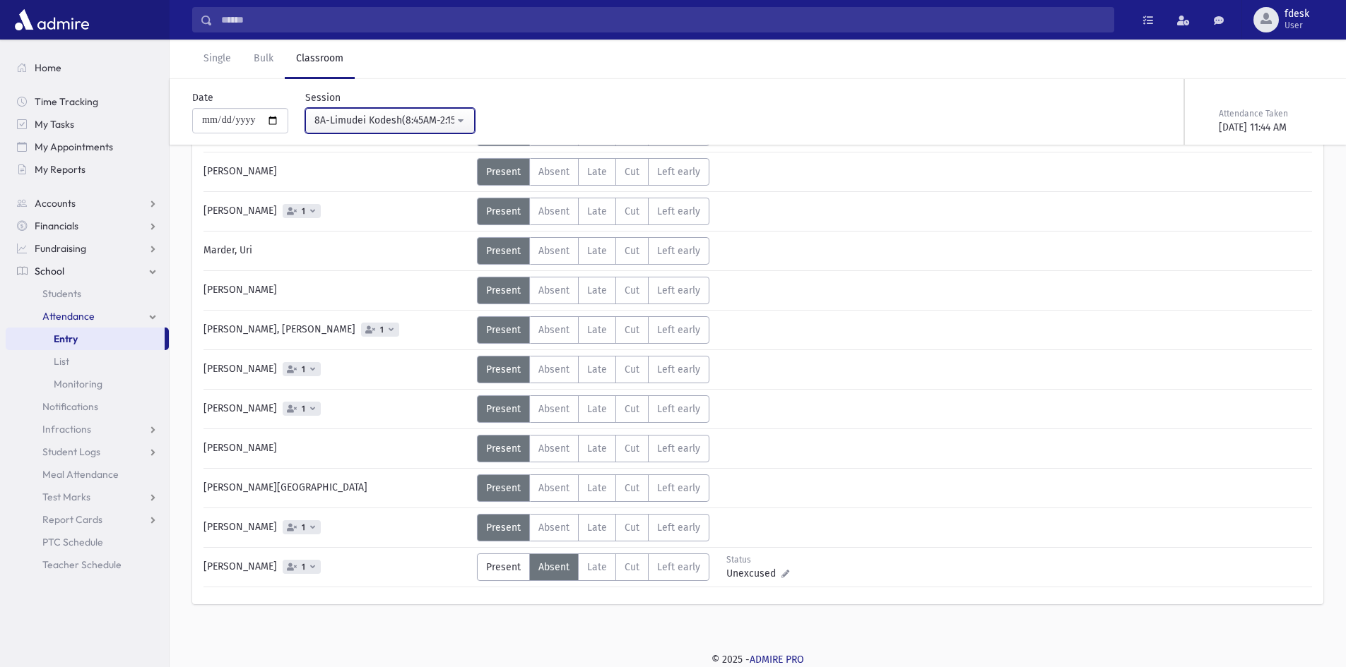
click at [390, 113] on div "8A-Limudei Kodesh(8:45AM-2:15PM)" at bounding box center [384, 120] width 140 height 15
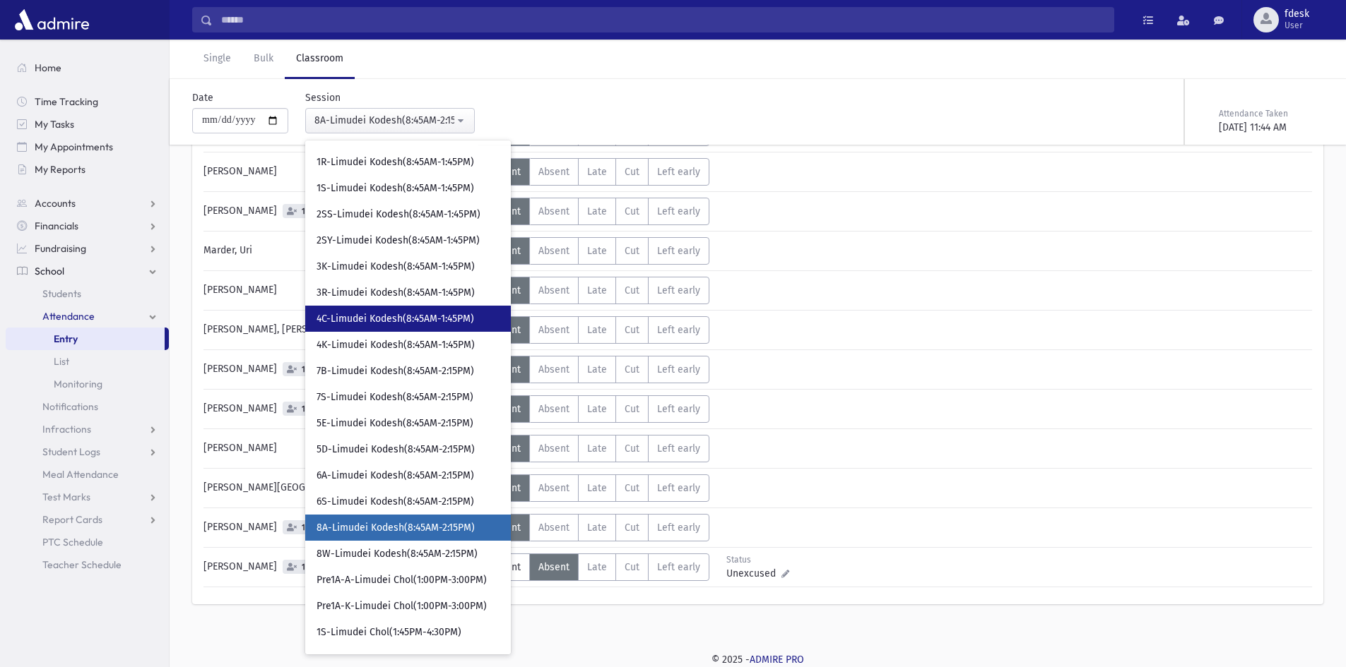
scroll to position [285, 0]
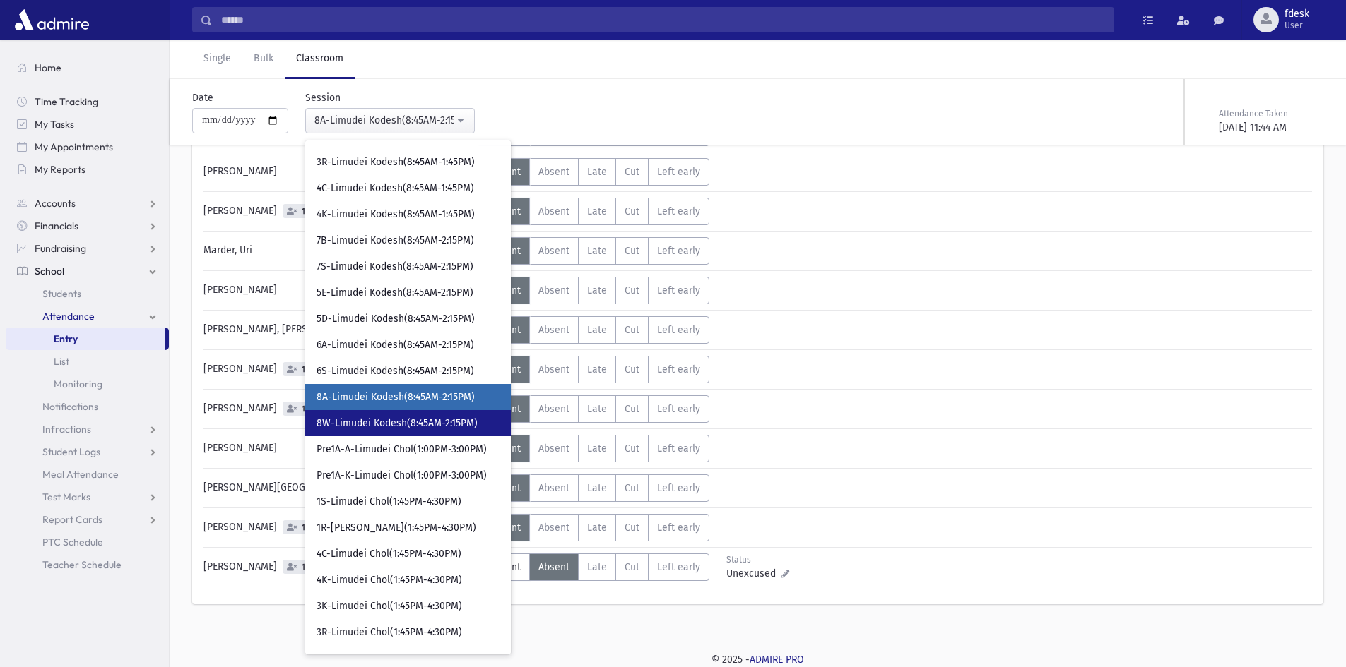
click at [381, 417] on span "8W-Limudei Kodesh(8:45AM-2:15PM)" at bounding box center [396, 424] width 161 height 14
select select "****"
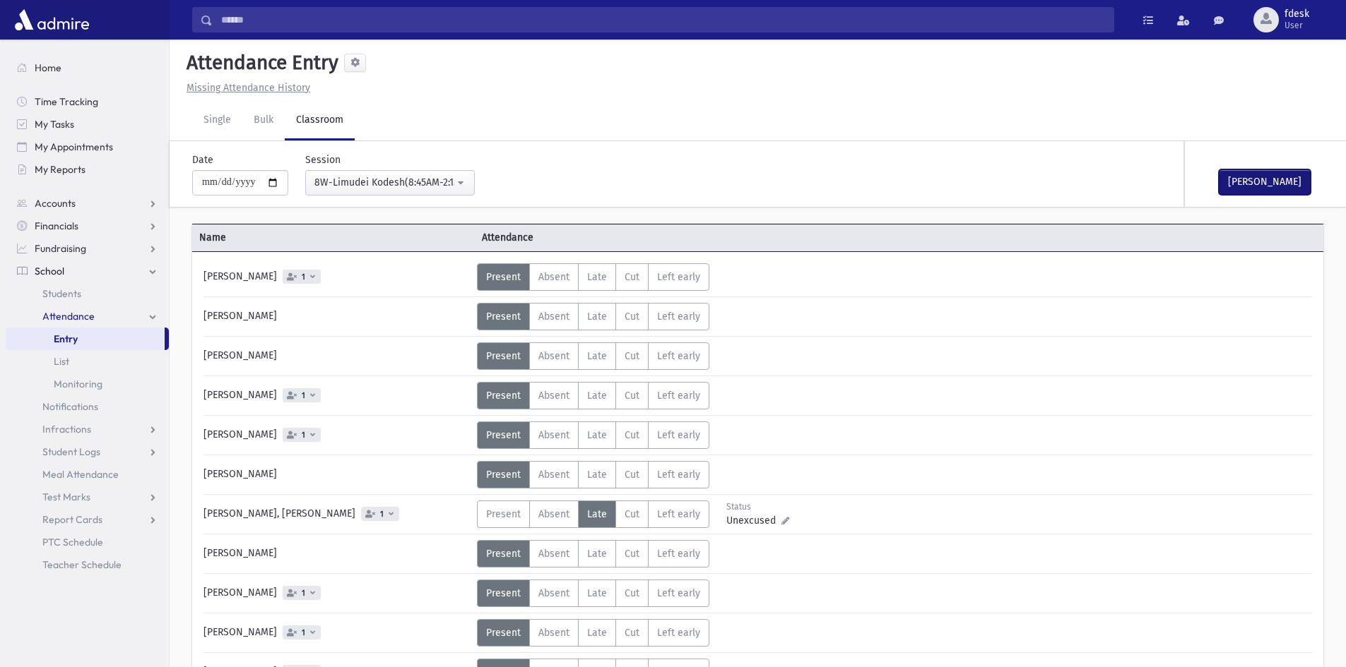
click at [1258, 175] on button "Mark Done" at bounding box center [1264, 182] width 92 height 25
click at [49, 71] on span "Home" at bounding box center [48, 67] width 27 height 13
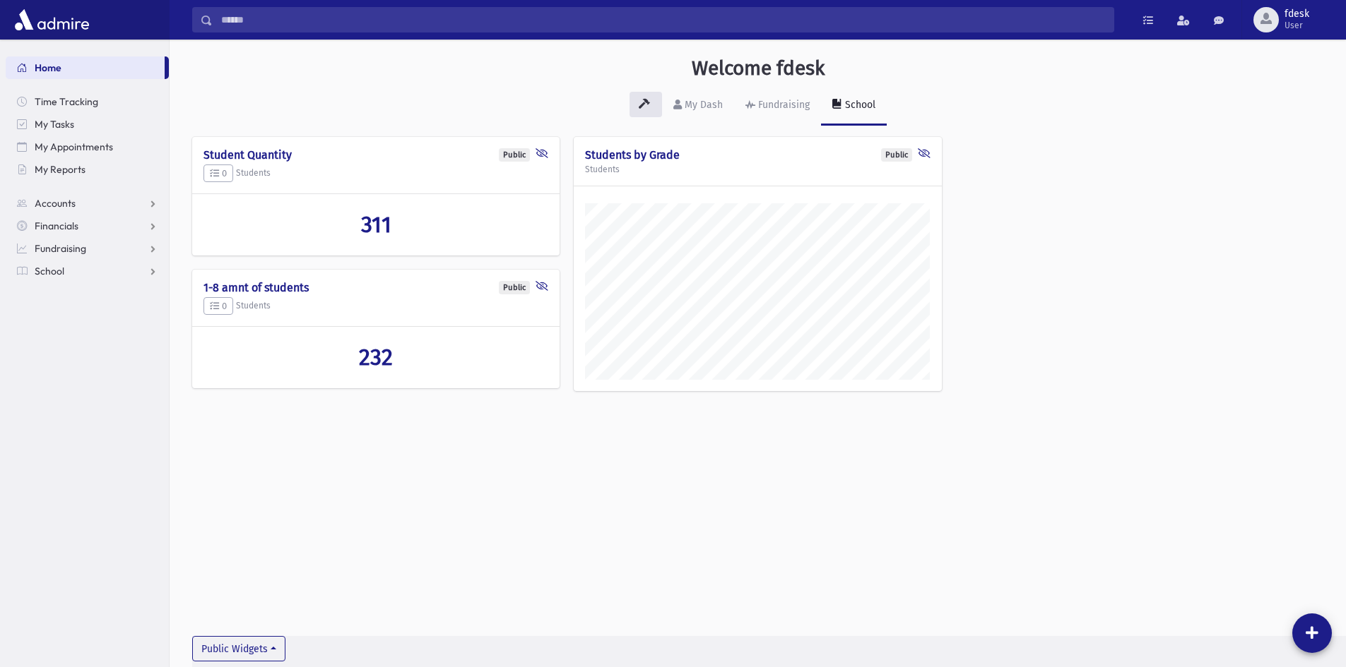
scroll to position [660, 1176]
click at [55, 267] on span "School" at bounding box center [50, 271] width 30 height 13
click at [58, 312] on span "Attendance" at bounding box center [68, 316] width 52 height 13
click at [59, 340] on span "Entry" at bounding box center [66, 339] width 24 height 13
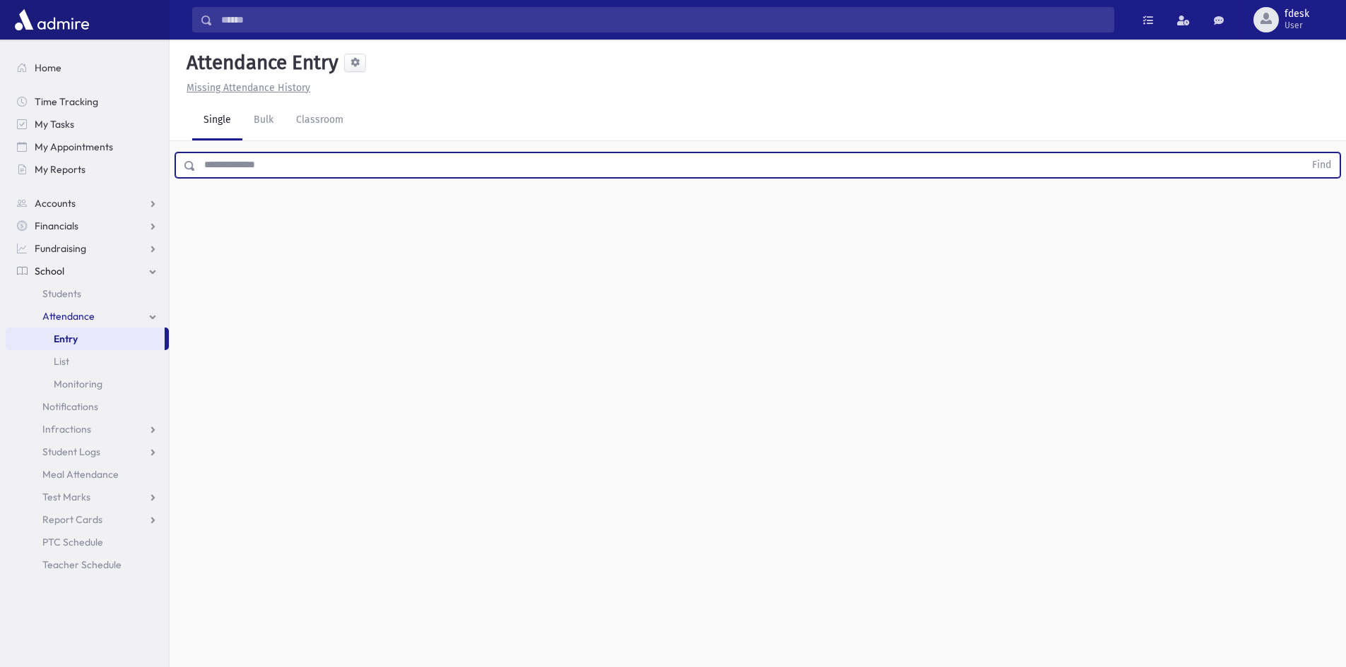
drag, startPoint x: 236, startPoint y: 168, endPoint x: 227, endPoint y: 178, distance: 13.5
click at [235, 169] on input "text" at bounding box center [750, 165] width 1108 height 25
click at [1303, 153] on button "Find" at bounding box center [1321, 165] width 36 height 24
drag, startPoint x: 252, startPoint y: 167, endPoint x: 164, endPoint y: 184, distance: 89.9
click at [164, 183] on div "Search Results All Accounts" at bounding box center [673, 349] width 1346 height 699
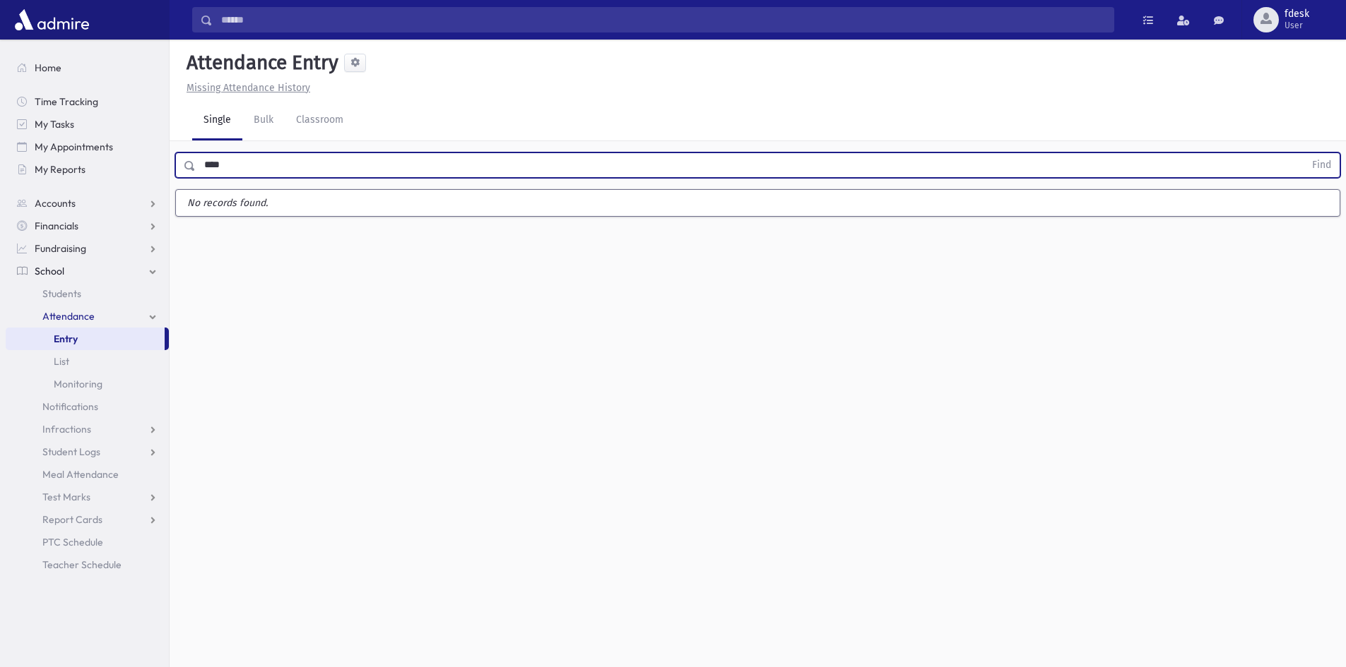
type input "****"
click at [1303, 153] on button "Find" at bounding box center [1321, 165] width 36 height 24
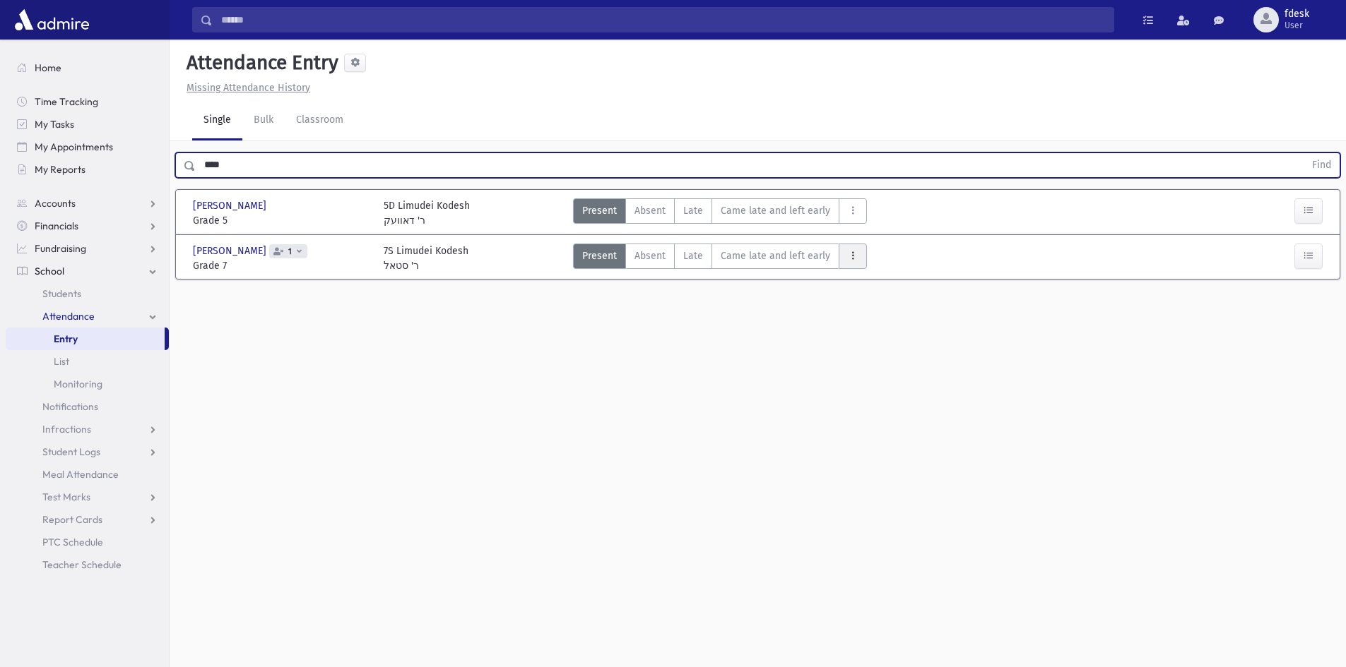
click at [845, 250] on button "AttTypes" at bounding box center [852, 256] width 28 height 25
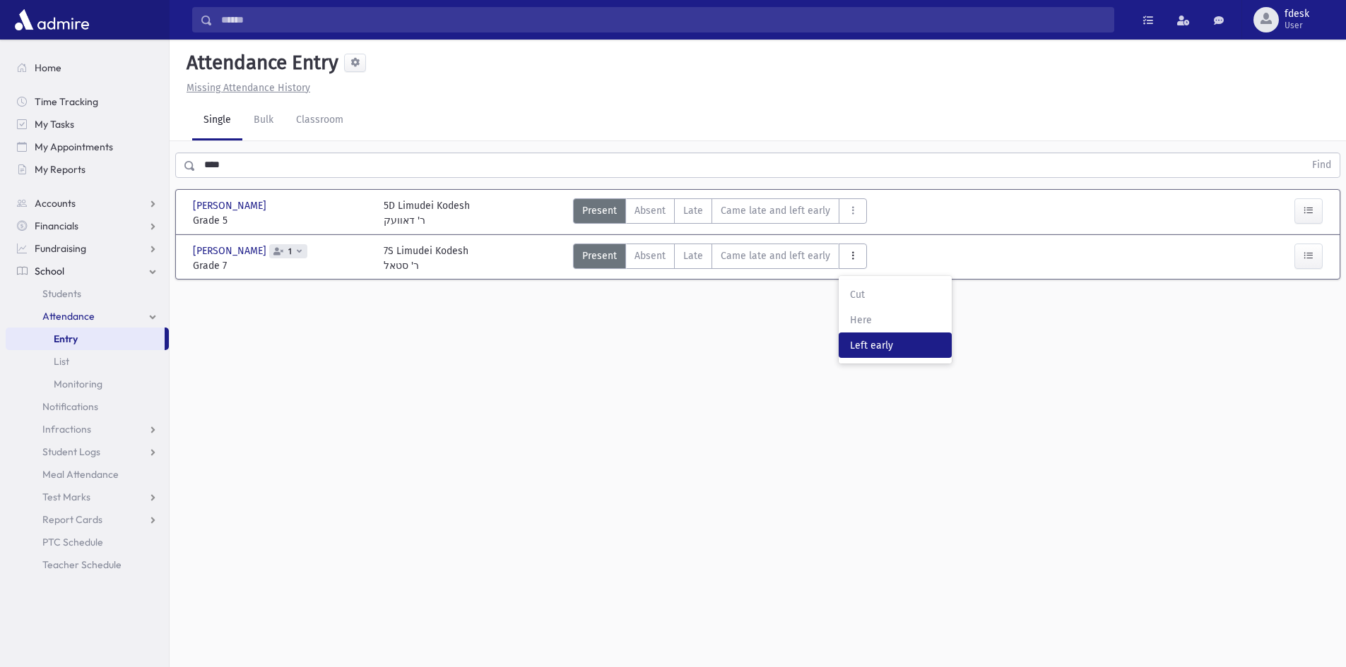
click at [856, 345] on span "Left early" at bounding box center [895, 345] width 90 height 15
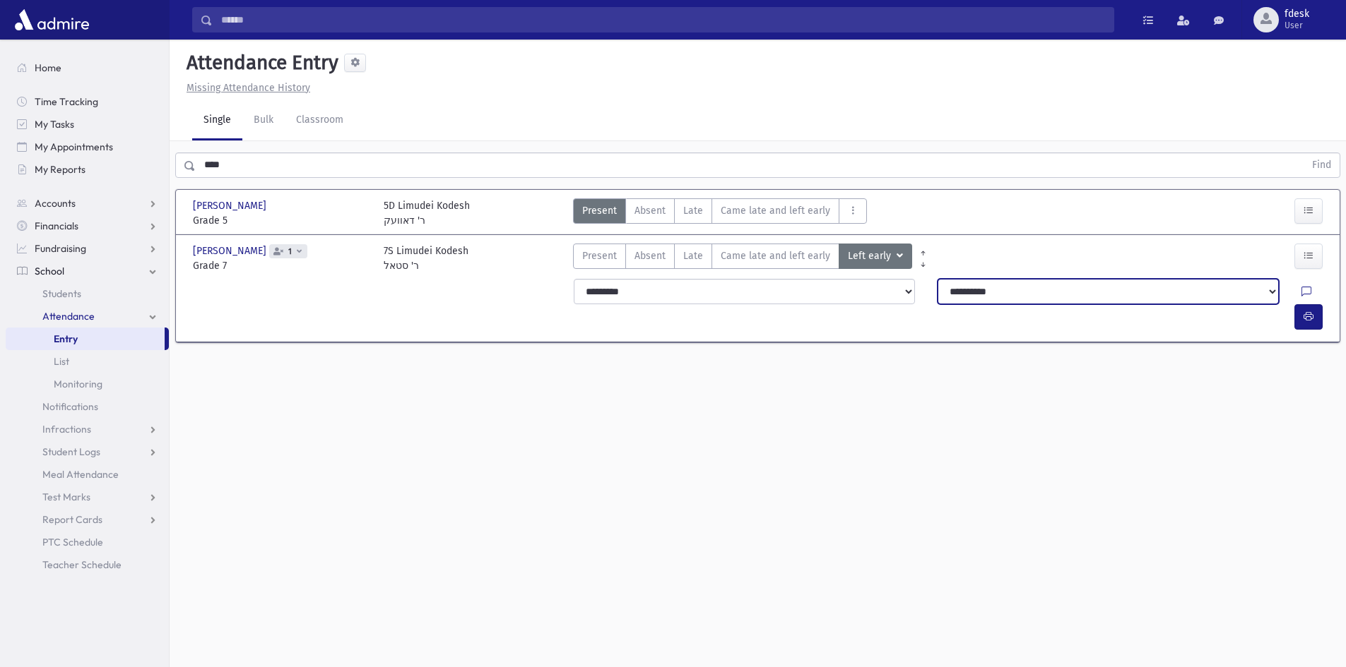
drag, startPoint x: 964, startPoint y: 286, endPoint x: 963, endPoint y: 300, distance: 14.1
click at [964, 287] on select "**********" at bounding box center [1107, 291] width 341 height 25
select select "**********"
click at [937, 279] on select "**********" at bounding box center [1107, 291] width 341 height 25
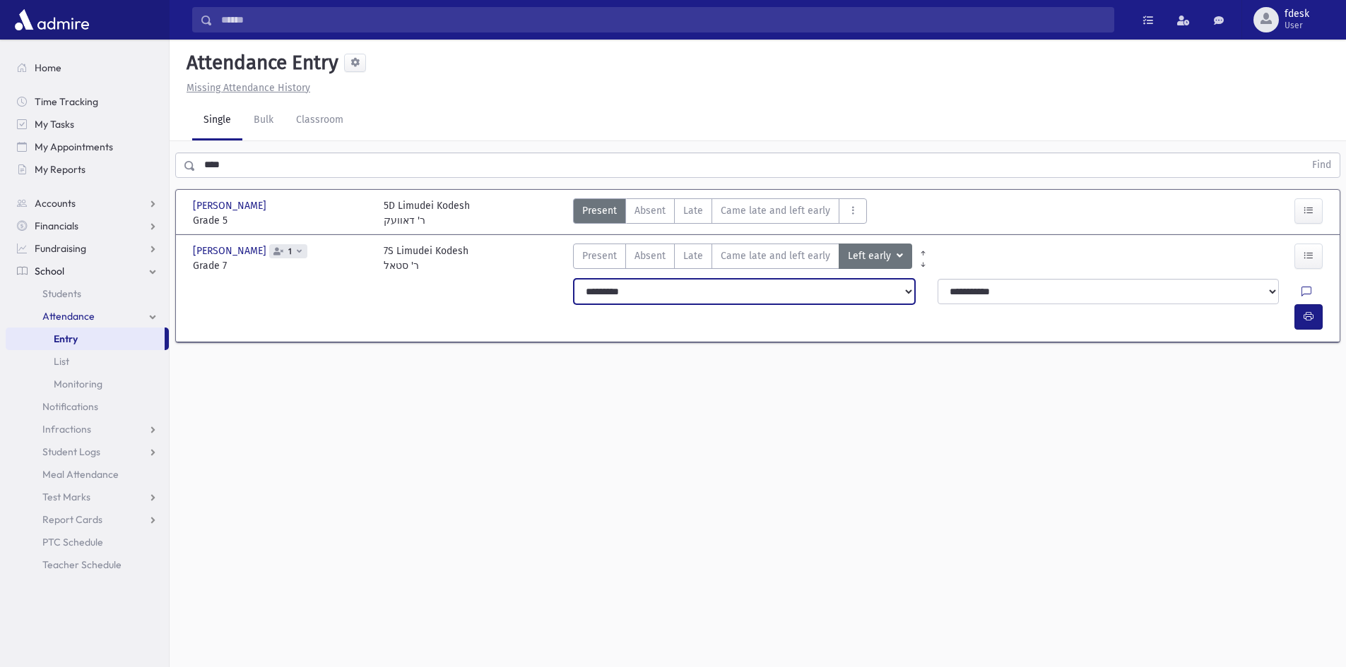
click at [819, 292] on select "**********" at bounding box center [744, 291] width 341 height 25
select select "*******"
click at [574, 279] on select "**********" at bounding box center [744, 291] width 341 height 25
click at [48, 63] on span "Home" at bounding box center [48, 67] width 27 height 13
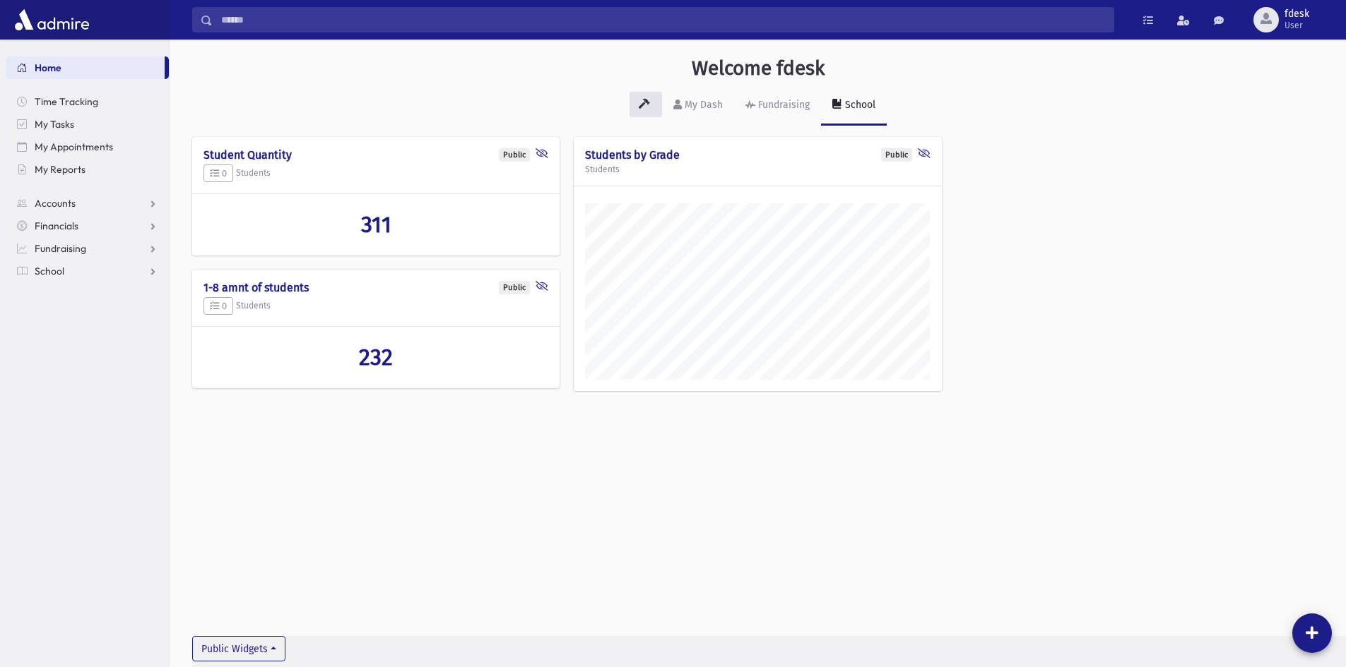
scroll to position [660, 1176]
click at [430, 24] on input "Search" at bounding box center [663, 19] width 901 height 25
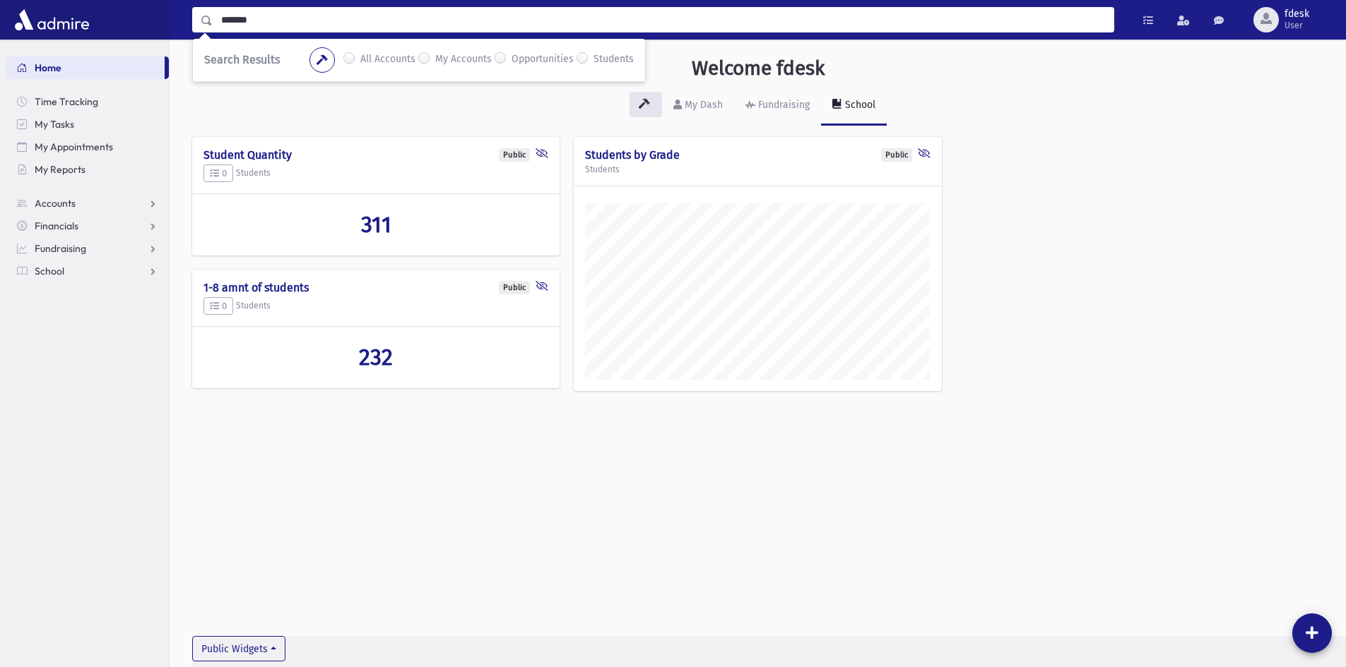
type input "*******"
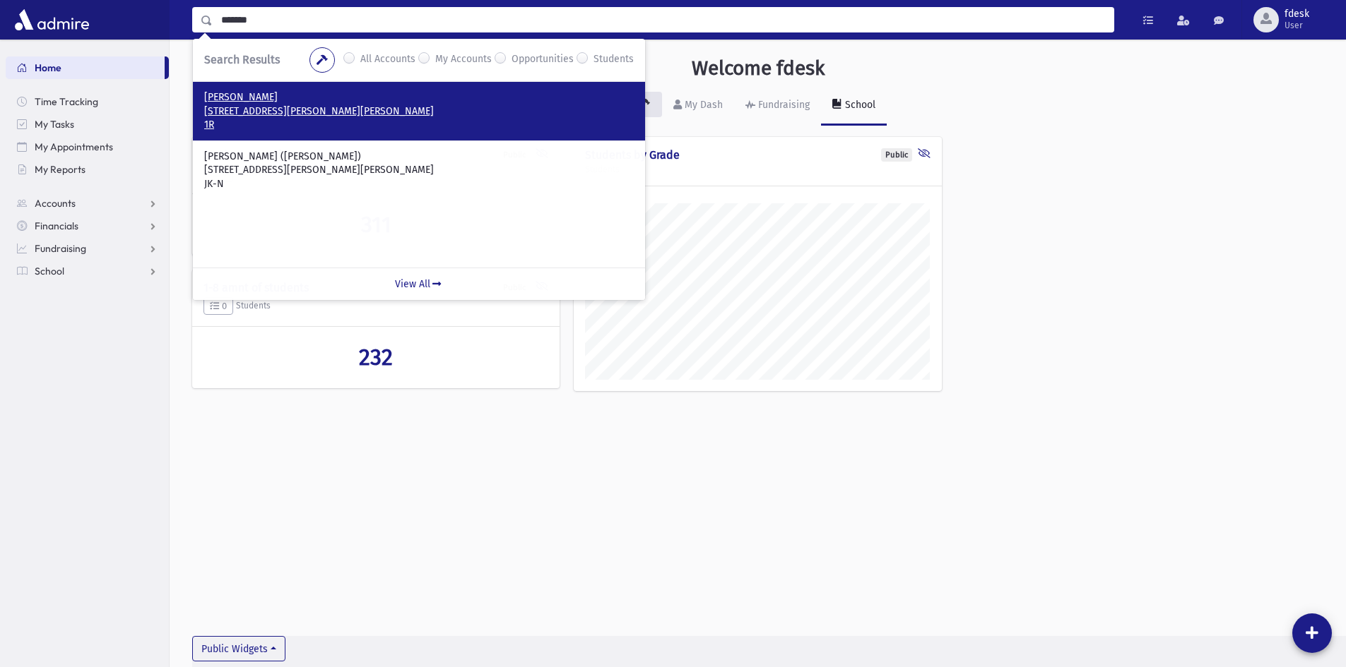
click at [388, 107] on p "32 Dana Crescent Thornhill, ON L4J 2R5" at bounding box center [418, 112] width 429 height 14
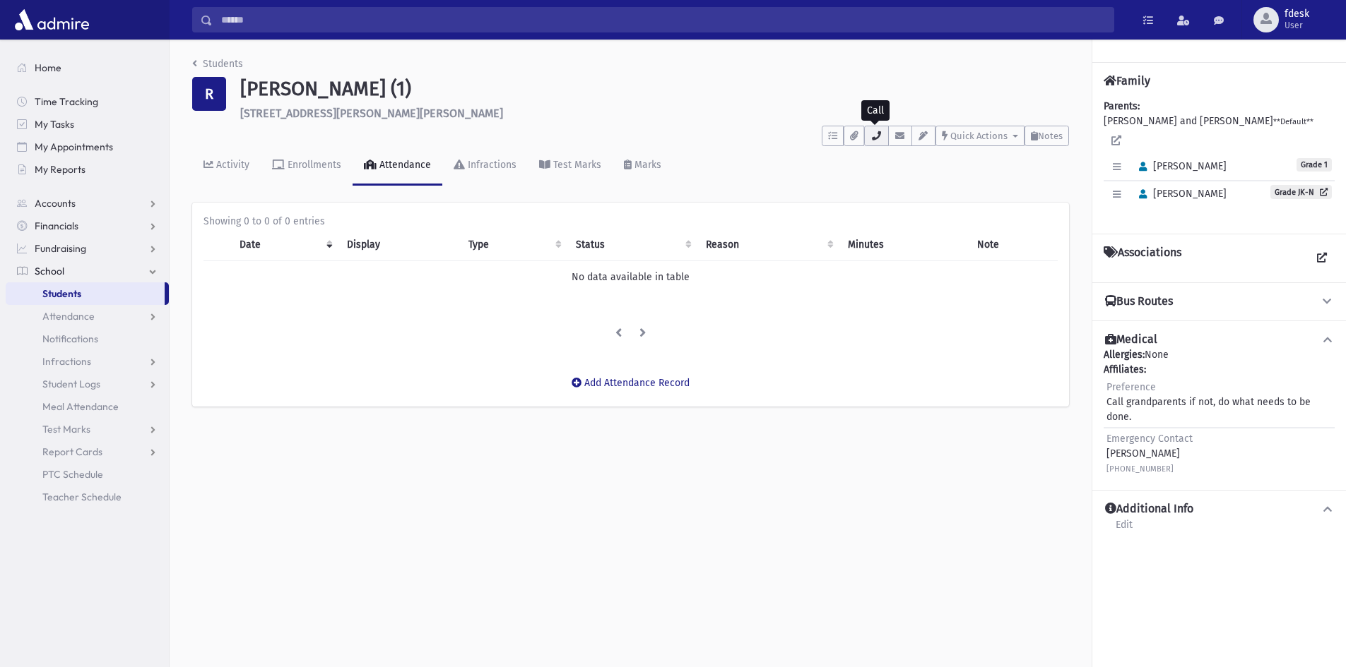
click at [875, 133] on icon "button" at bounding box center [875, 135] width 11 height 9
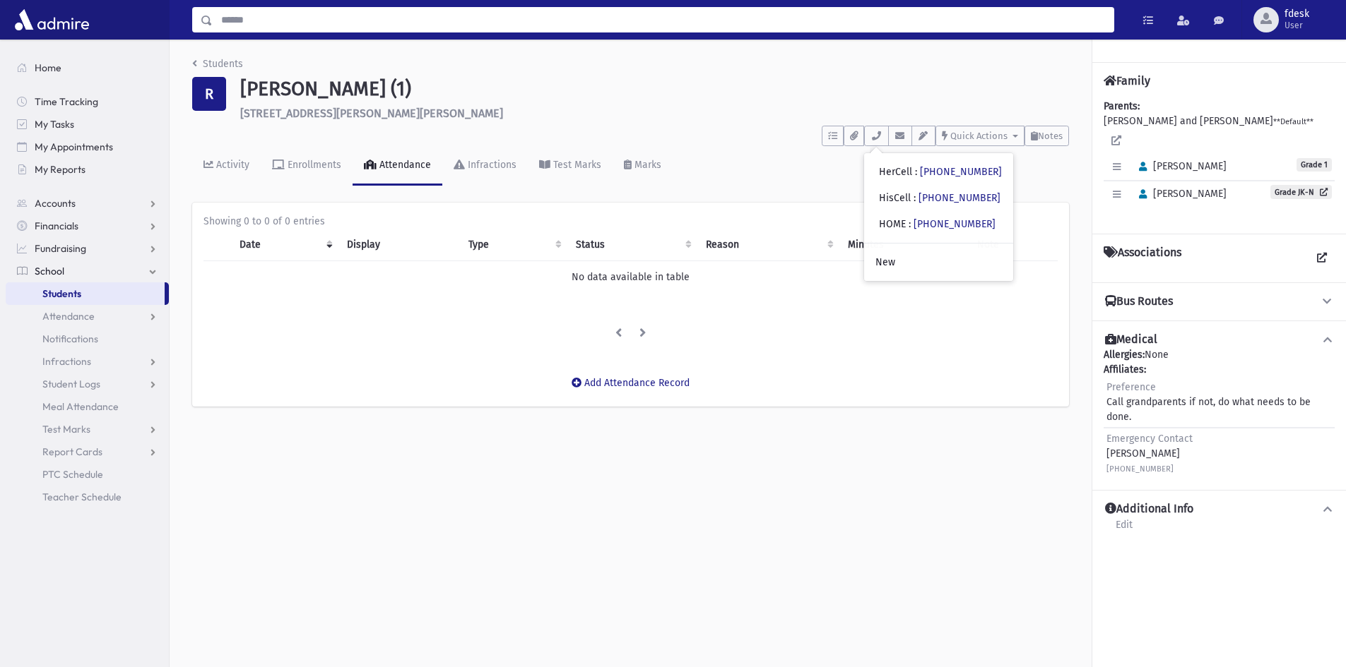
click at [275, 20] on input "Search" at bounding box center [663, 19] width 901 height 25
type input "*****"
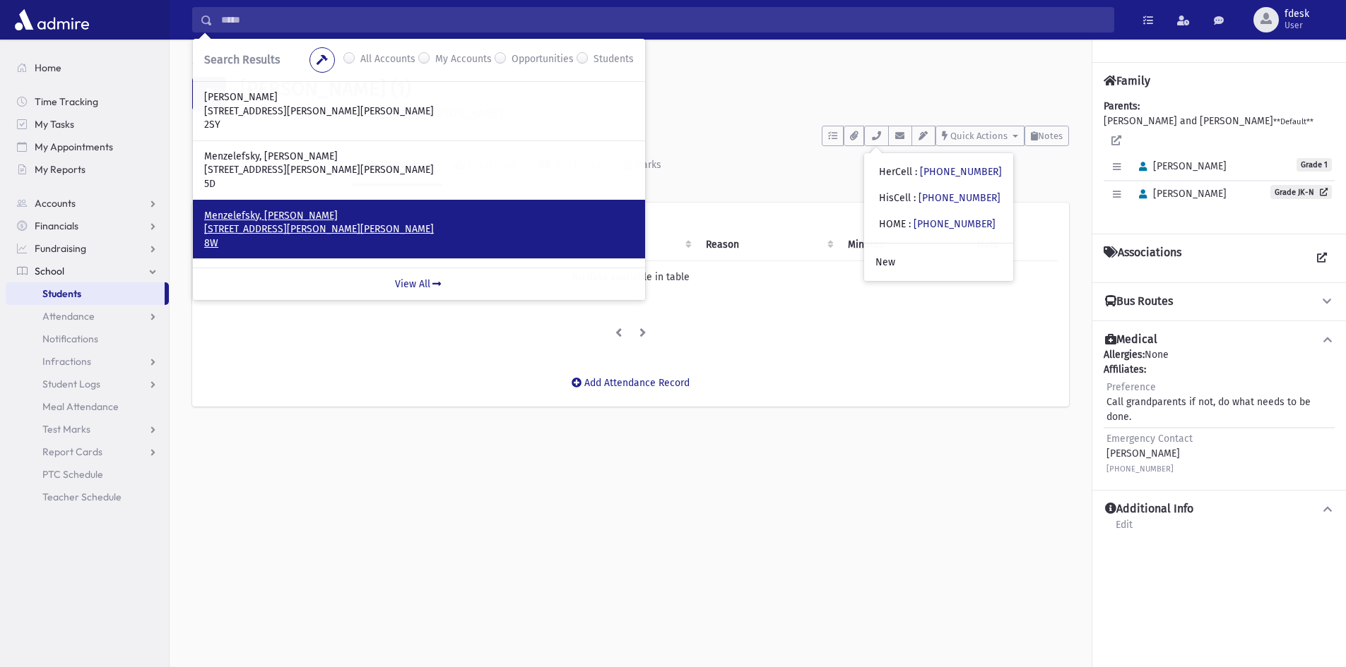
click at [354, 227] on p "74 Esther Crescent Thornhill, ON L4J 3L4 CANADA" at bounding box center [418, 229] width 429 height 14
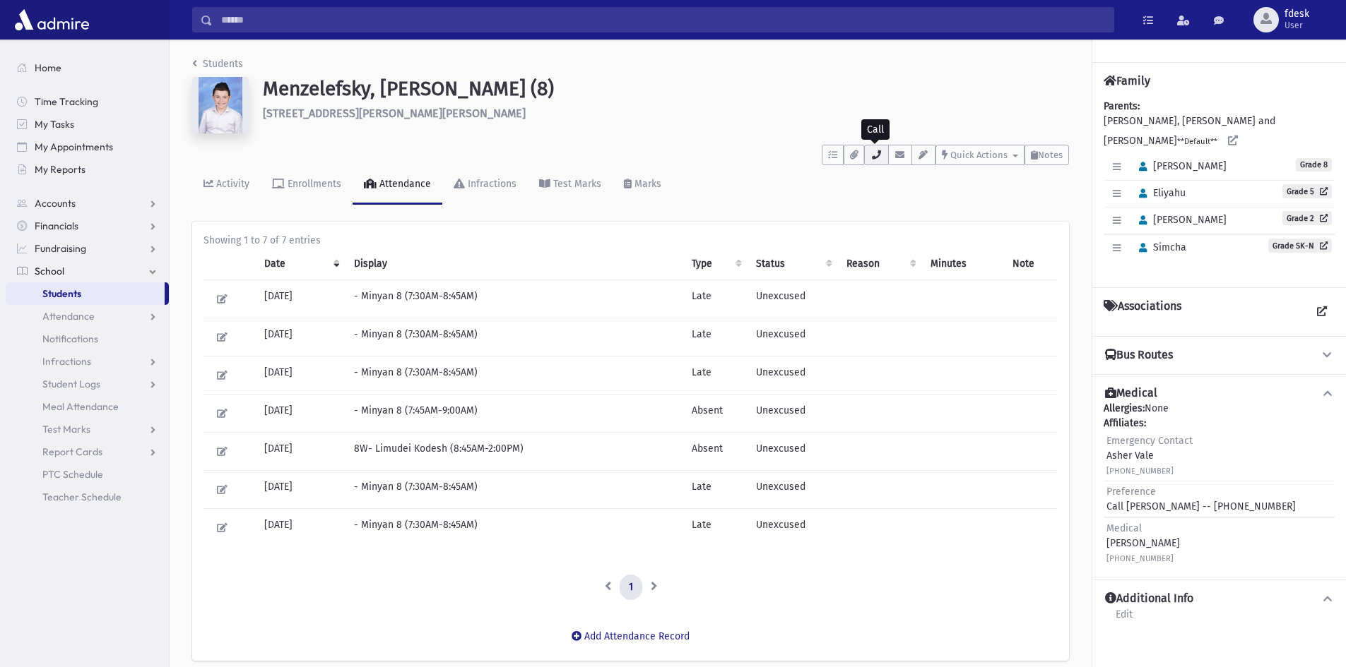
click at [865, 162] on button "button" at bounding box center [876, 155] width 24 height 20
